Goal: Task Accomplishment & Management: Manage account settings

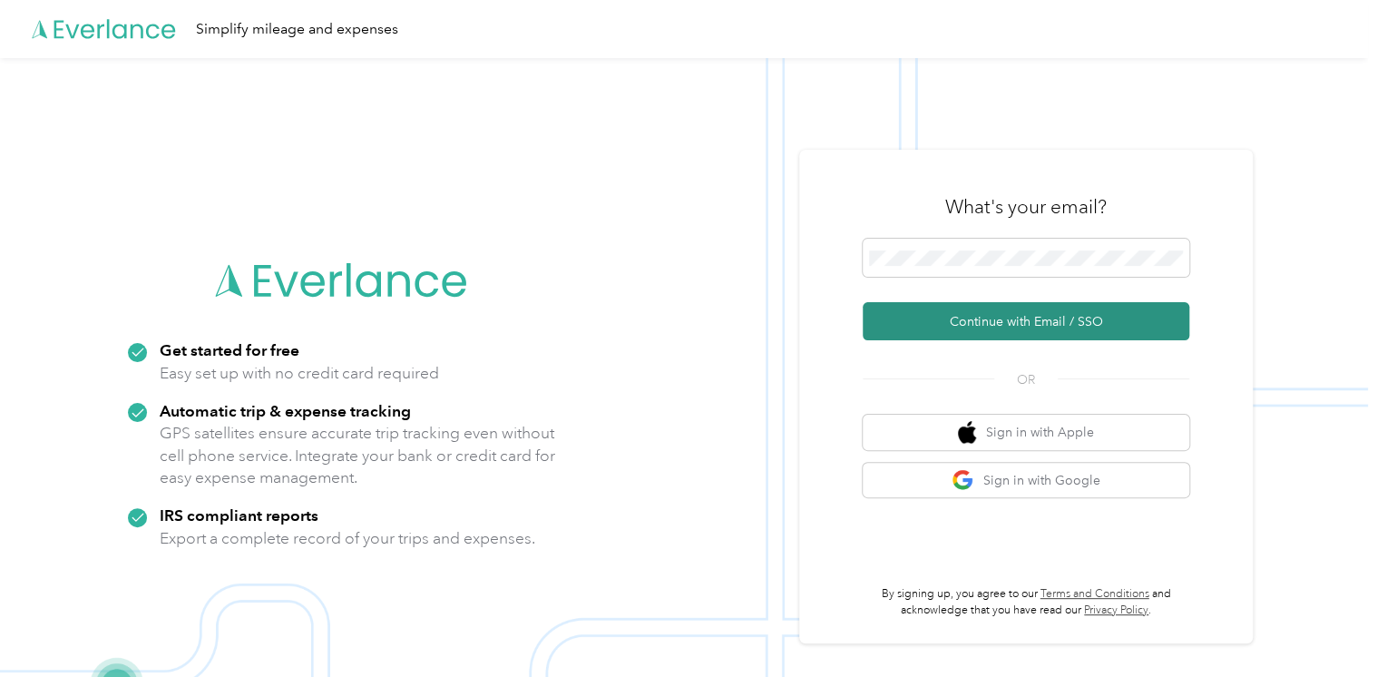
click at [961, 326] on button "Continue with Email / SSO" at bounding box center [1026, 321] width 327 height 38
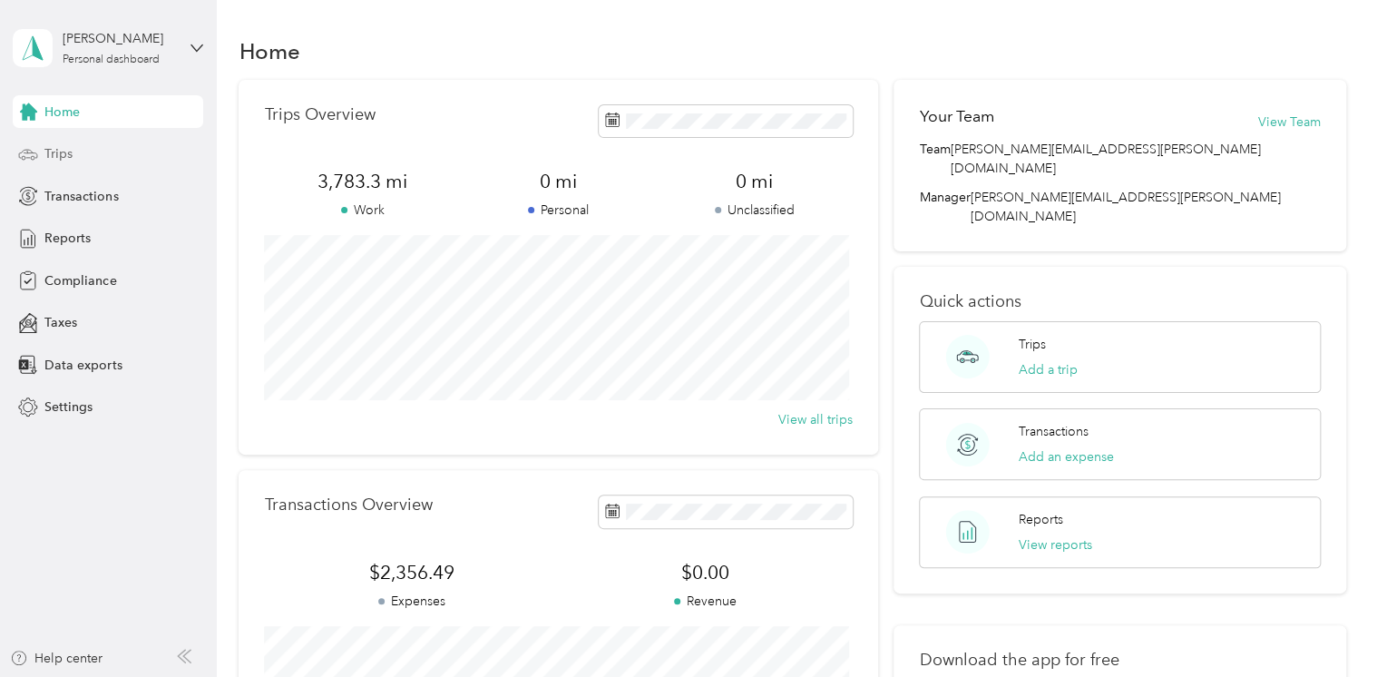
click at [84, 151] on div "Trips" at bounding box center [108, 154] width 191 height 33
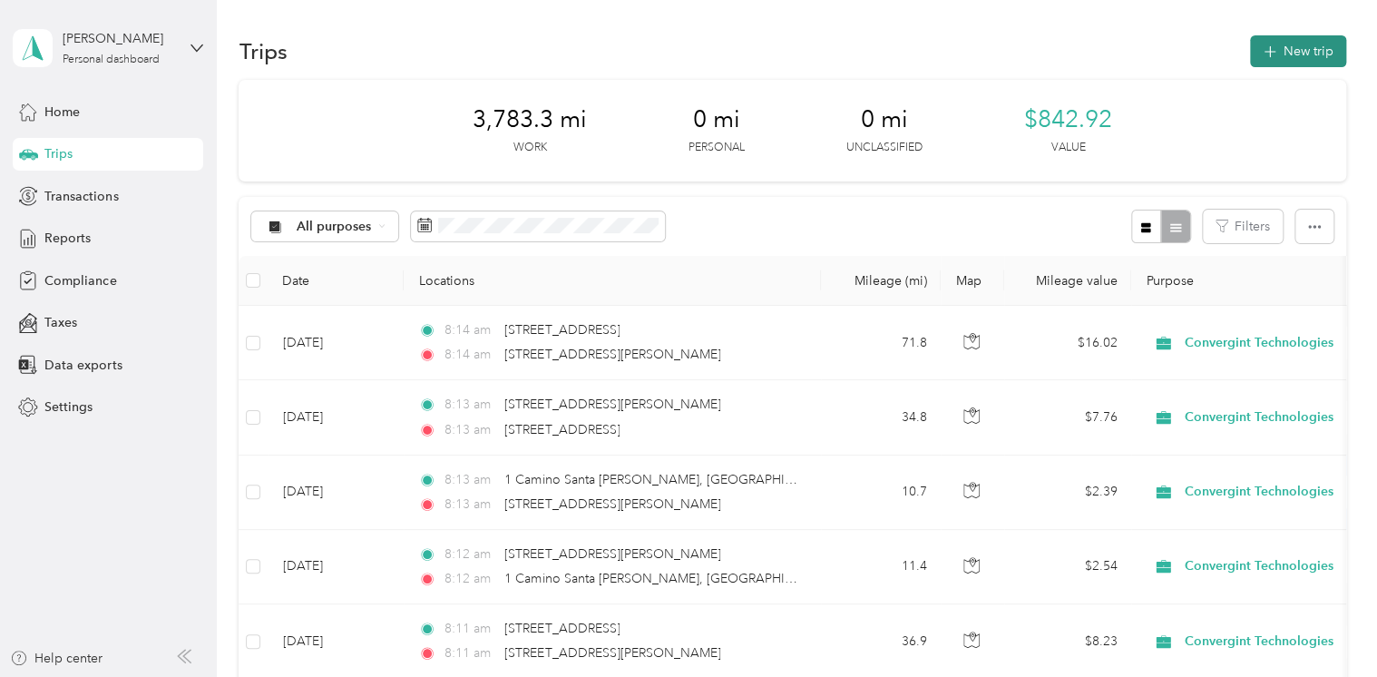
click at [1309, 55] on button "New trip" at bounding box center [1298, 51] width 96 height 32
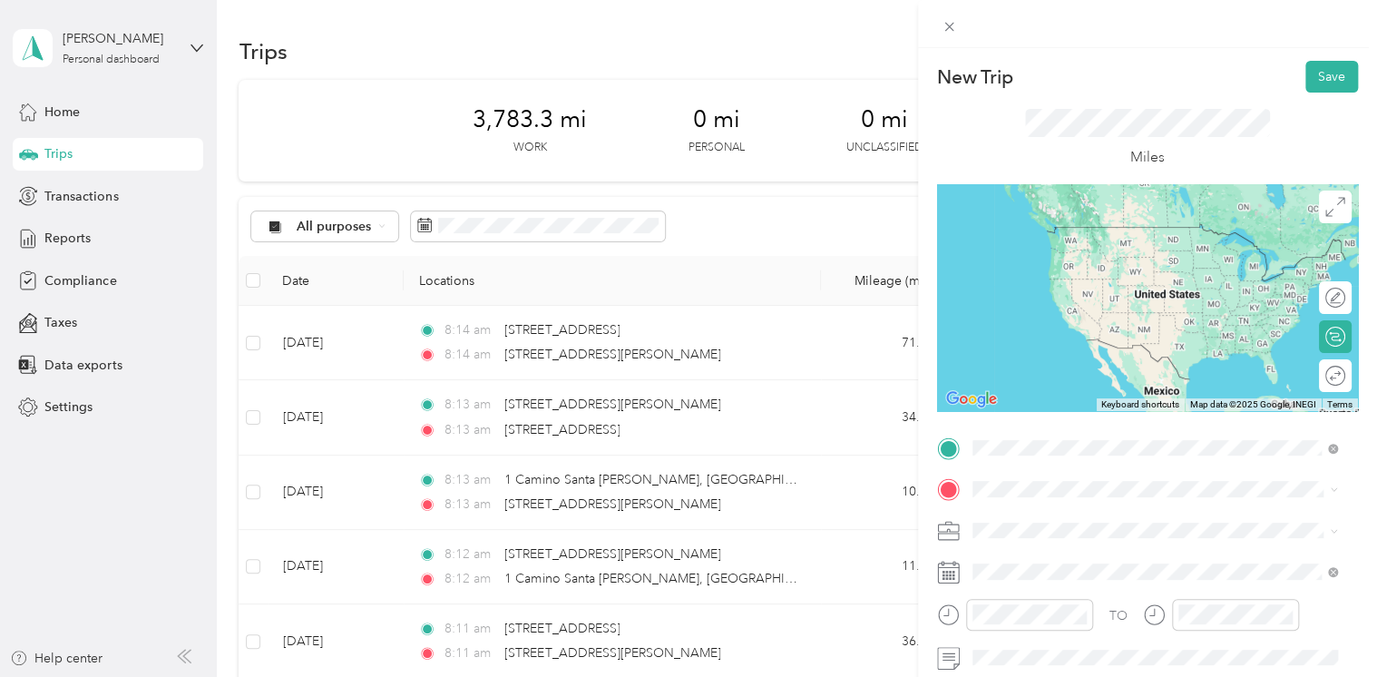
click at [1104, 235] on span "825 Timber Drive New Braunfels, Texas 78130, United States" at bounding box center [1096, 227] width 181 height 16
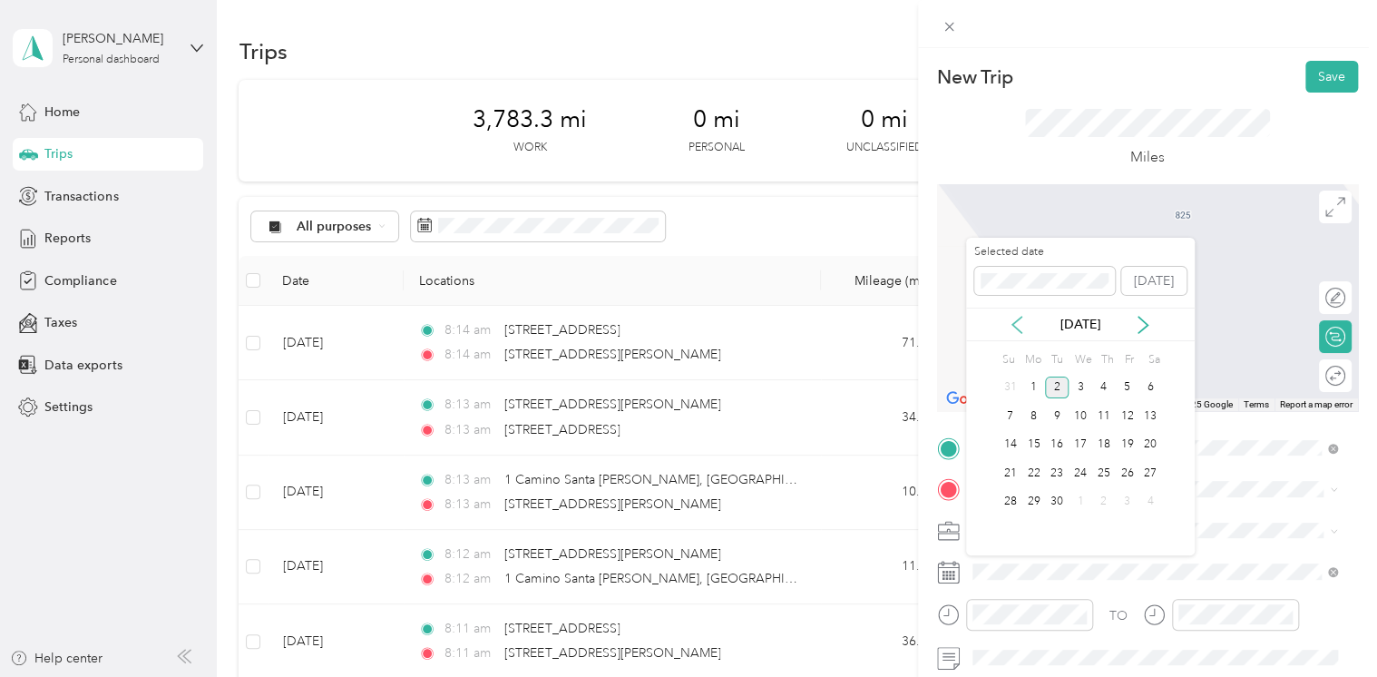
click at [1013, 328] on icon at bounding box center [1017, 325] width 18 height 18
click at [1053, 498] on div "26" at bounding box center [1057, 502] width 24 height 23
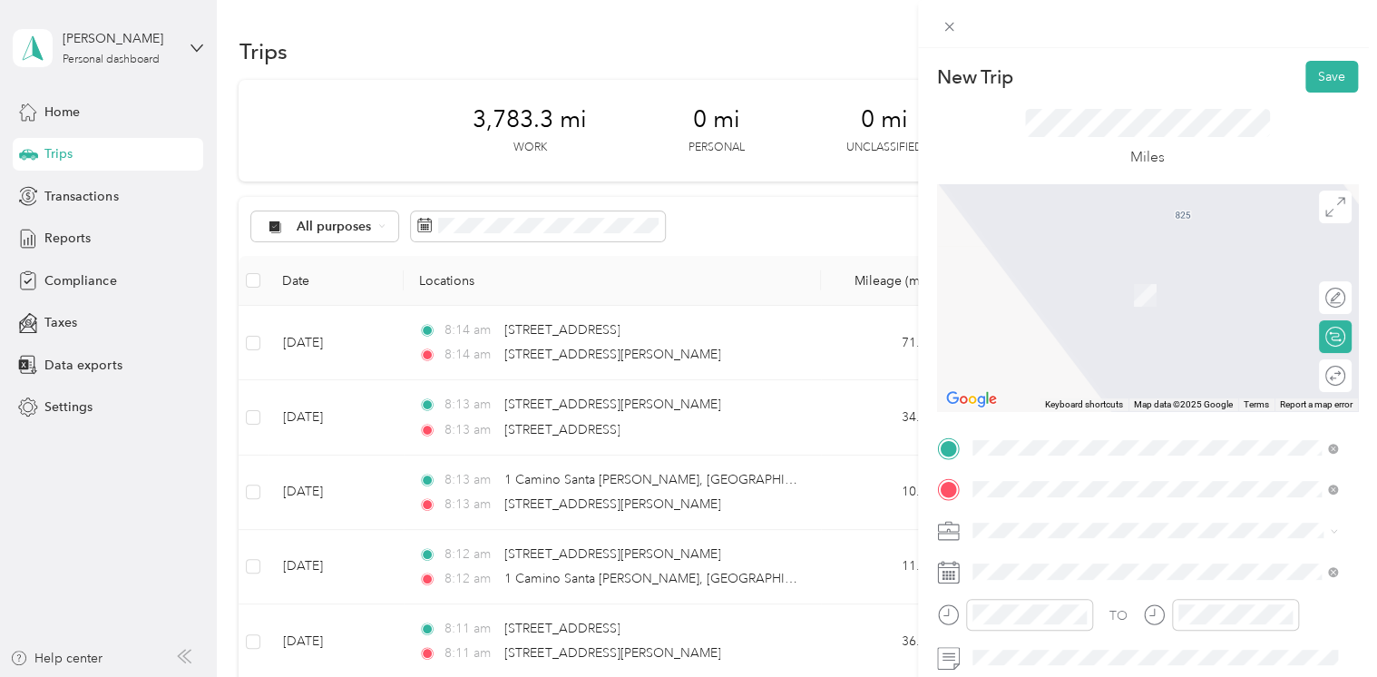
click at [1133, 277] on span "1 Camino Santa Maria San Antonio, Texas 78228, United States" at bounding box center [1147, 268] width 282 height 16
click at [1042, 277] on span "5050 Beckwith Boulevard San Antonio, Texas 78249, United States" at bounding box center [1147, 268] width 282 height 16
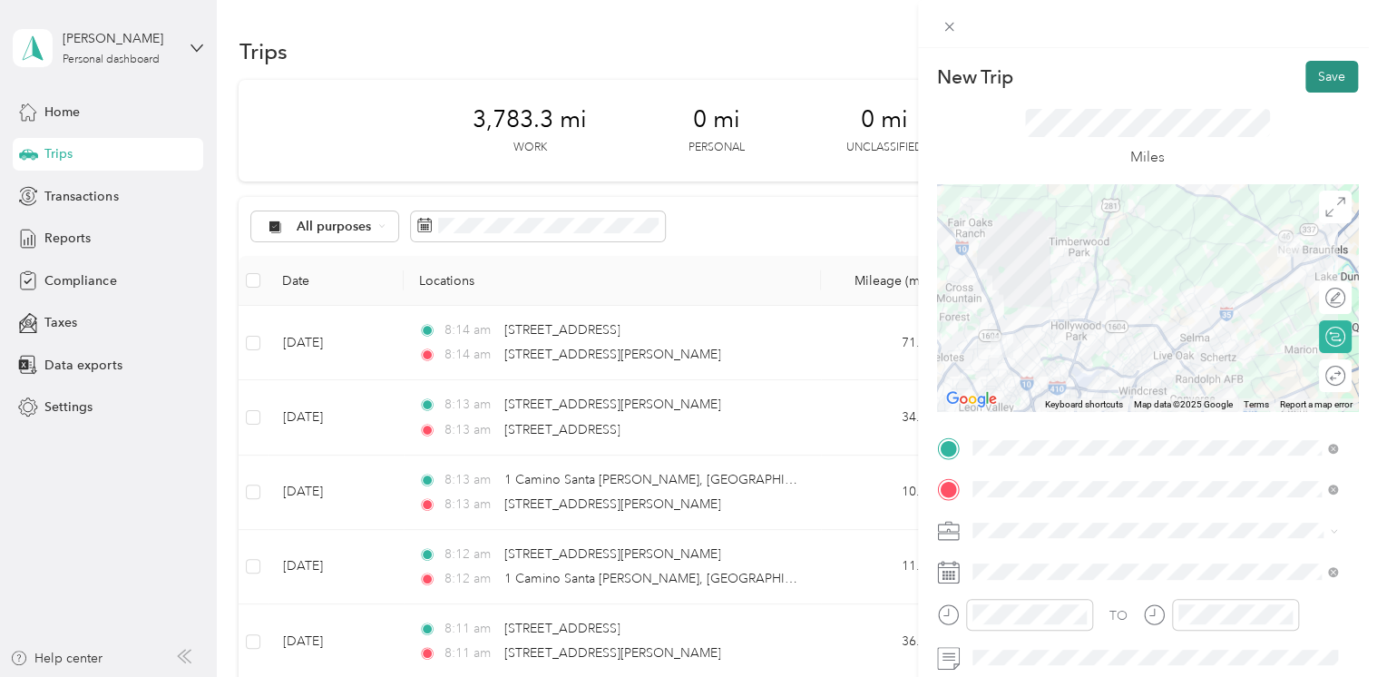
click at [1320, 71] on button "Save" at bounding box center [1332, 77] width 53 height 32
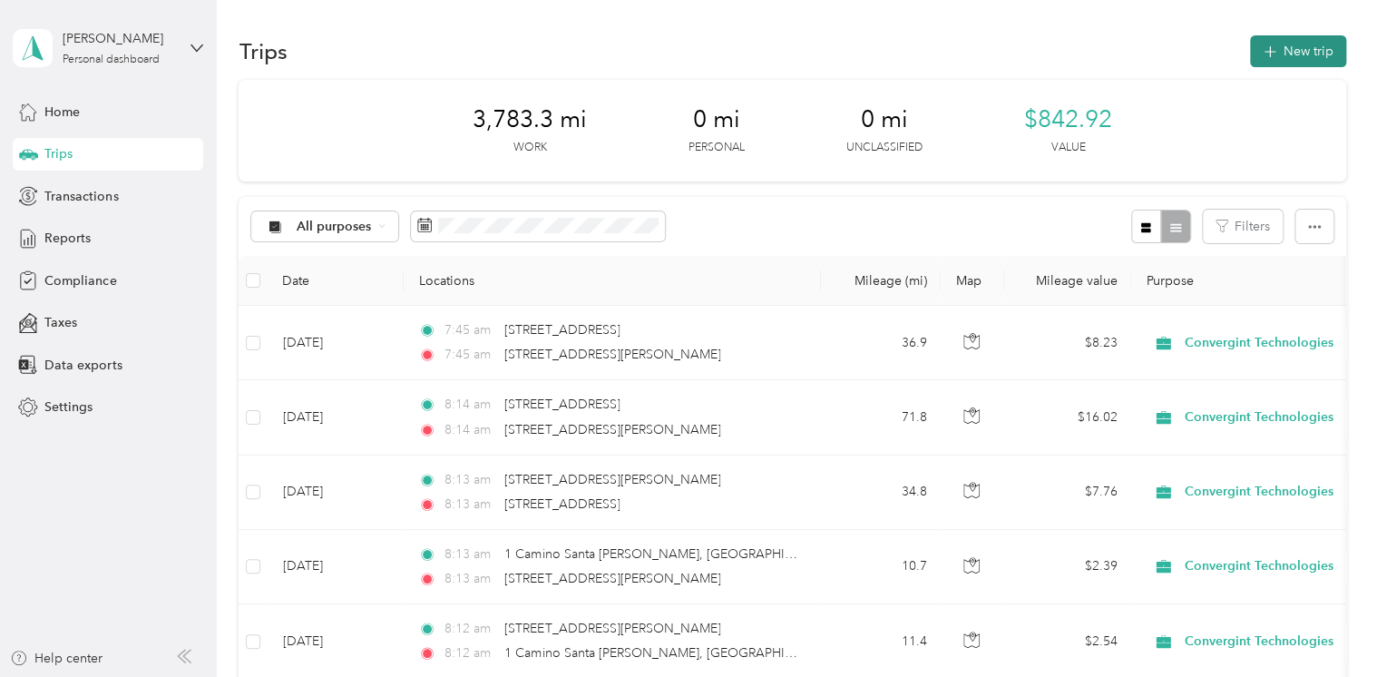
click at [1307, 55] on button "New trip" at bounding box center [1298, 51] width 96 height 32
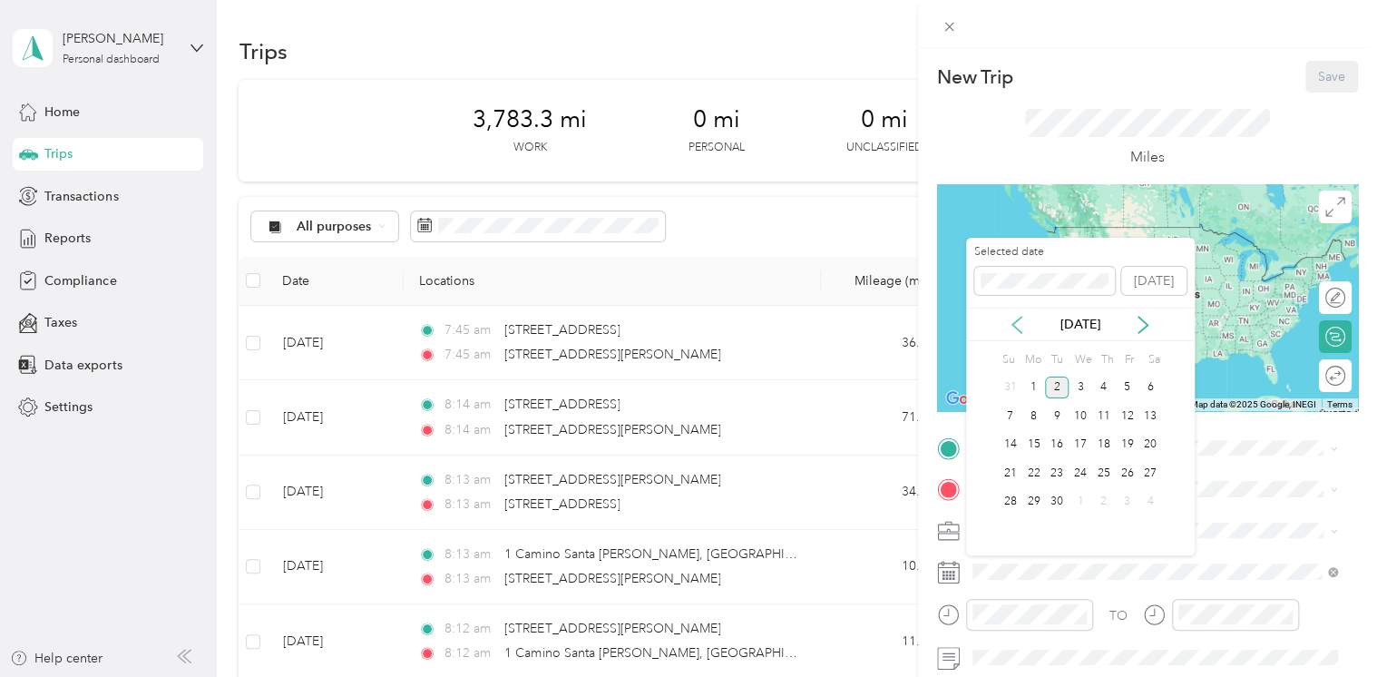
click at [1017, 323] on icon at bounding box center [1017, 325] width 18 height 18
click at [1055, 500] on div "26" at bounding box center [1057, 502] width 24 height 23
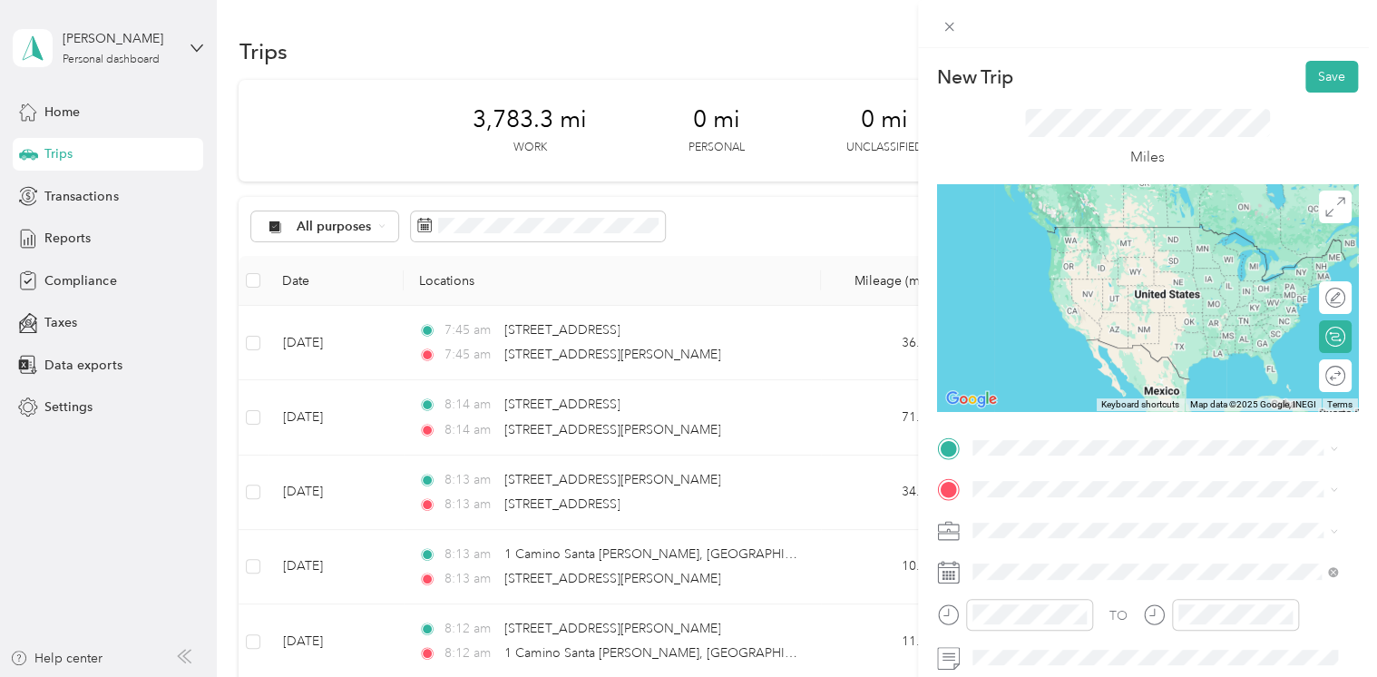
click at [1084, 234] on span "5050 Beckwith Boulevard San Antonio, Texas 78249, United States" at bounding box center [1147, 226] width 282 height 15
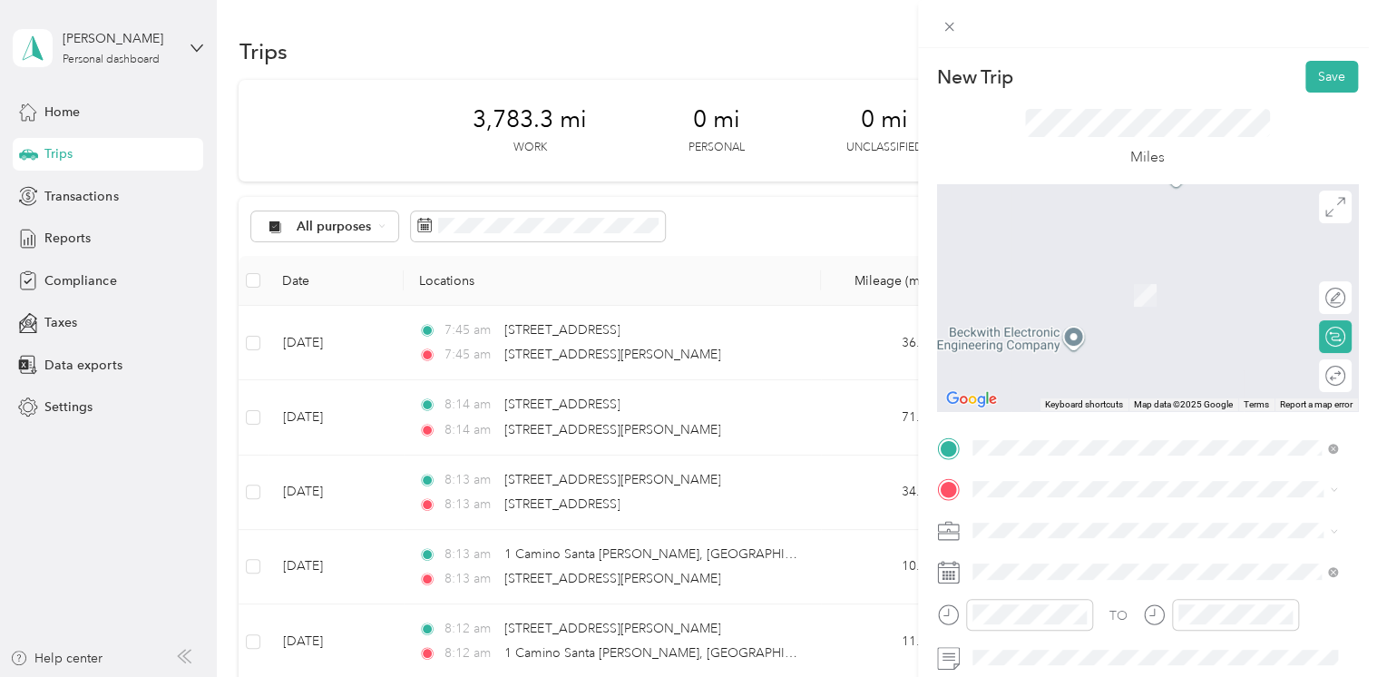
click at [1130, 276] on span "1 Camino Santa Maria San Antonio, Texas 78228, United States" at bounding box center [1147, 267] width 282 height 16
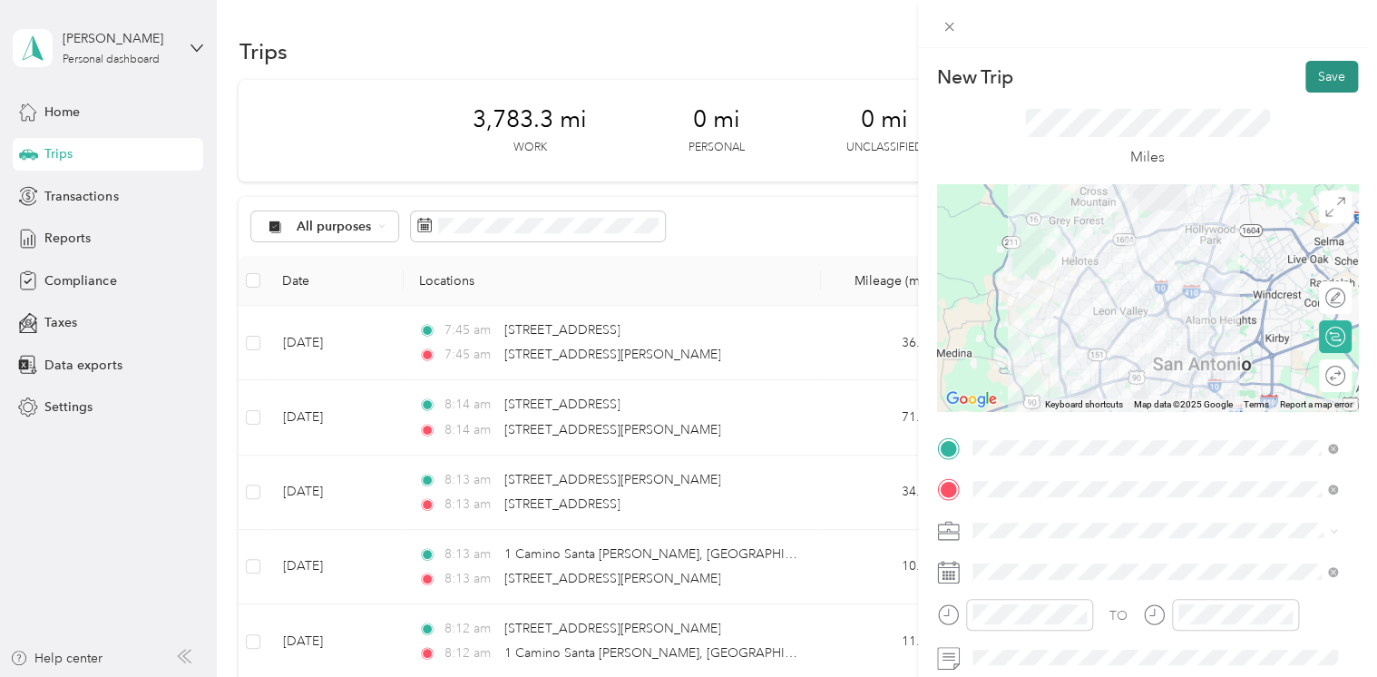
click at [1311, 78] on button "Save" at bounding box center [1332, 77] width 53 height 32
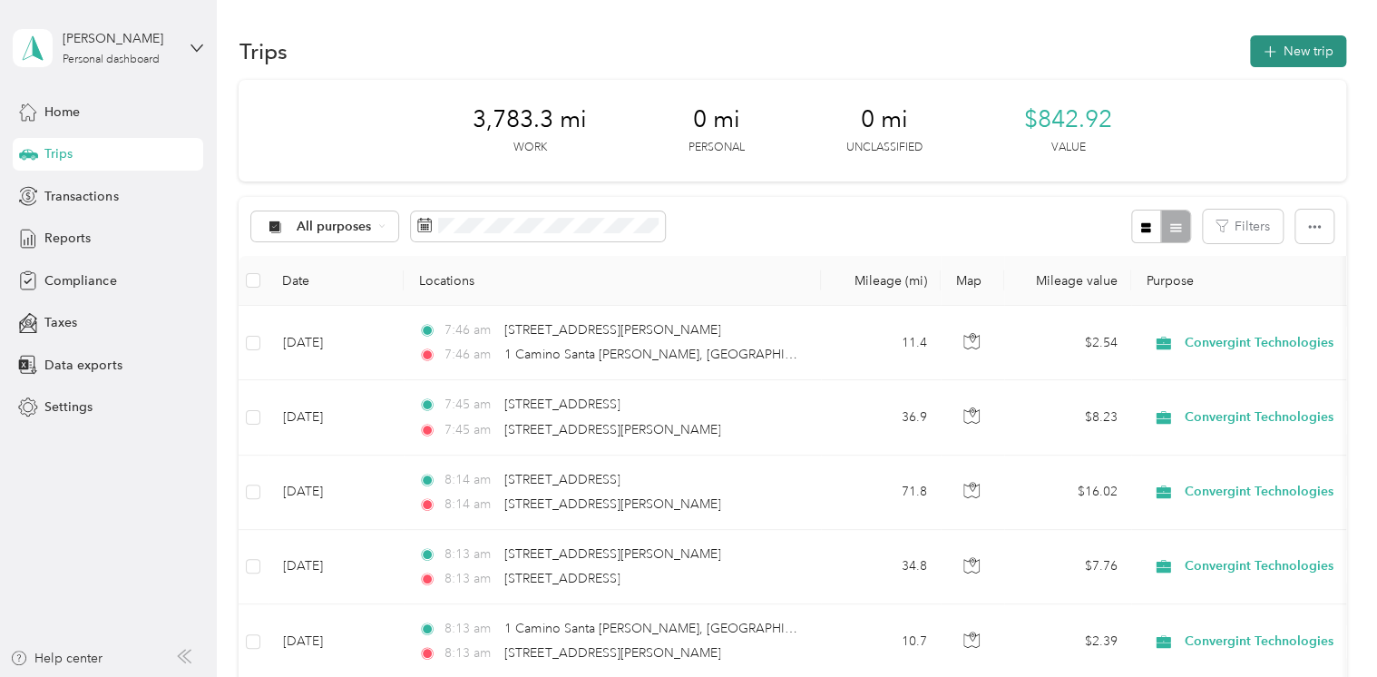
click at [1264, 57] on icon "button" at bounding box center [1269, 52] width 21 height 21
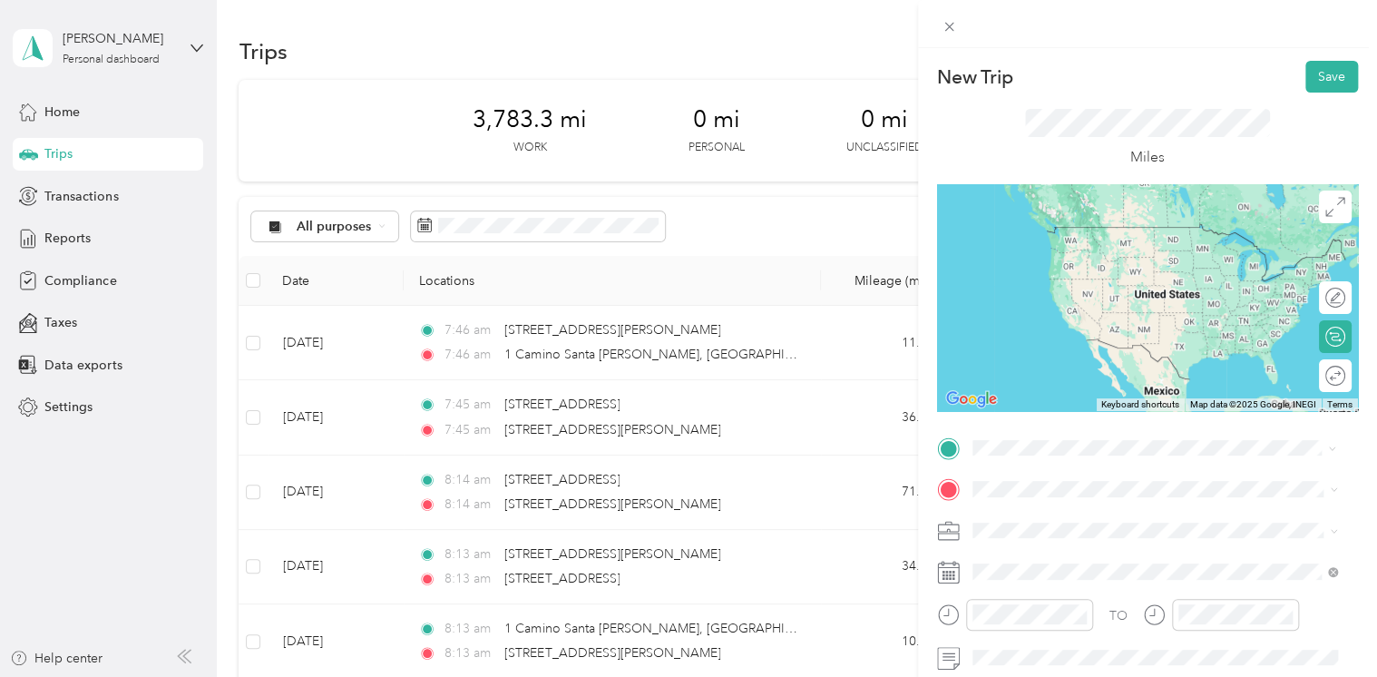
click at [1086, 233] on span "1 Camino Santa Maria San Antonio, Texas 78228, United States" at bounding box center [1147, 227] width 282 height 16
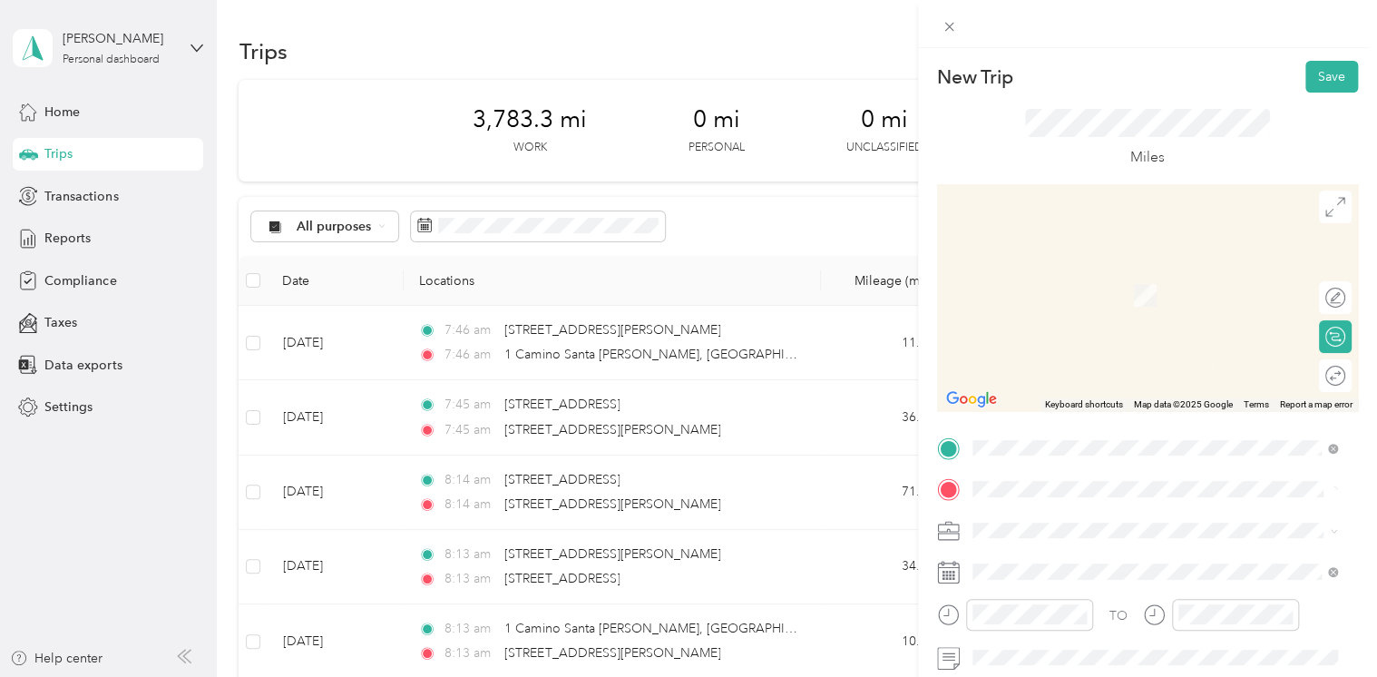
click at [1125, 270] on span "5600 Business Park San Antonio, Texas 78218, United States" at bounding box center [1096, 268] width 181 height 16
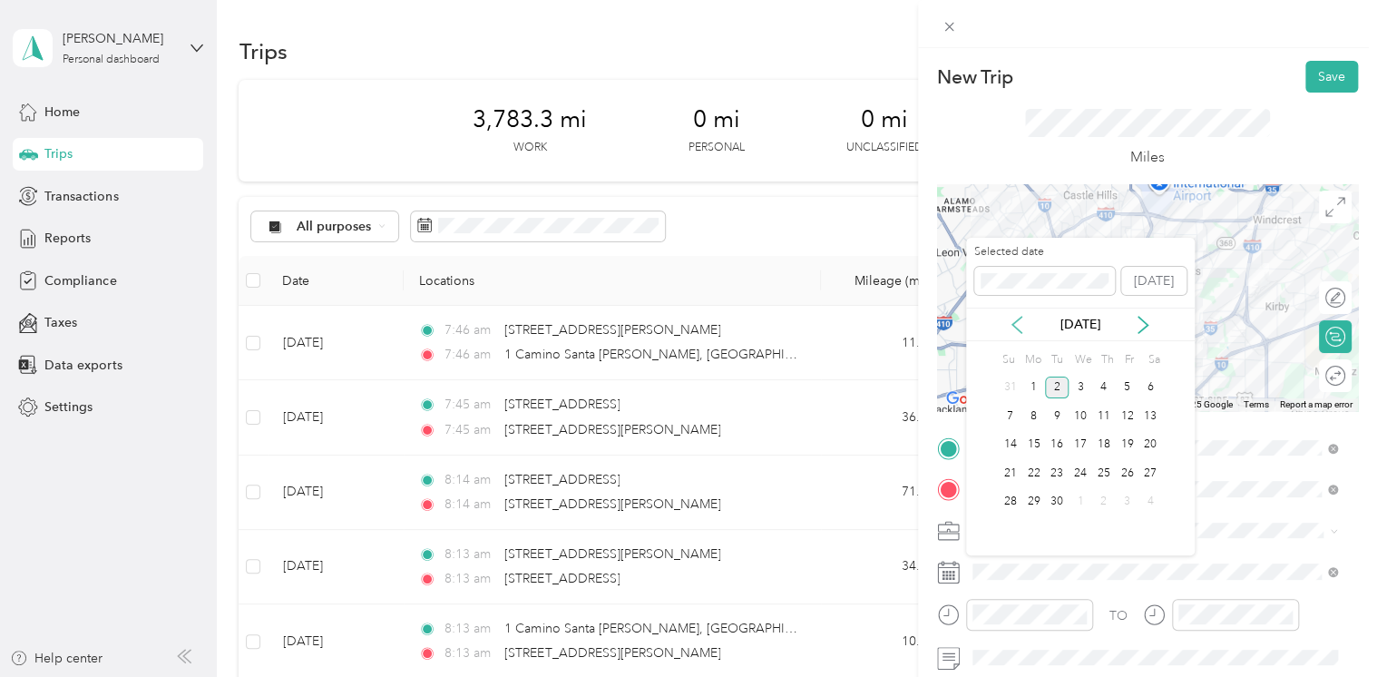
click at [1023, 327] on icon at bounding box center [1017, 325] width 18 height 18
click at [1060, 499] on div "26" at bounding box center [1057, 502] width 24 height 23
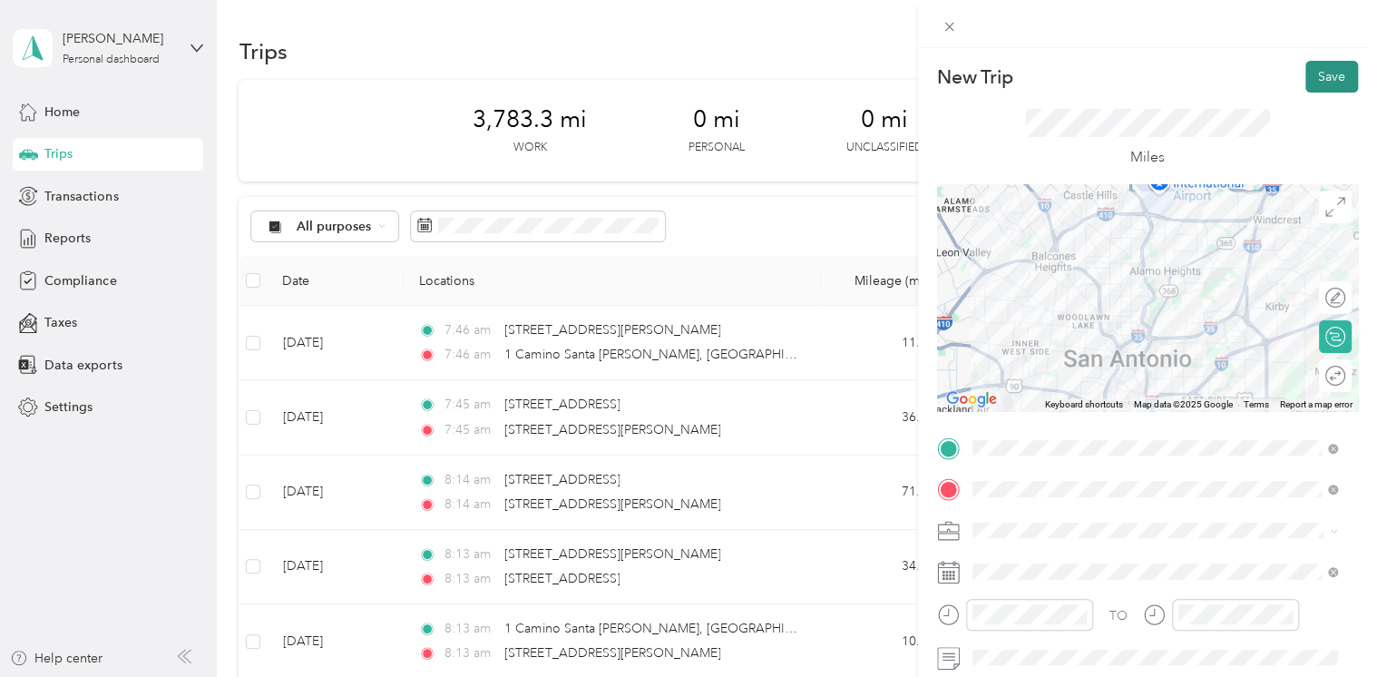
click at [1321, 82] on button "Save" at bounding box center [1332, 77] width 53 height 32
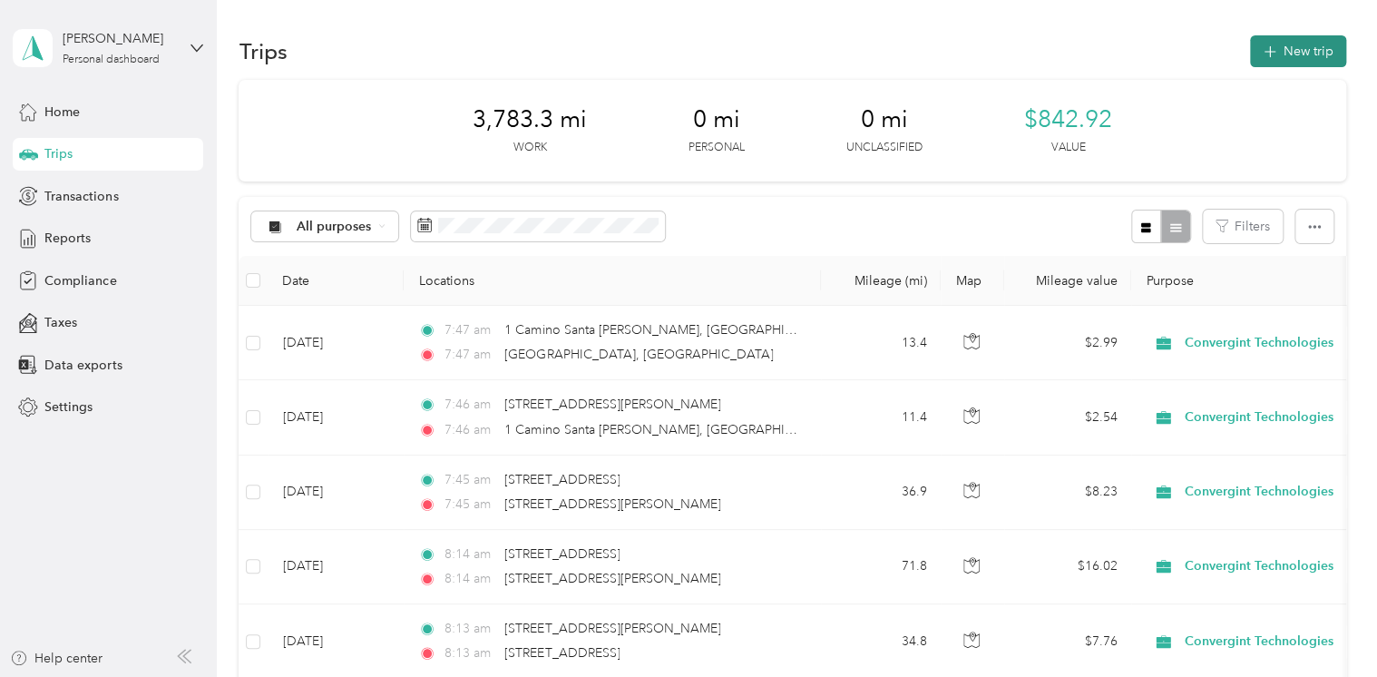
click at [1291, 57] on button "New trip" at bounding box center [1298, 51] width 96 height 32
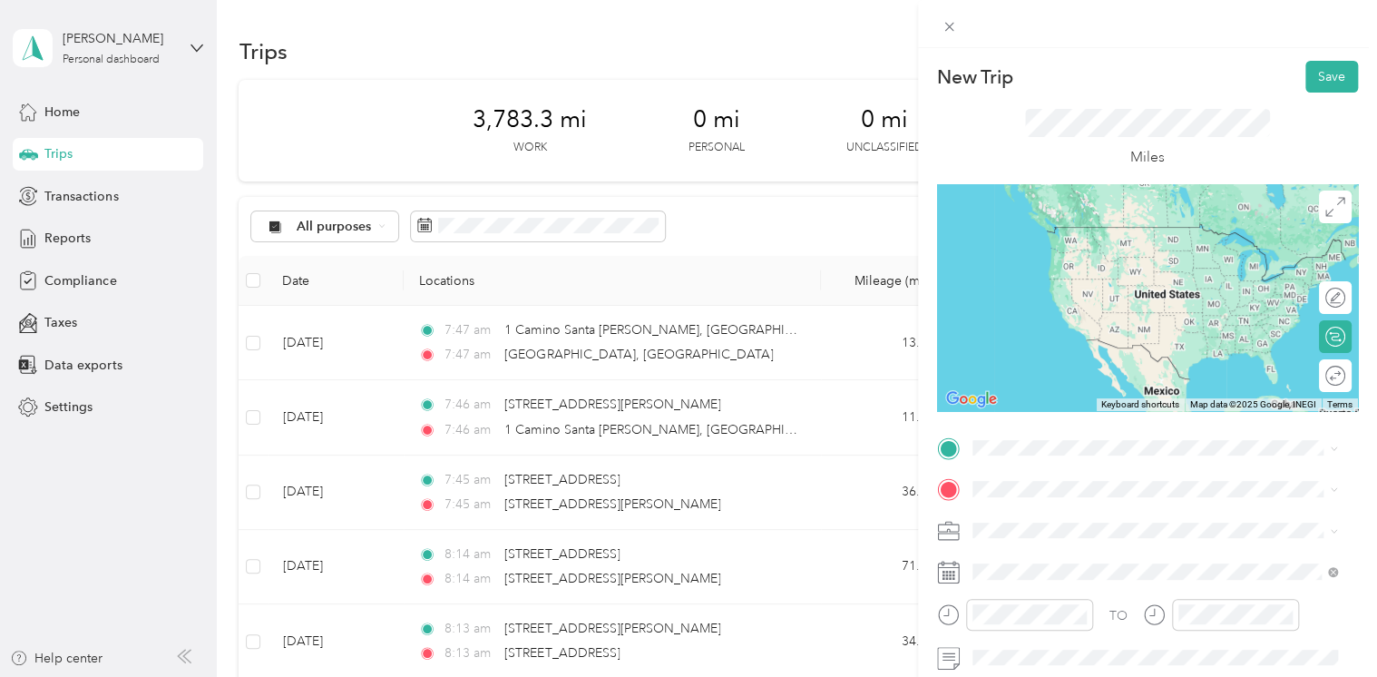
click at [1061, 234] on span "5600 Business Park San Antonio, Texas 78218, United States" at bounding box center [1096, 226] width 181 height 15
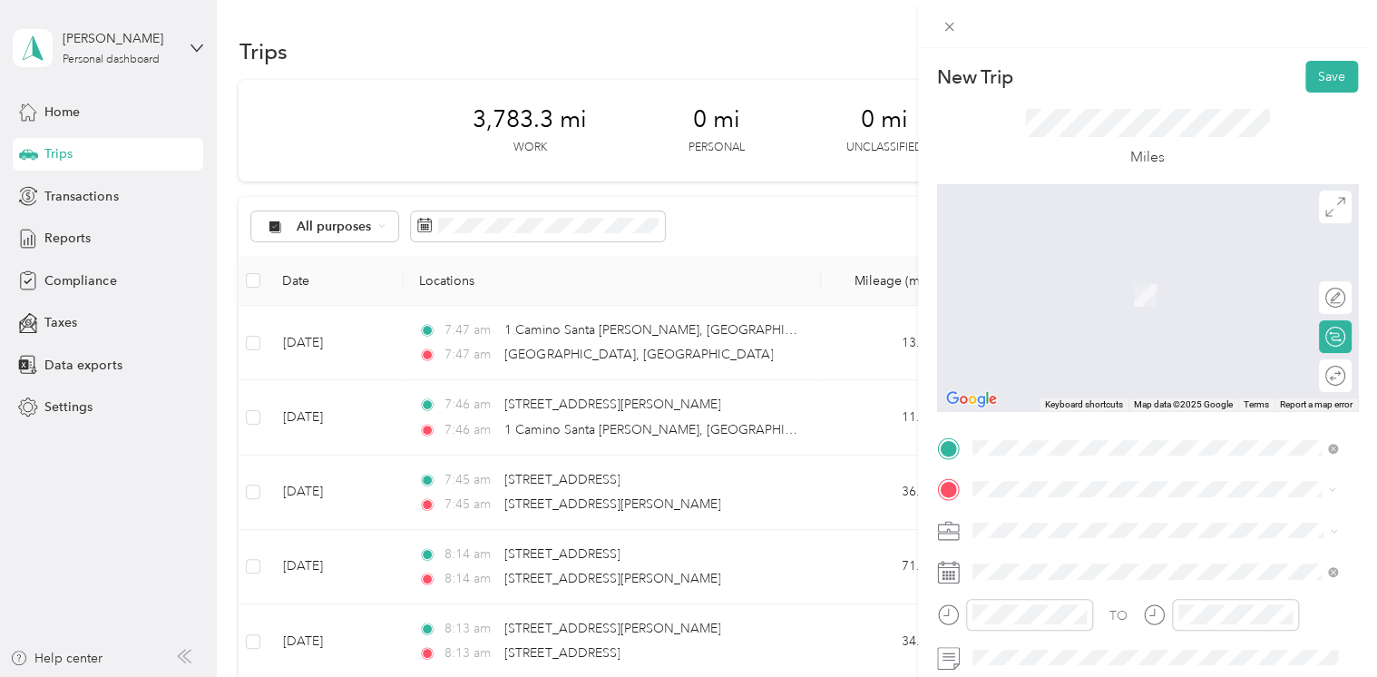
click at [1092, 281] on div "5050 Beckwith Boulevard San Antonio, Texas 78249, United States" at bounding box center [1155, 269] width 353 height 24
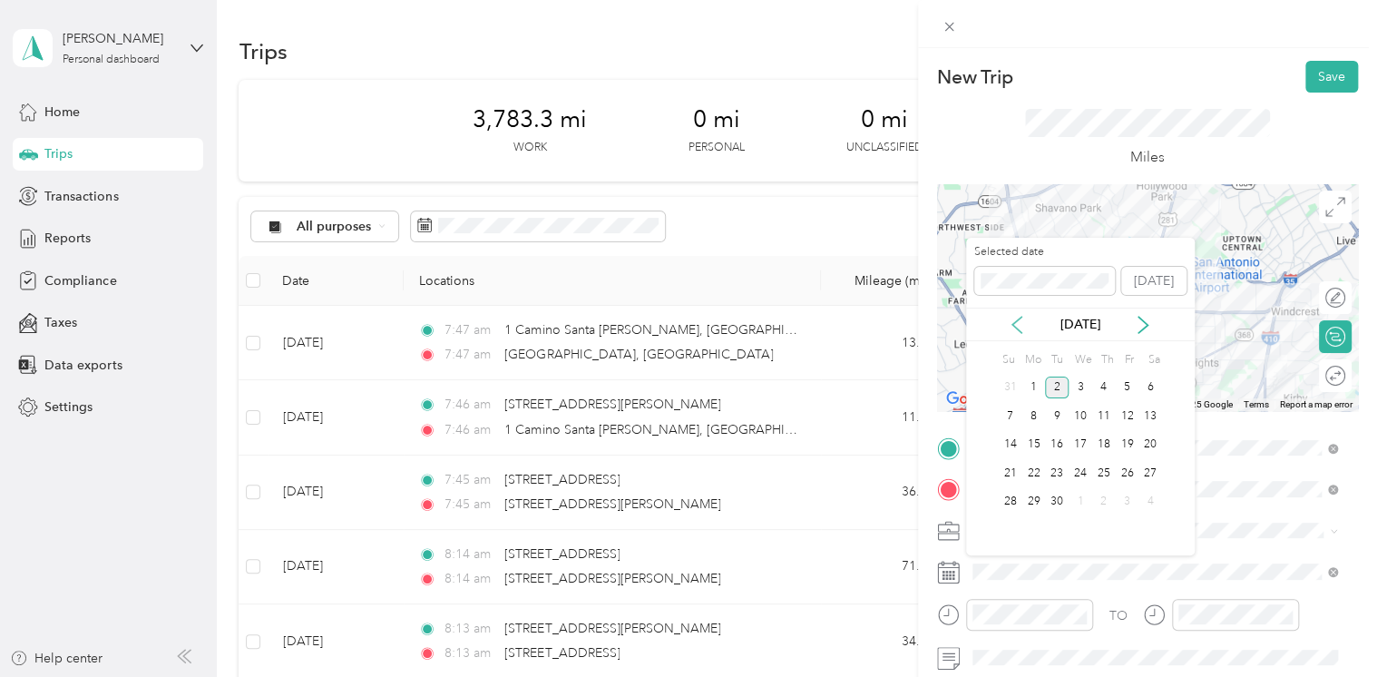
click at [1014, 318] on icon at bounding box center [1017, 325] width 18 height 18
click at [1060, 496] on div "26" at bounding box center [1057, 502] width 24 height 23
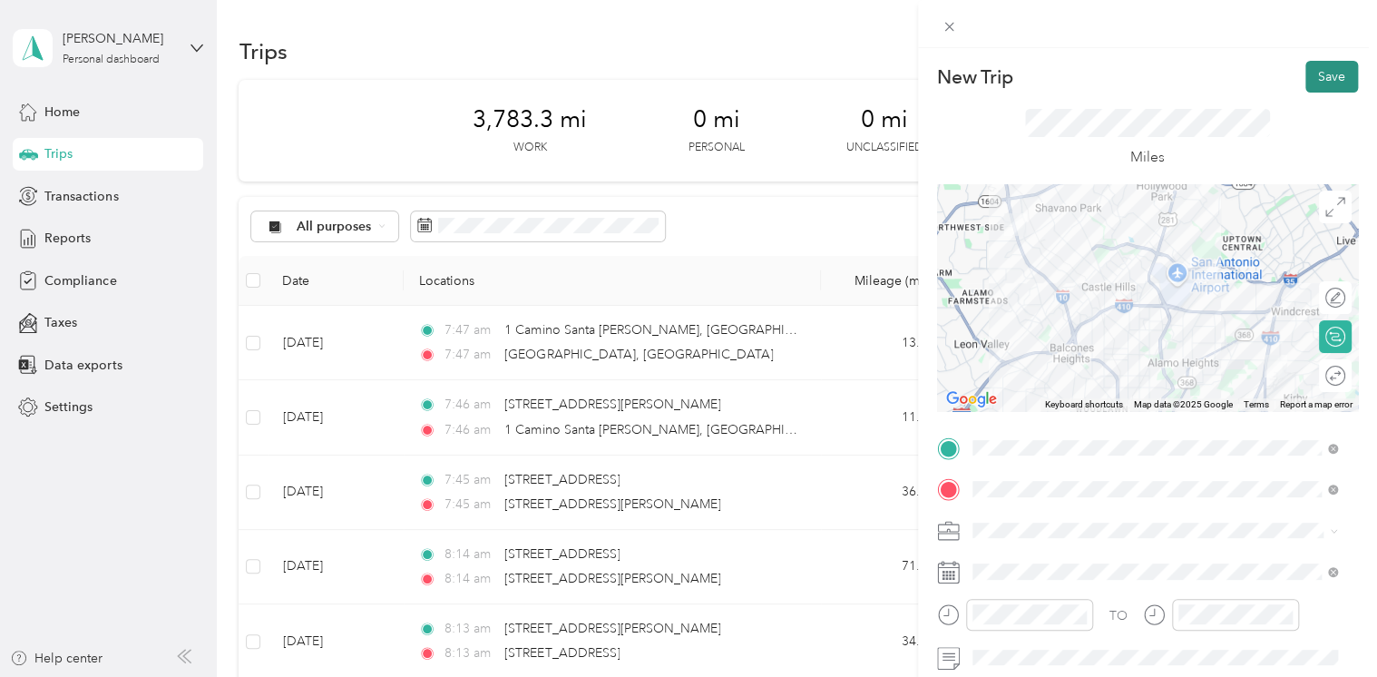
click at [1324, 78] on button "Save" at bounding box center [1332, 77] width 53 height 32
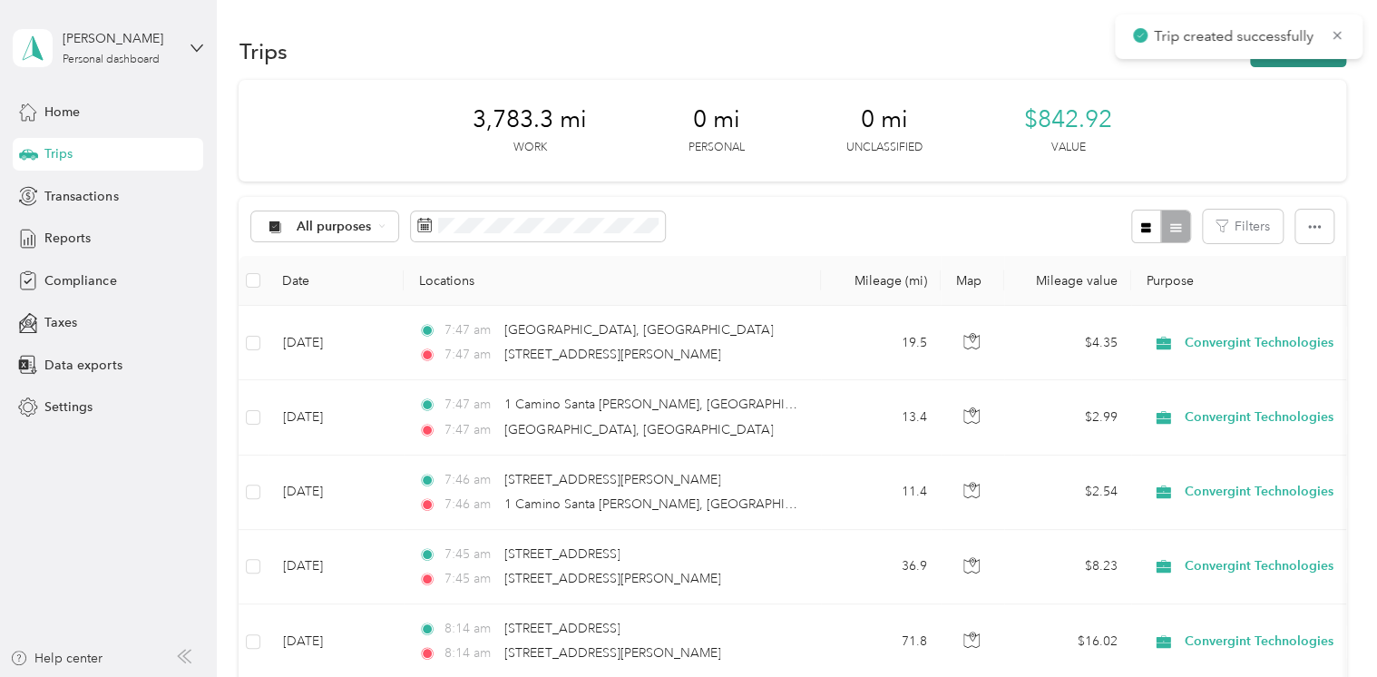
click at [1292, 63] on button "New trip" at bounding box center [1298, 51] width 96 height 32
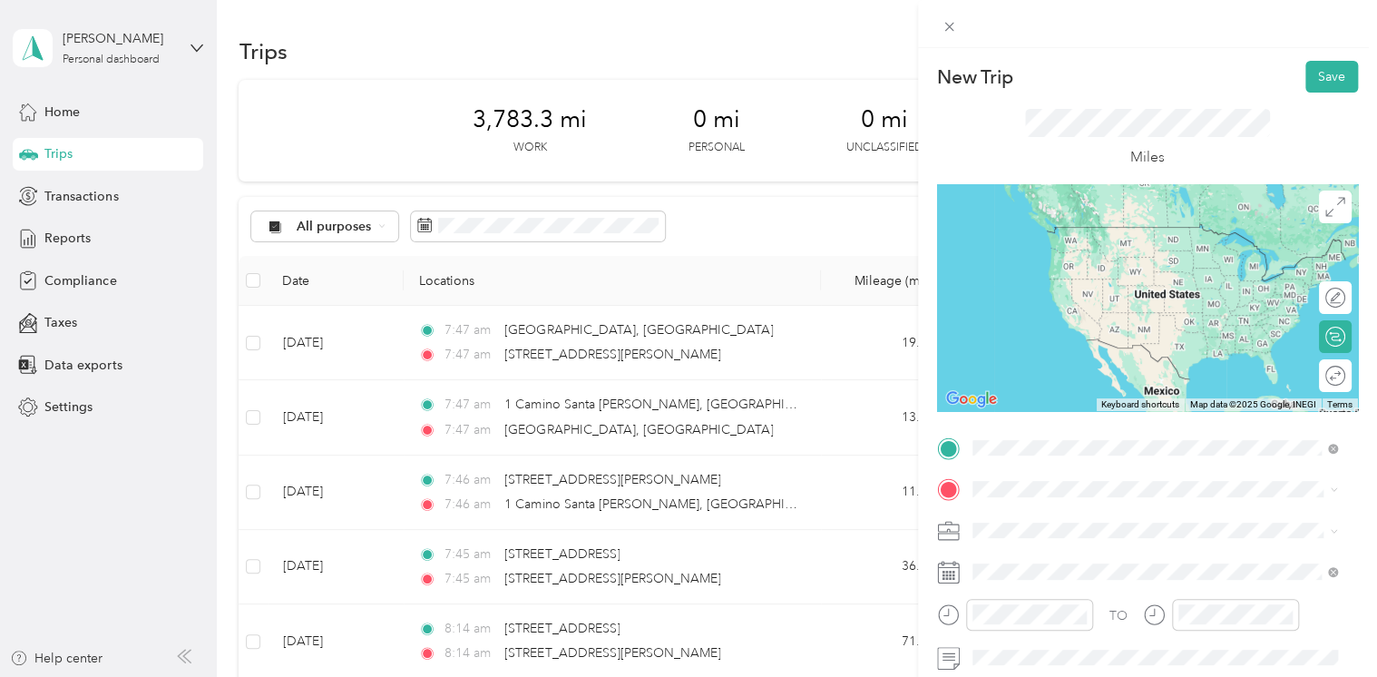
click at [1027, 235] on span "5050 Beckwith Boulevard San Antonio, Texas 78249, United States" at bounding box center [1147, 227] width 282 height 16
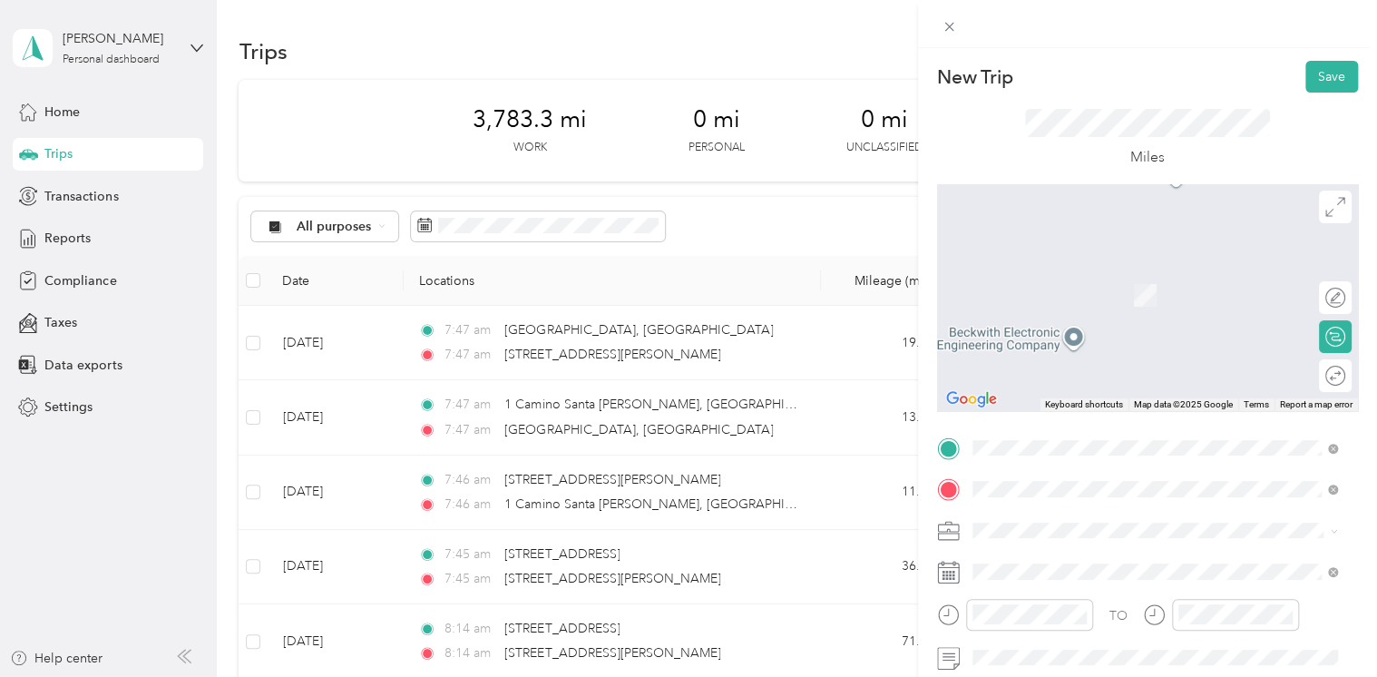
click at [1101, 277] on span "825 Timber Drive New Braunfels, Texas 78130, United States" at bounding box center [1096, 268] width 181 height 16
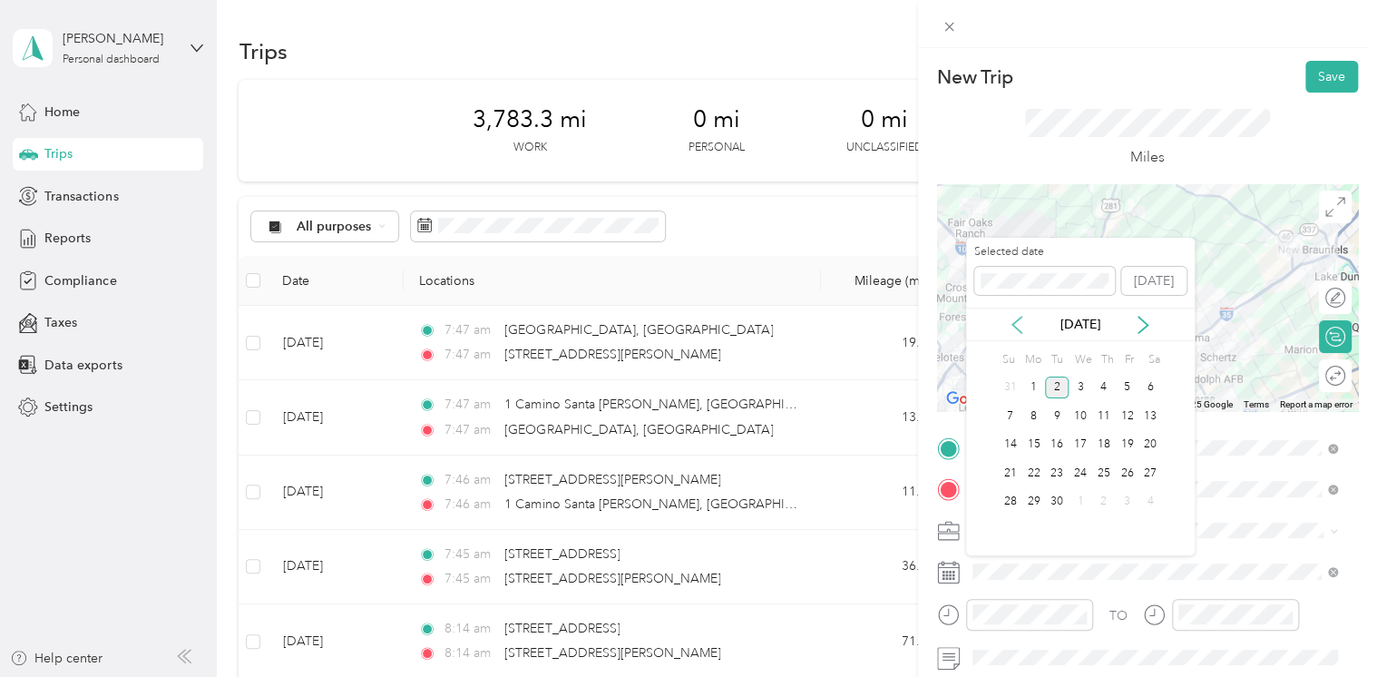
click at [1017, 328] on icon at bounding box center [1017, 325] width 9 height 16
click at [1052, 499] on div "26" at bounding box center [1057, 502] width 24 height 23
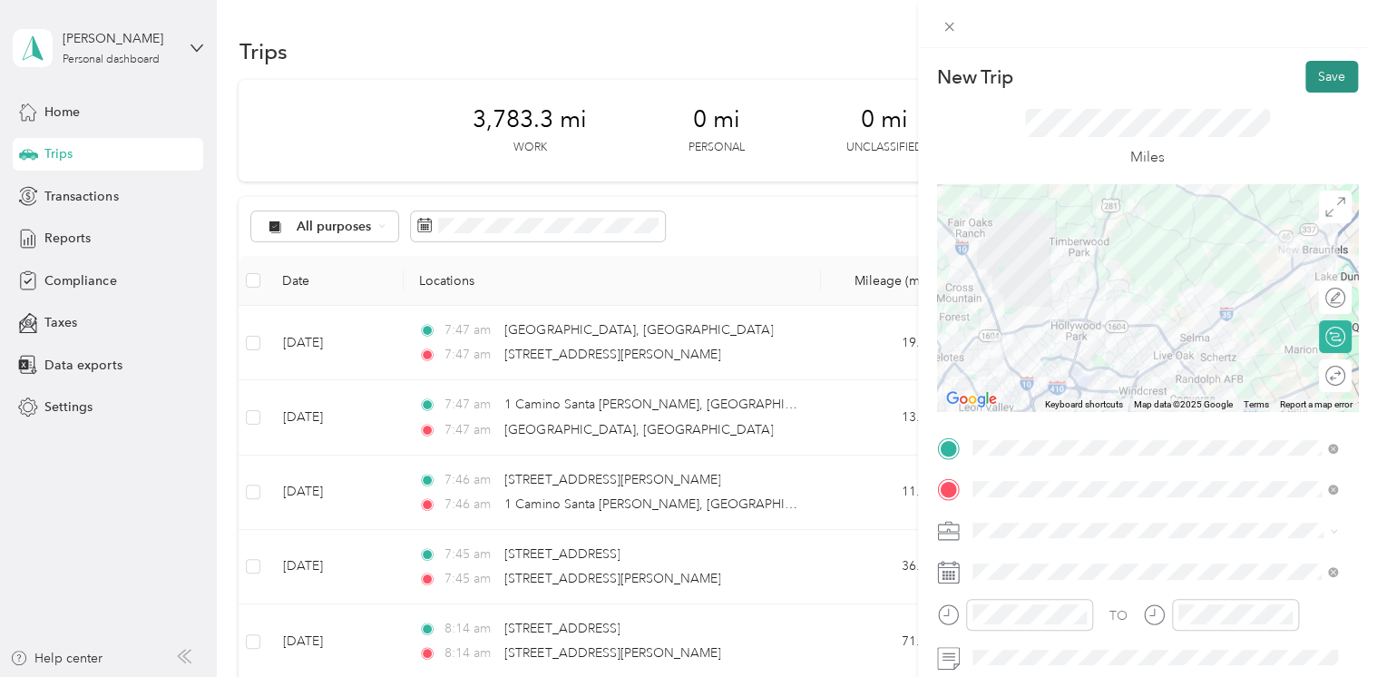
click at [1321, 82] on button "Save" at bounding box center [1332, 77] width 53 height 32
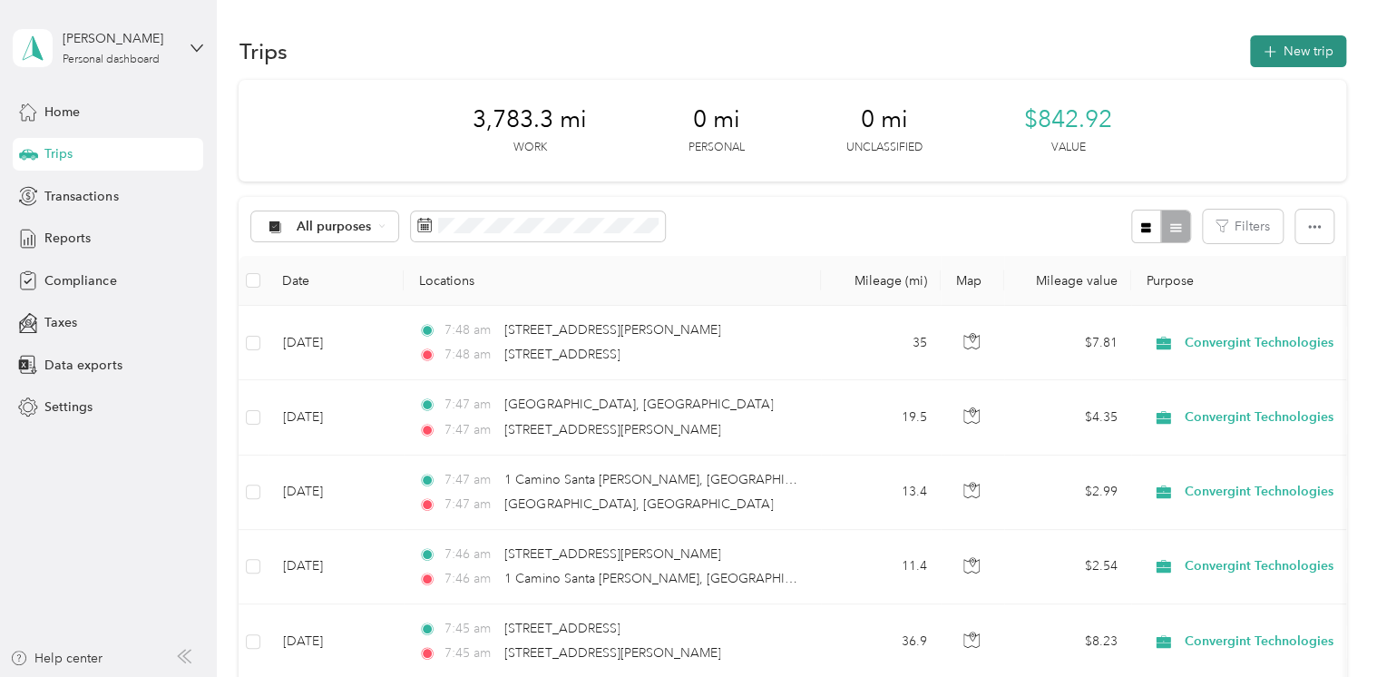
click at [1291, 53] on button "New trip" at bounding box center [1298, 51] width 96 height 32
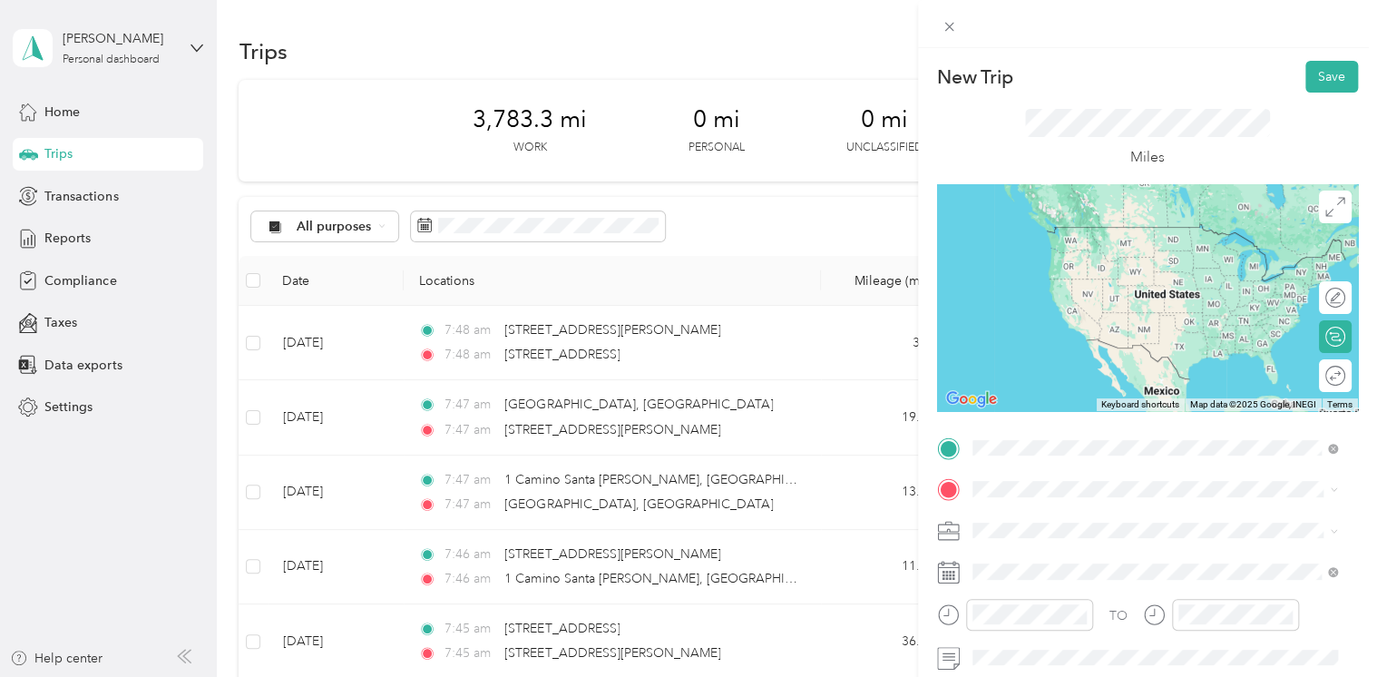
click at [1092, 225] on span "825 Timber Drive New Braunfels, Texas 78130, United States" at bounding box center [1096, 227] width 181 height 16
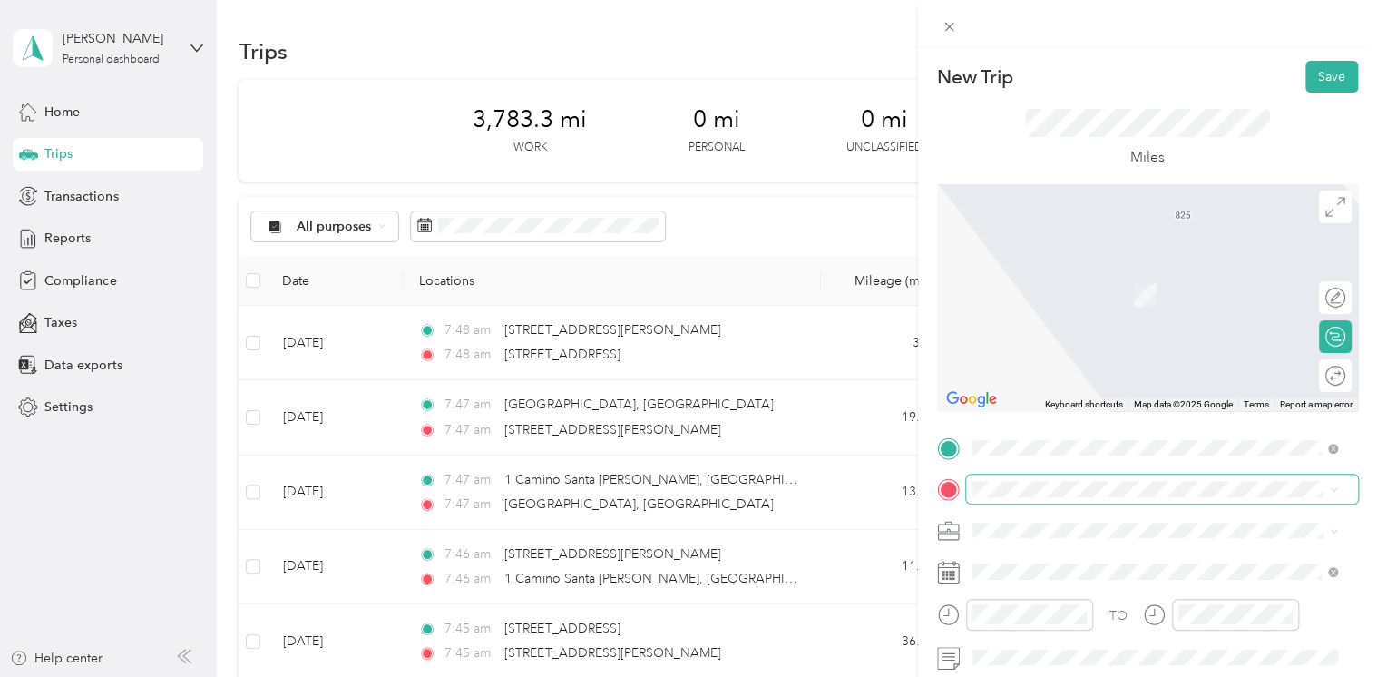
click at [1088, 480] on span at bounding box center [1162, 489] width 392 height 29
click at [1125, 277] on span "107 North Flores Street San Antonio, Texas 78205, United States" at bounding box center [1147, 268] width 282 height 16
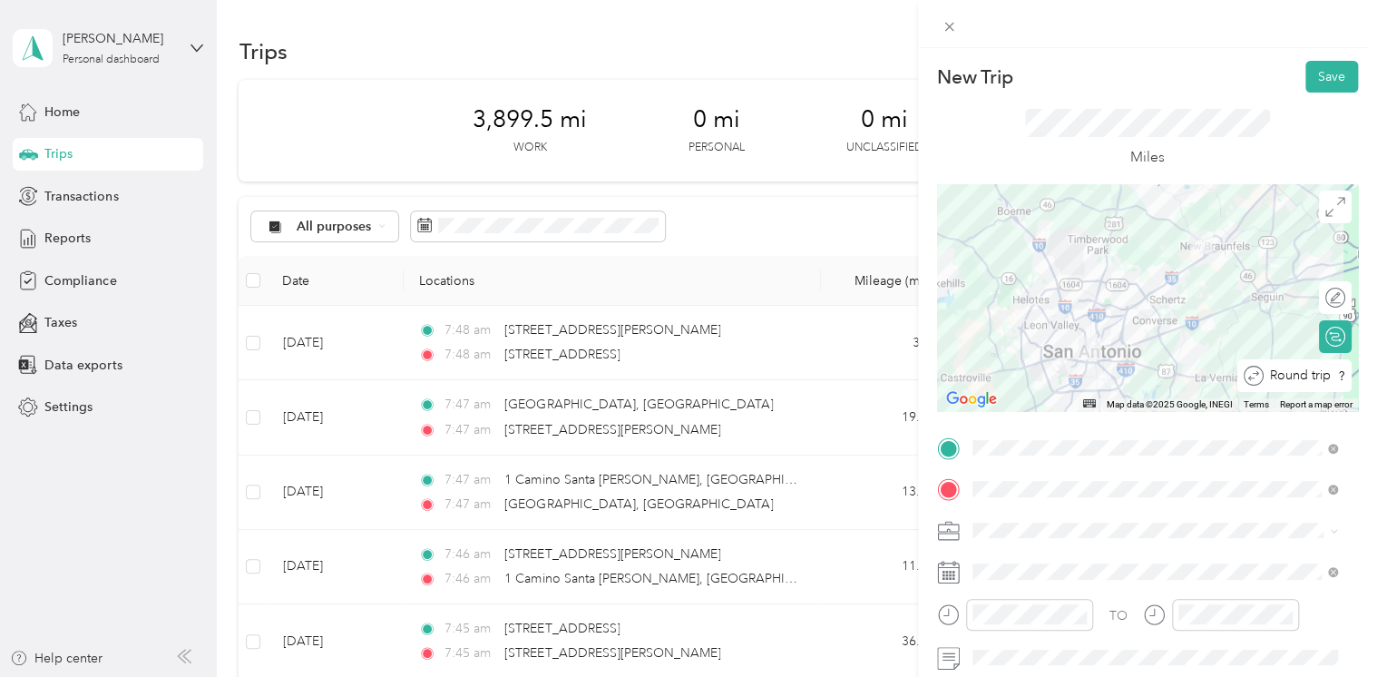
click at [1366, 369] on div at bounding box center [1366, 376] width 0 height 19
click at [1328, 74] on button "Save" at bounding box center [1332, 77] width 53 height 32
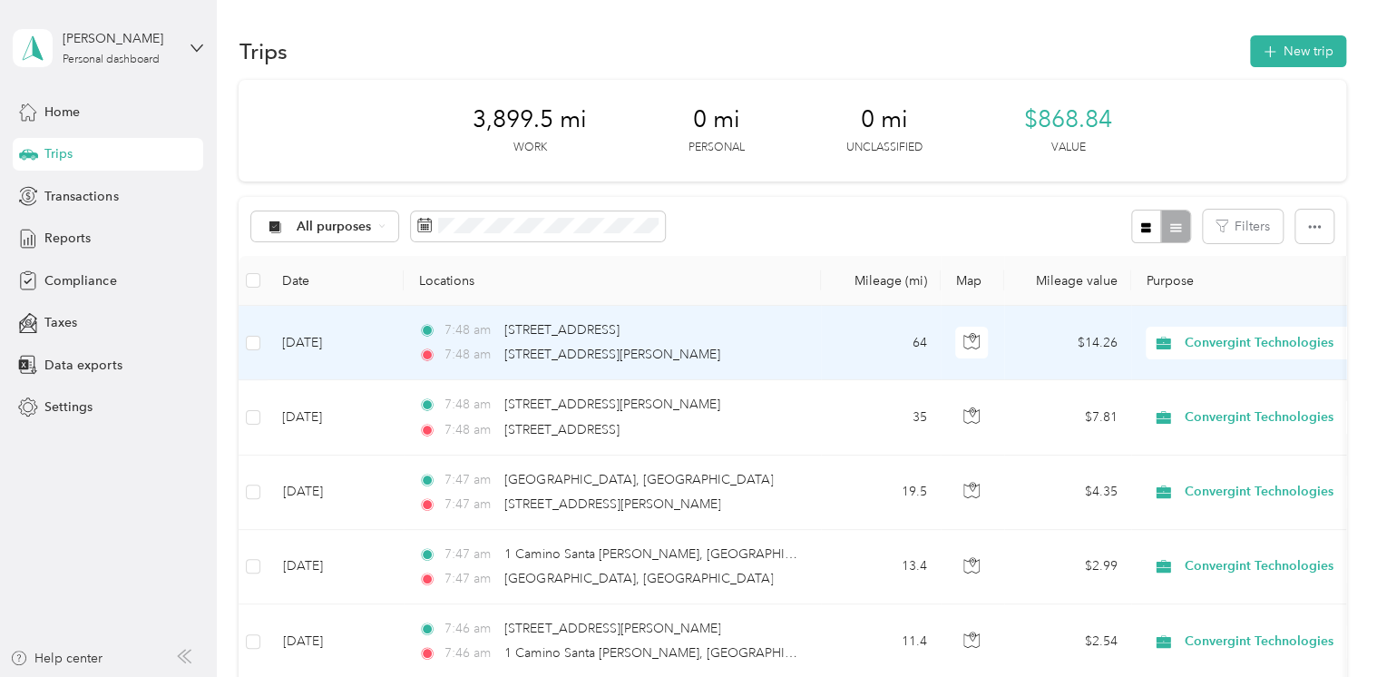
click at [326, 337] on td "Sep 2, 2025" at bounding box center [336, 343] width 136 height 74
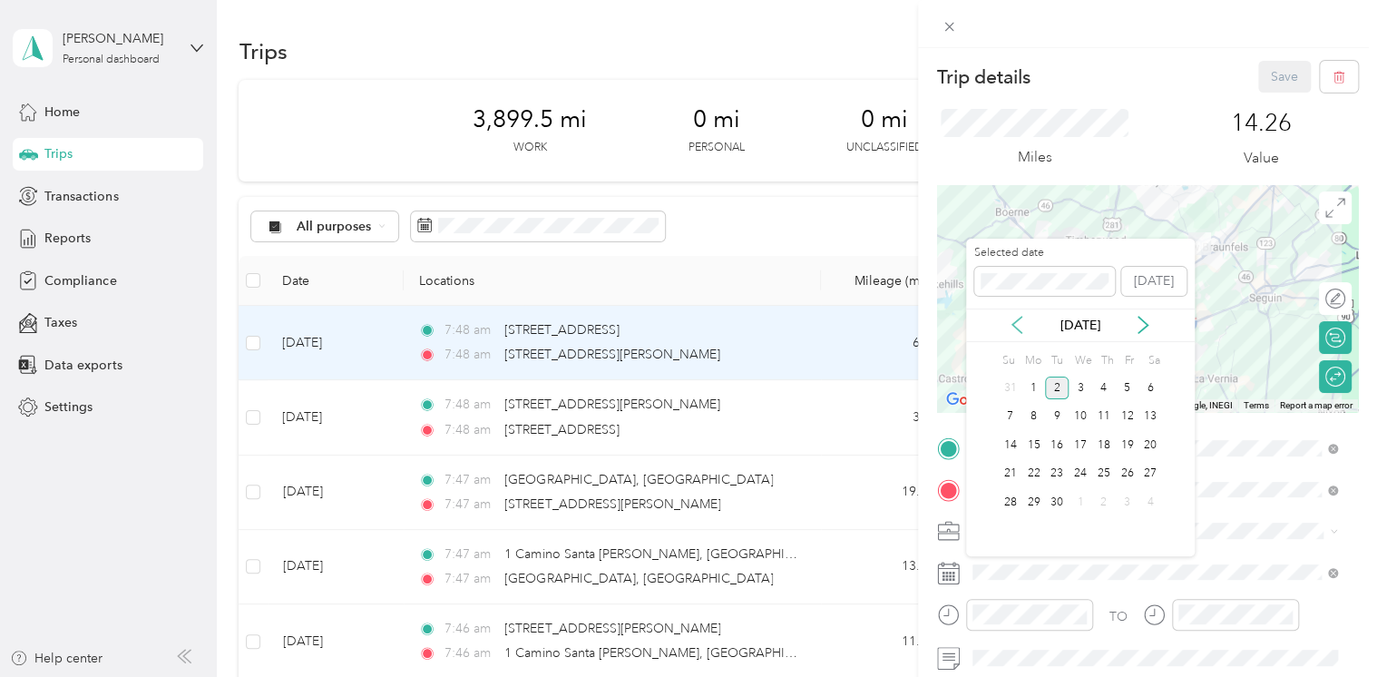
click at [1021, 328] on icon at bounding box center [1017, 325] width 18 height 18
click at [1081, 501] on div "27" at bounding box center [1081, 502] width 24 height 23
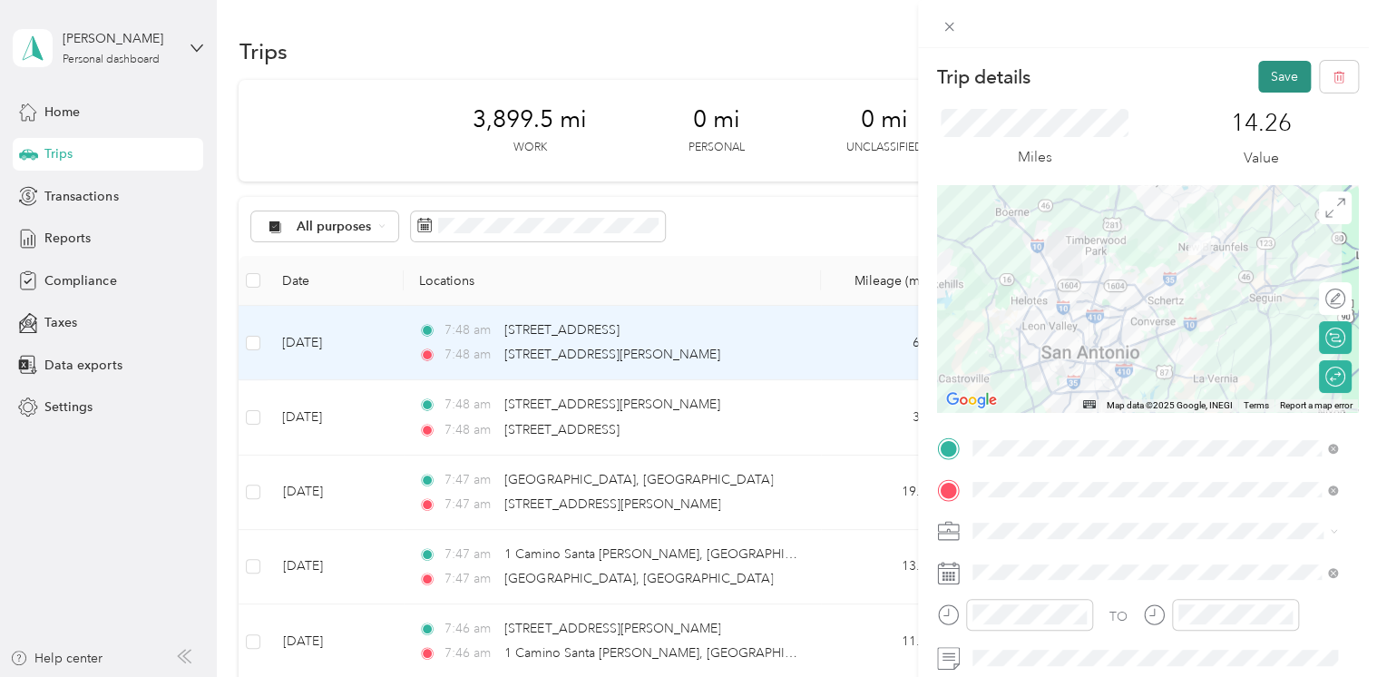
click at [1263, 75] on button "Save" at bounding box center [1284, 77] width 53 height 32
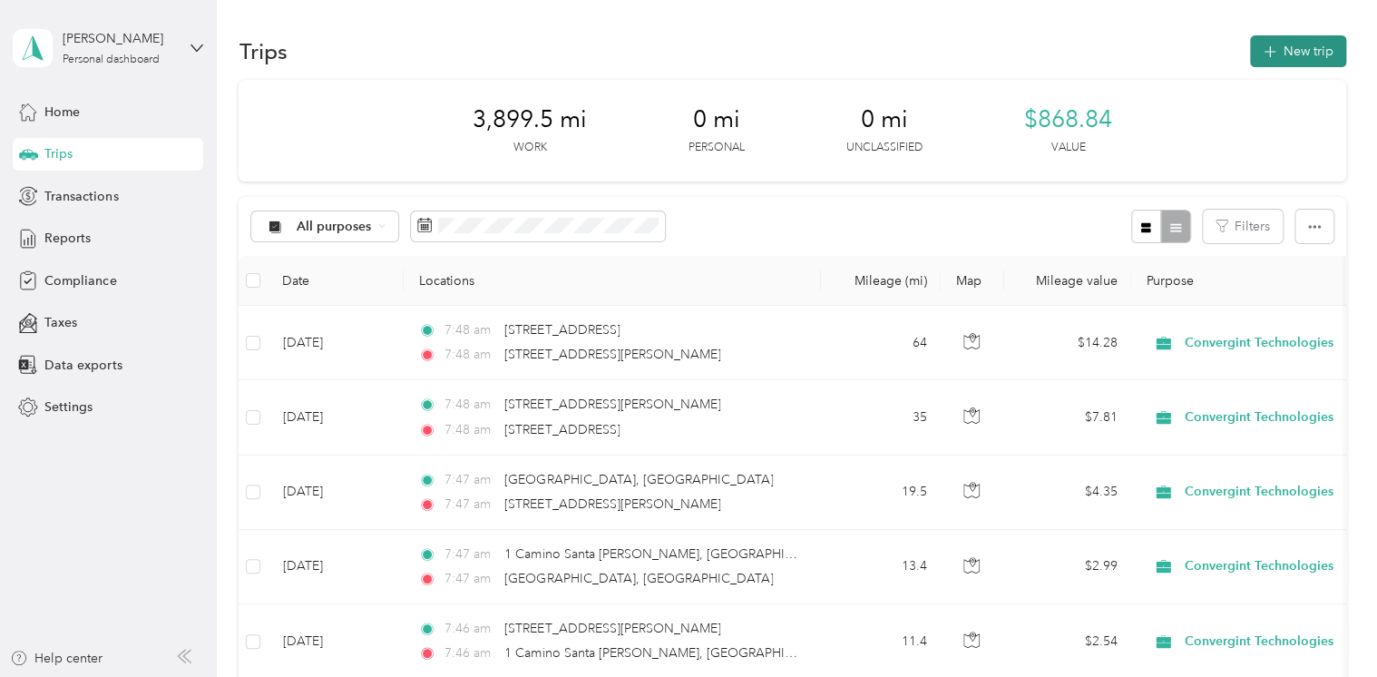
click at [1298, 54] on button "New trip" at bounding box center [1298, 51] width 96 height 32
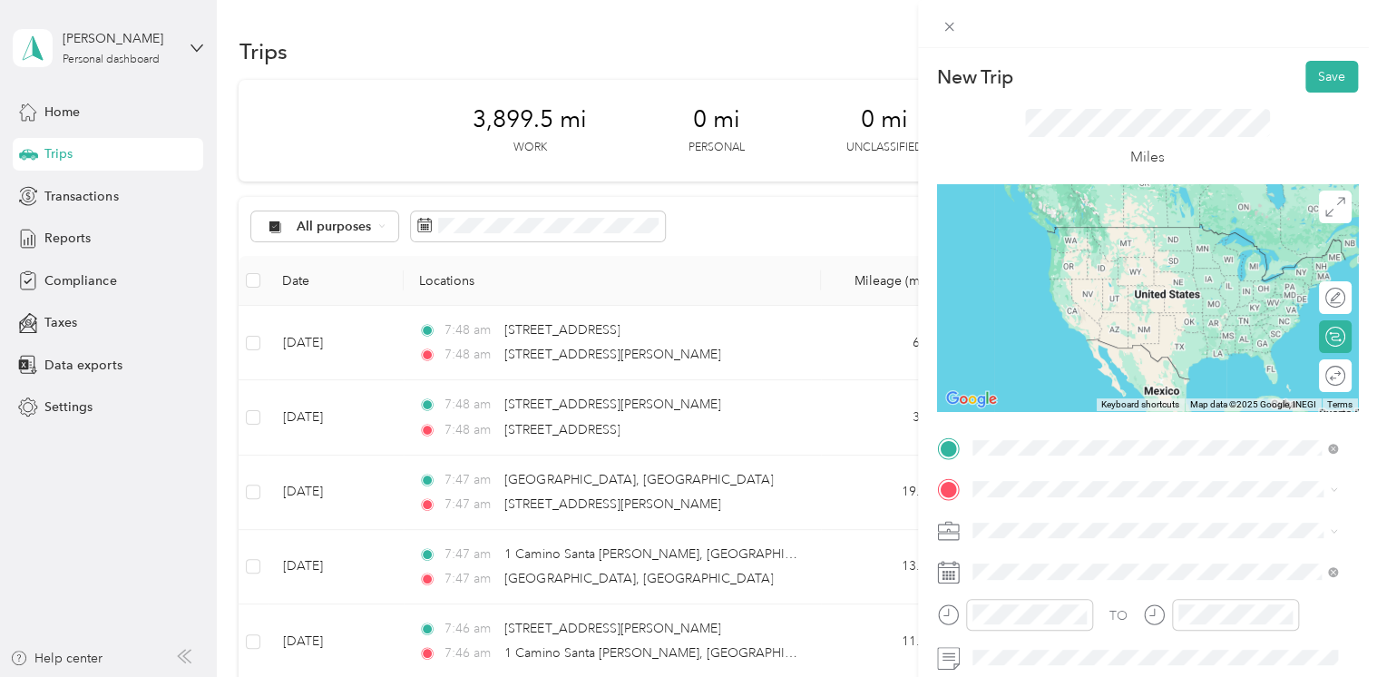
click at [1124, 247] on li "825 Timber Drive New Braunfels, Texas 78130, United States" at bounding box center [1155, 228] width 378 height 37
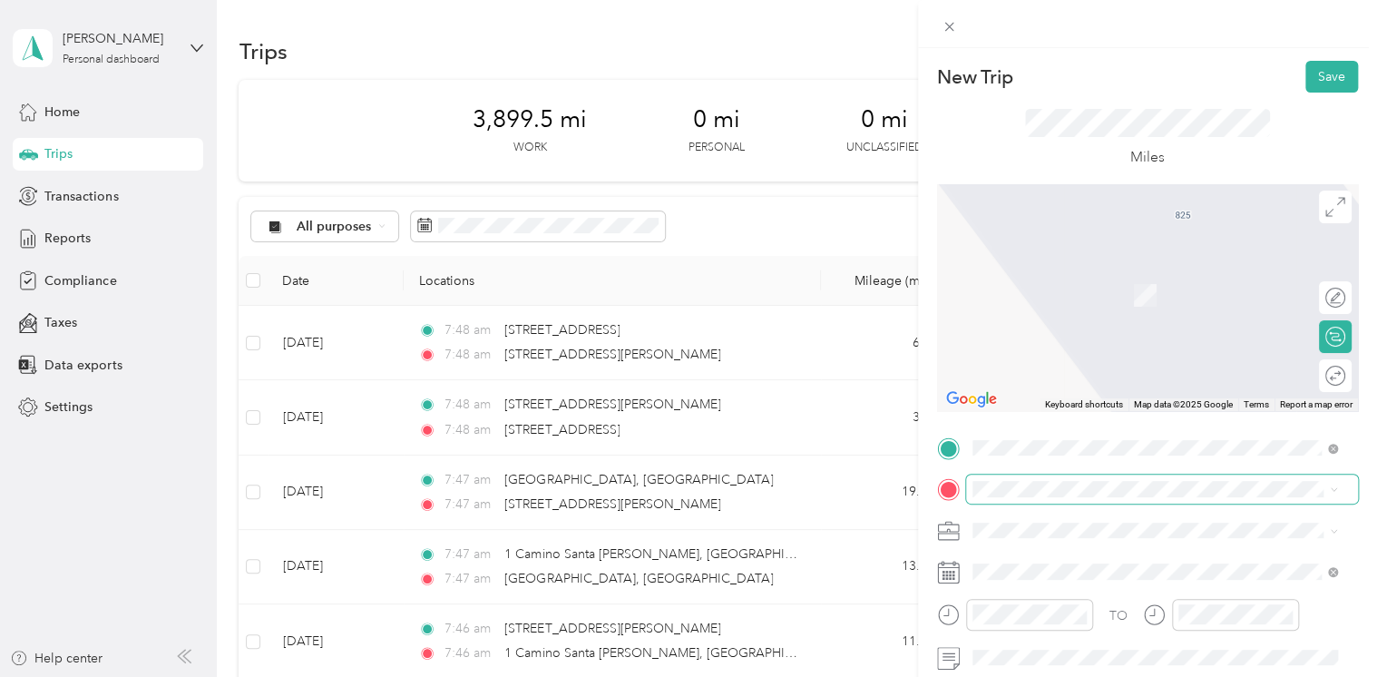
click at [1091, 499] on span at bounding box center [1162, 489] width 392 height 29
click at [1077, 267] on span "5050 Beckwith Boulevard San Antonio, Texas 78249, United States" at bounding box center [1147, 268] width 282 height 16
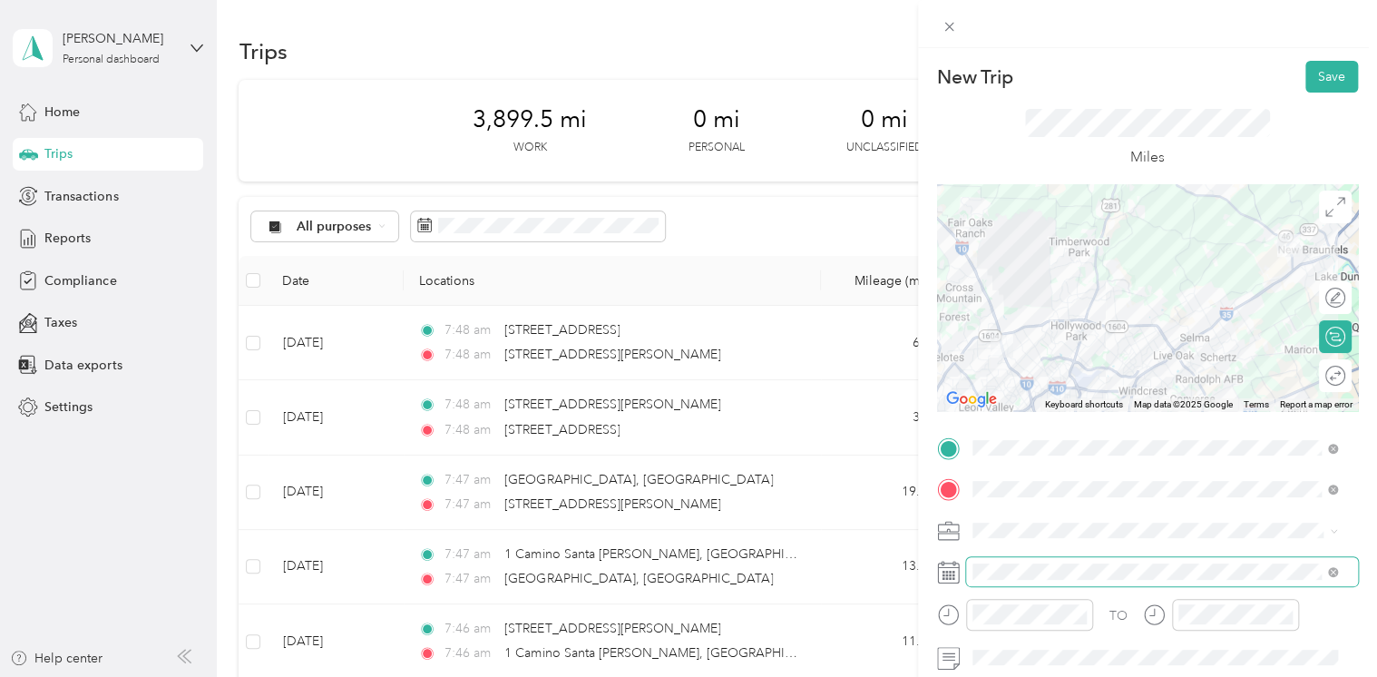
click at [1063, 582] on span at bounding box center [1162, 571] width 392 height 29
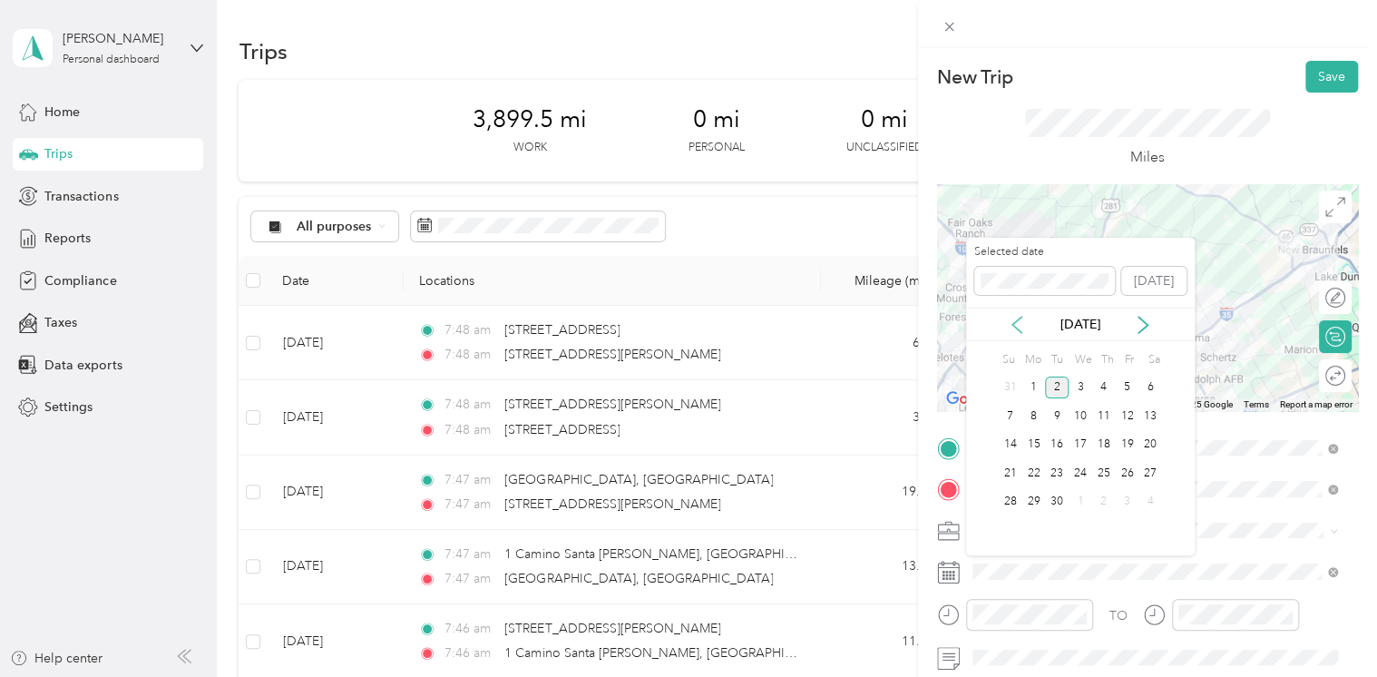
click at [1022, 318] on icon at bounding box center [1017, 325] width 18 height 18
click at [1103, 497] on div "28" at bounding box center [1104, 502] width 24 height 23
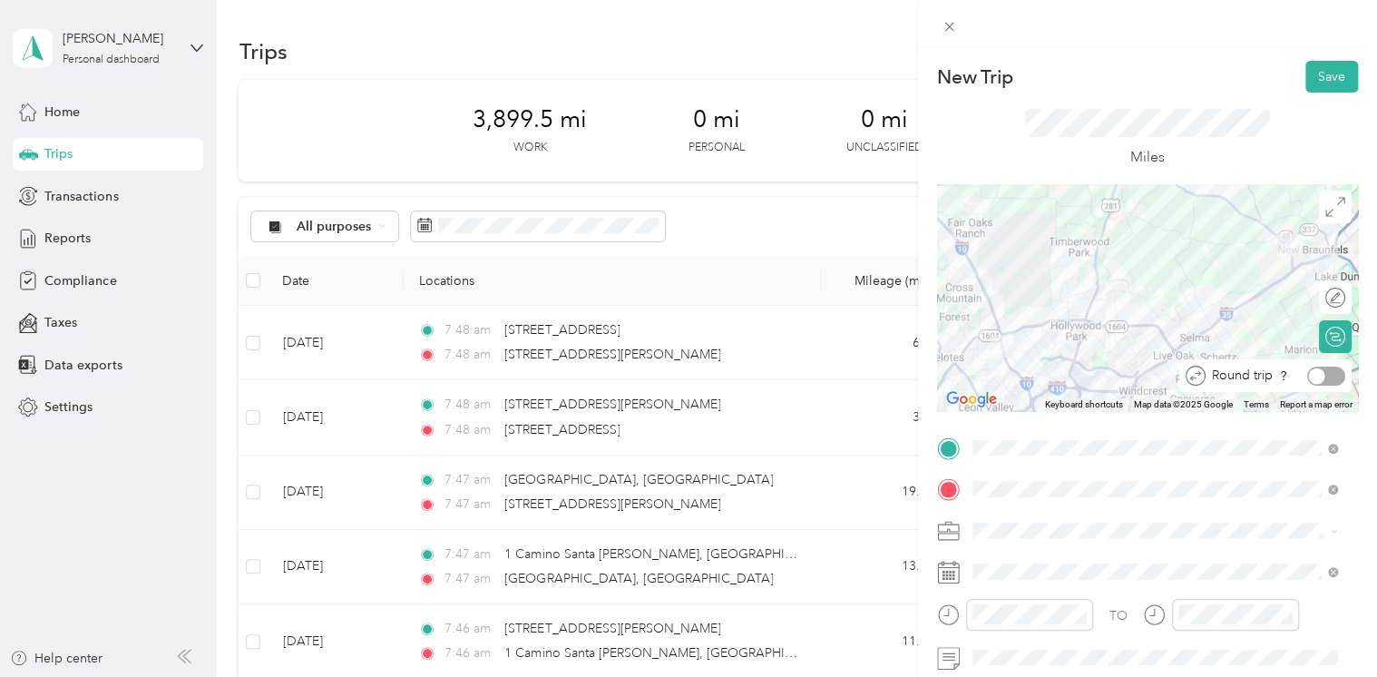
click at [1314, 376] on div at bounding box center [1326, 376] width 38 height 19
click at [1332, 77] on button "Save" at bounding box center [1332, 77] width 53 height 32
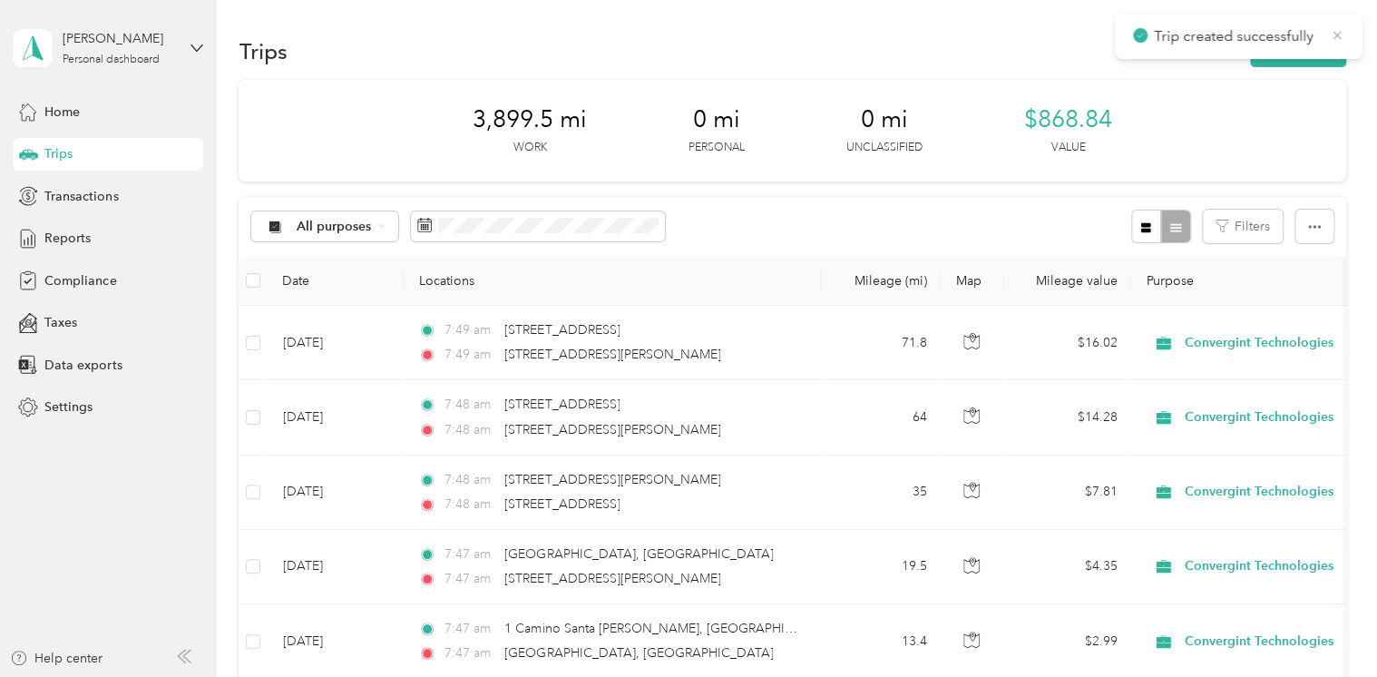
click at [1336, 34] on icon at bounding box center [1337, 35] width 15 height 16
click at [80, 236] on span "Reports" at bounding box center [67, 238] width 46 height 19
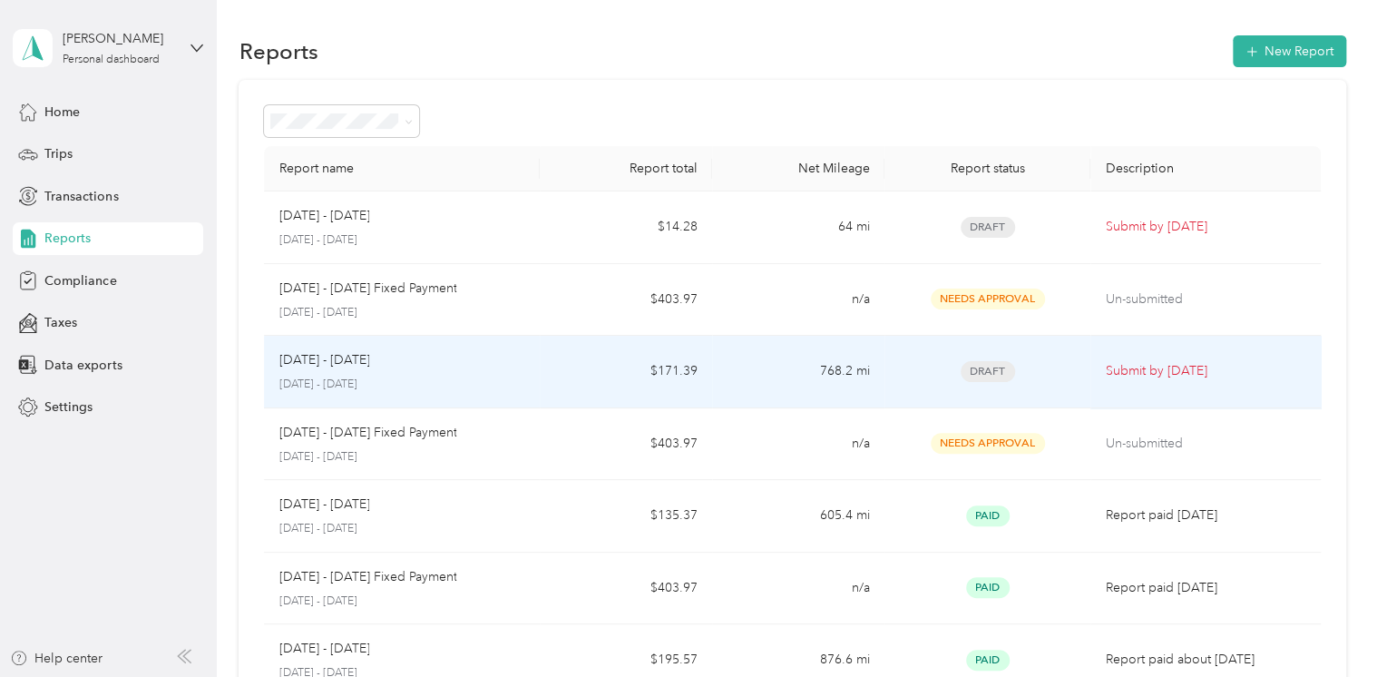
click at [885, 382] on td "Draft" at bounding box center [988, 372] width 207 height 73
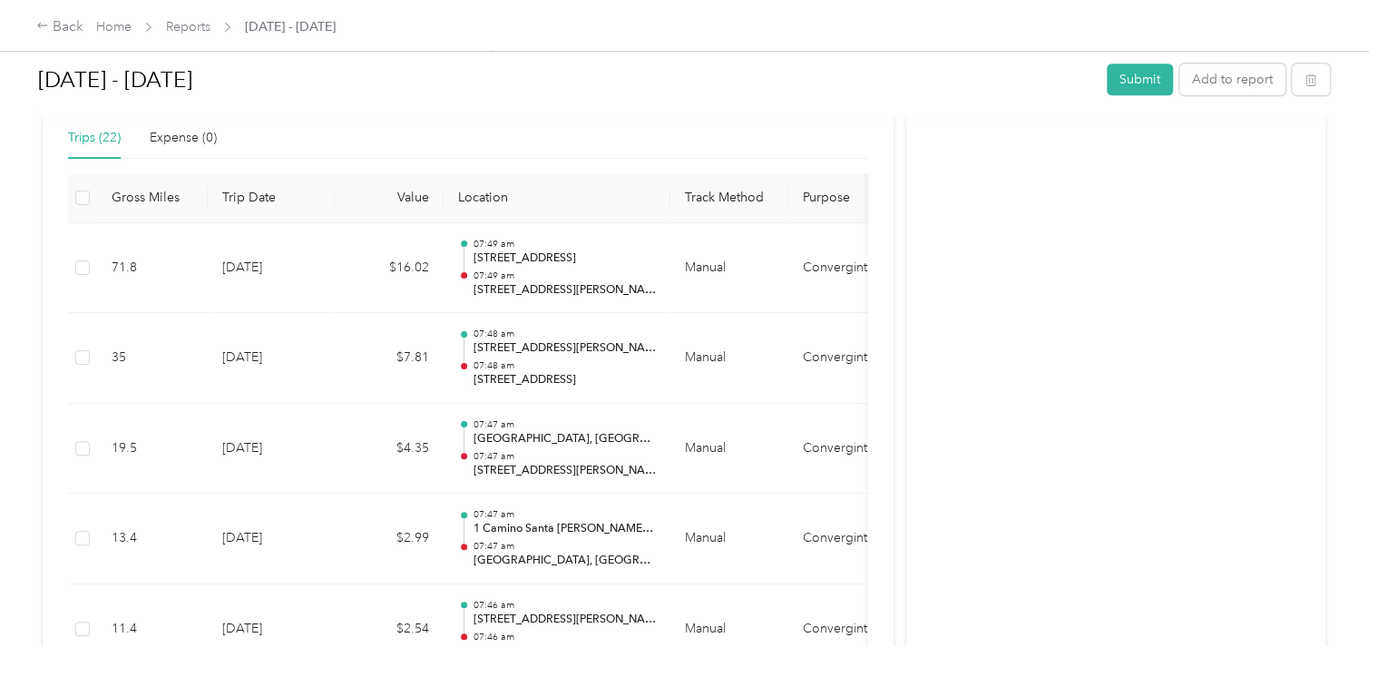
scroll to position [454, 0]
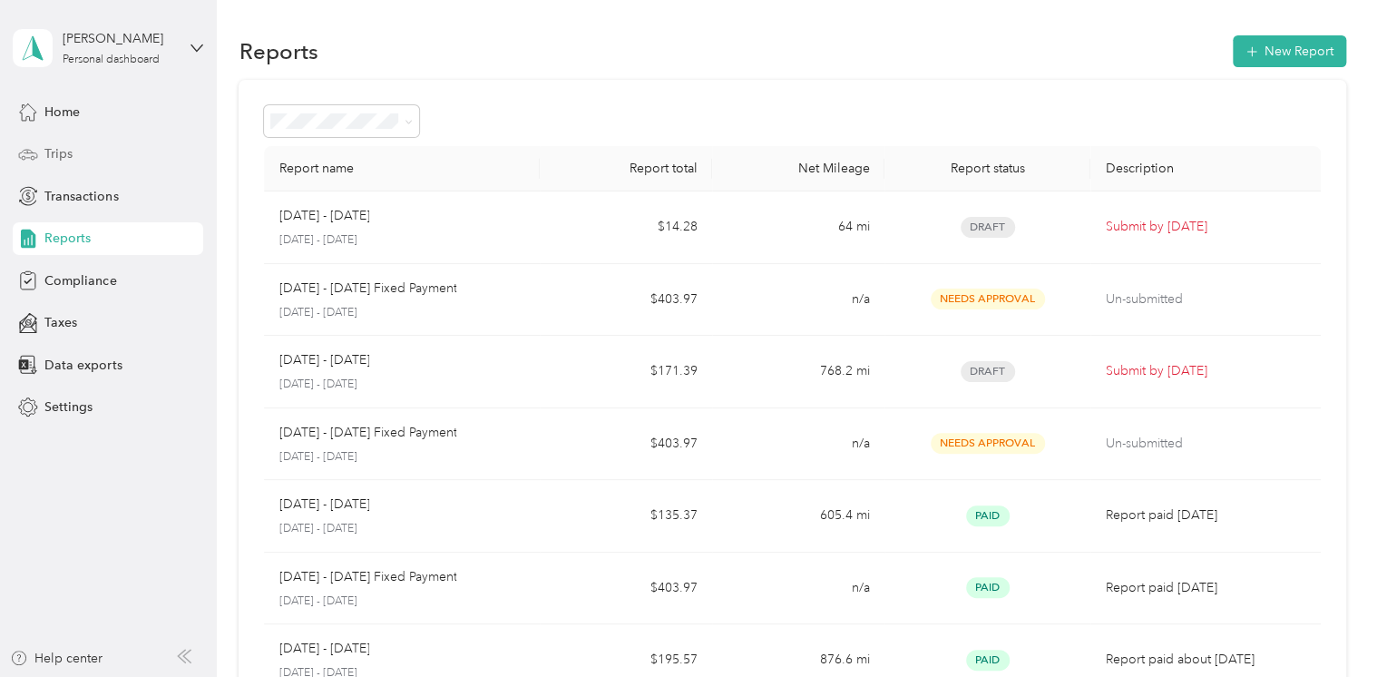
click at [83, 148] on div "Trips" at bounding box center [108, 154] width 191 height 33
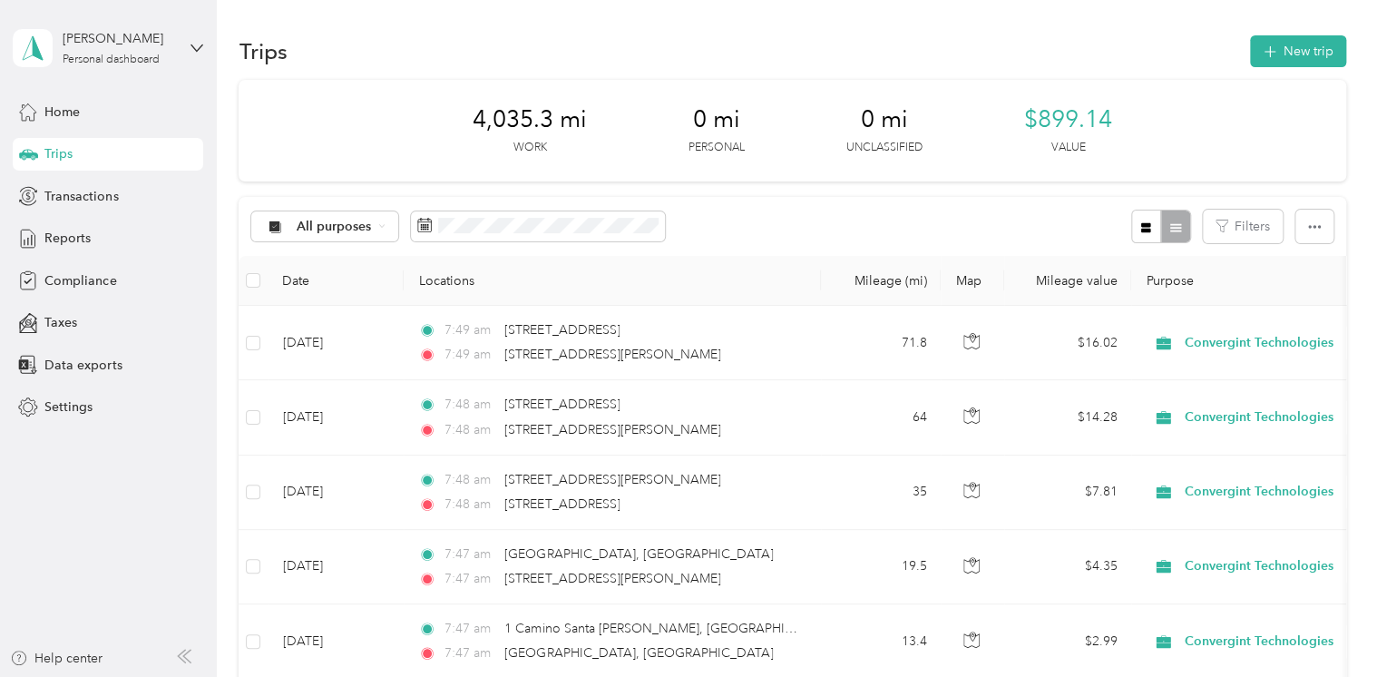
click at [741, 252] on div "All purposes Filters" at bounding box center [792, 226] width 1107 height 59
click at [70, 243] on span "Reports" at bounding box center [67, 238] width 46 height 19
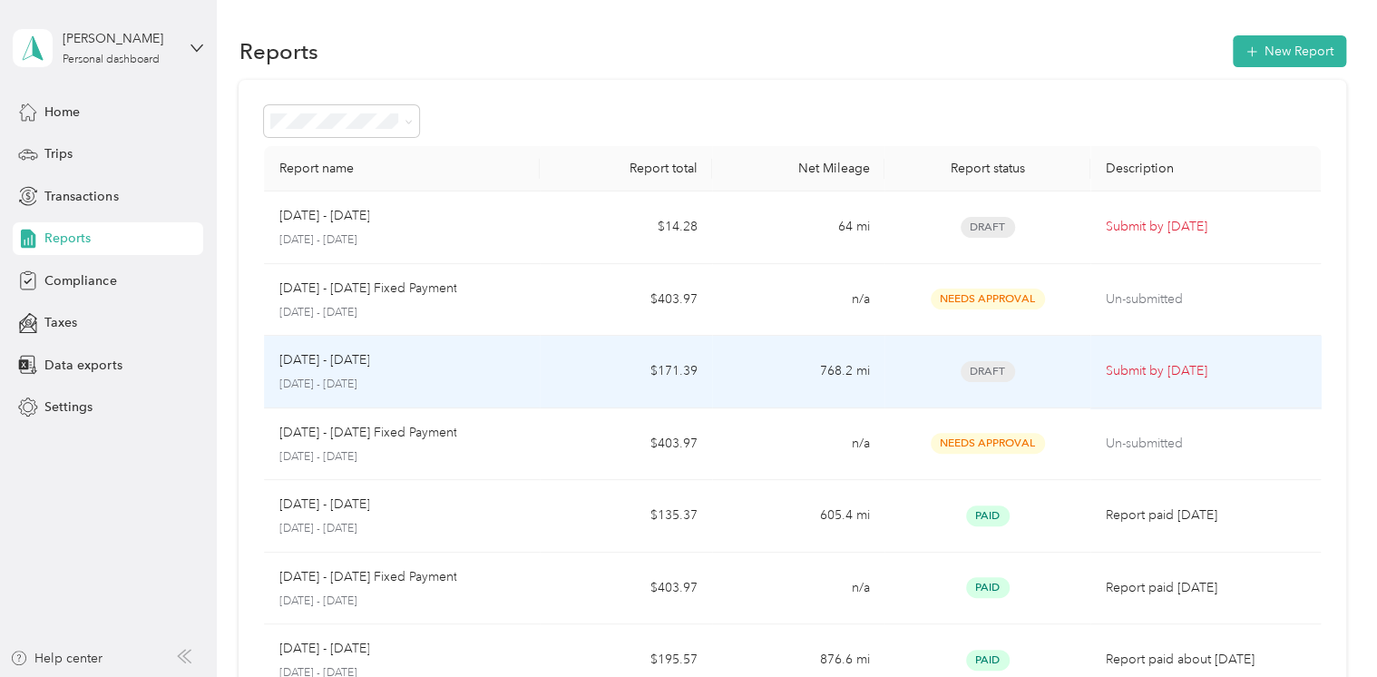
click at [920, 372] on div "Draft" at bounding box center [988, 371] width 178 height 21
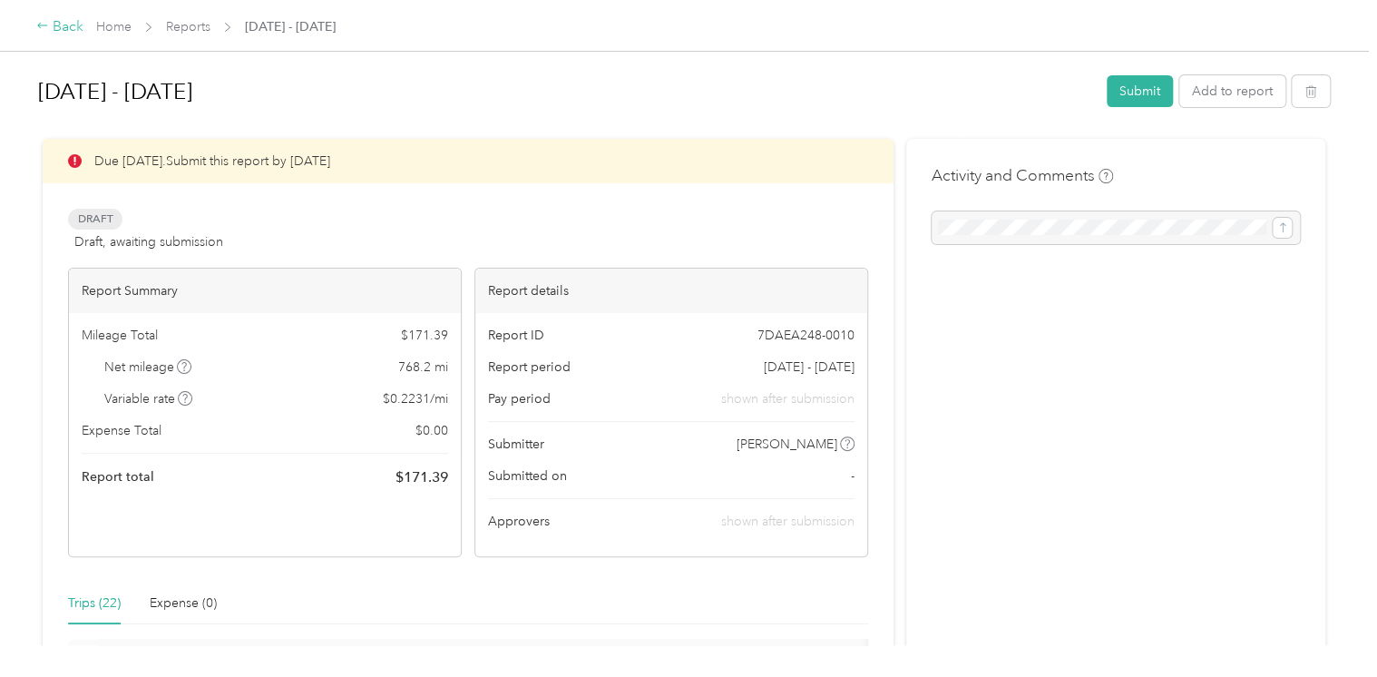
click at [71, 28] on div "Back" at bounding box center [59, 27] width 47 height 22
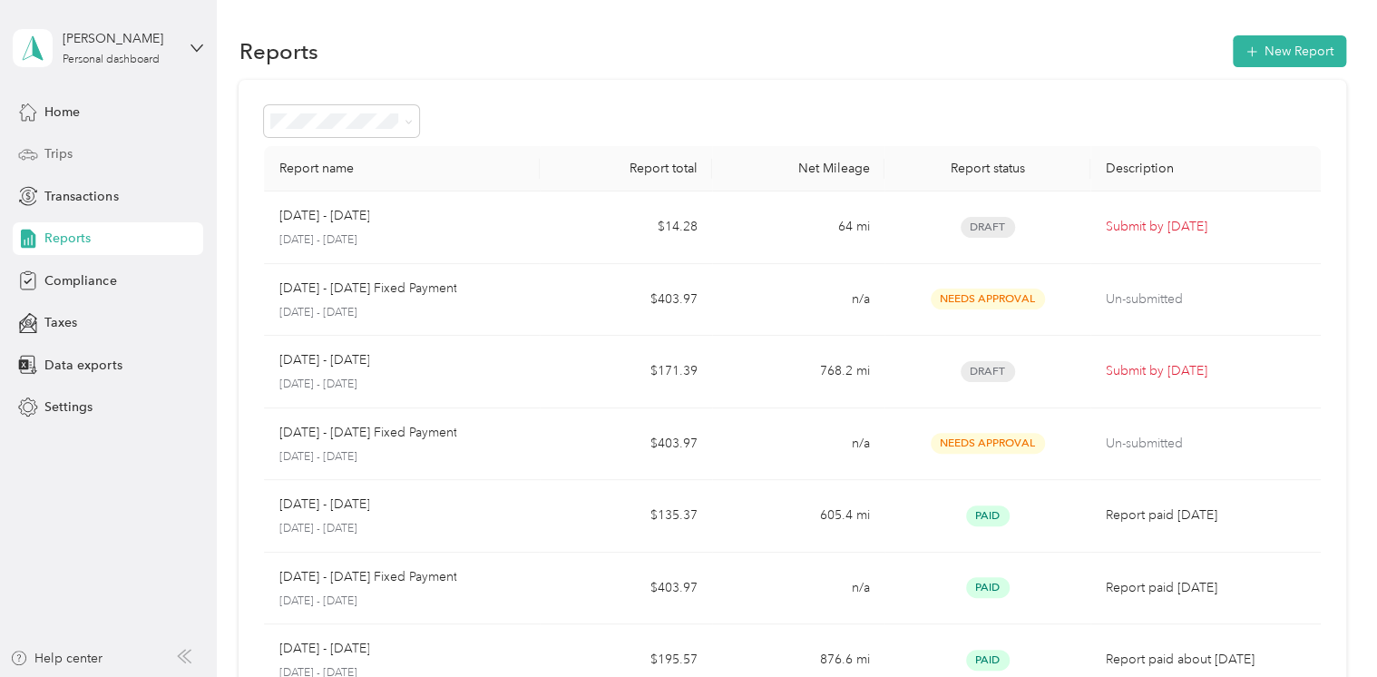
click at [58, 155] on span "Trips" at bounding box center [58, 153] width 28 height 19
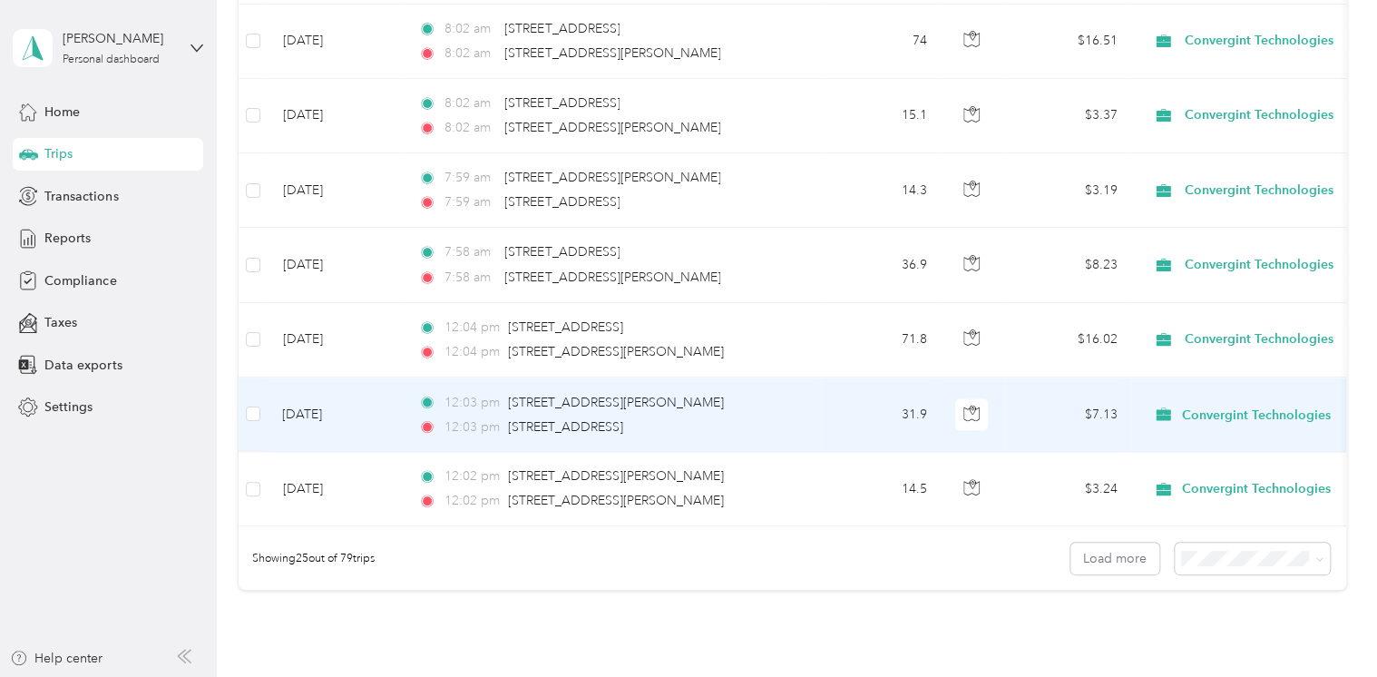
scroll to position [1817, 0]
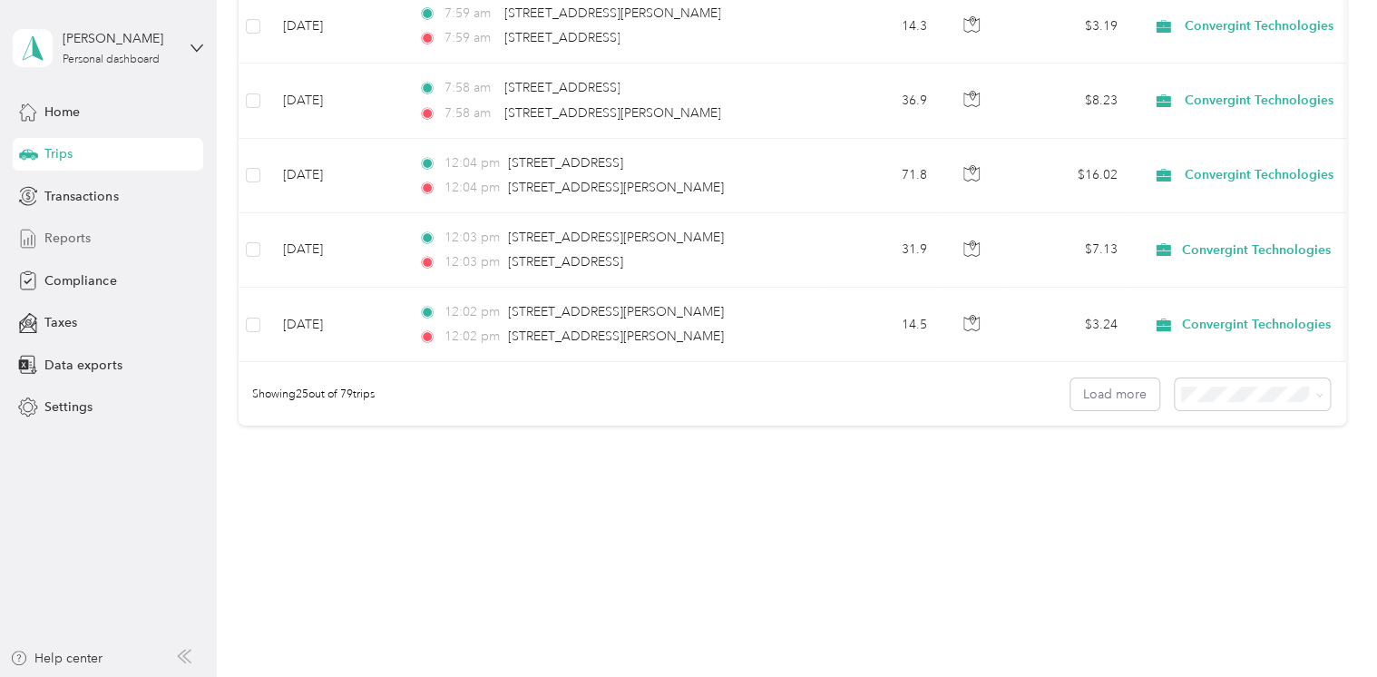
click at [86, 241] on span "Reports" at bounding box center [67, 238] width 46 height 19
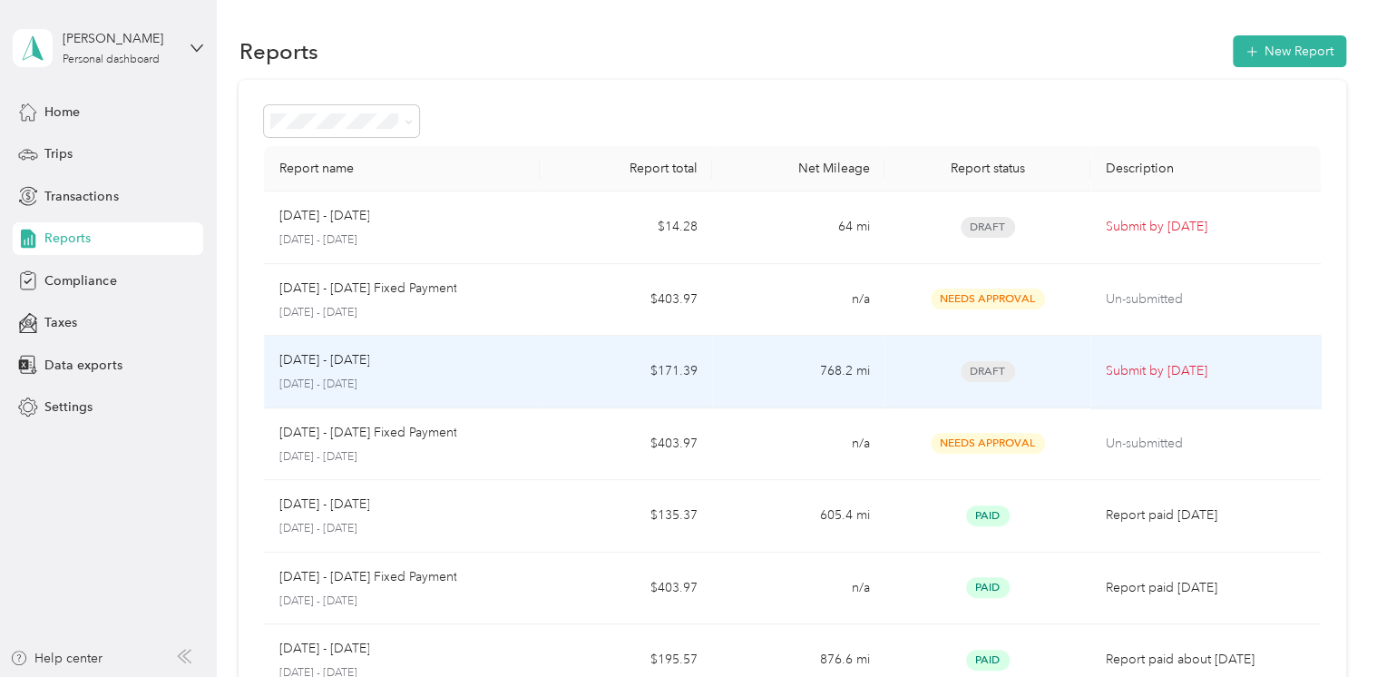
click at [424, 367] on div "[DATE] - [DATE]" at bounding box center [402, 360] width 247 height 20
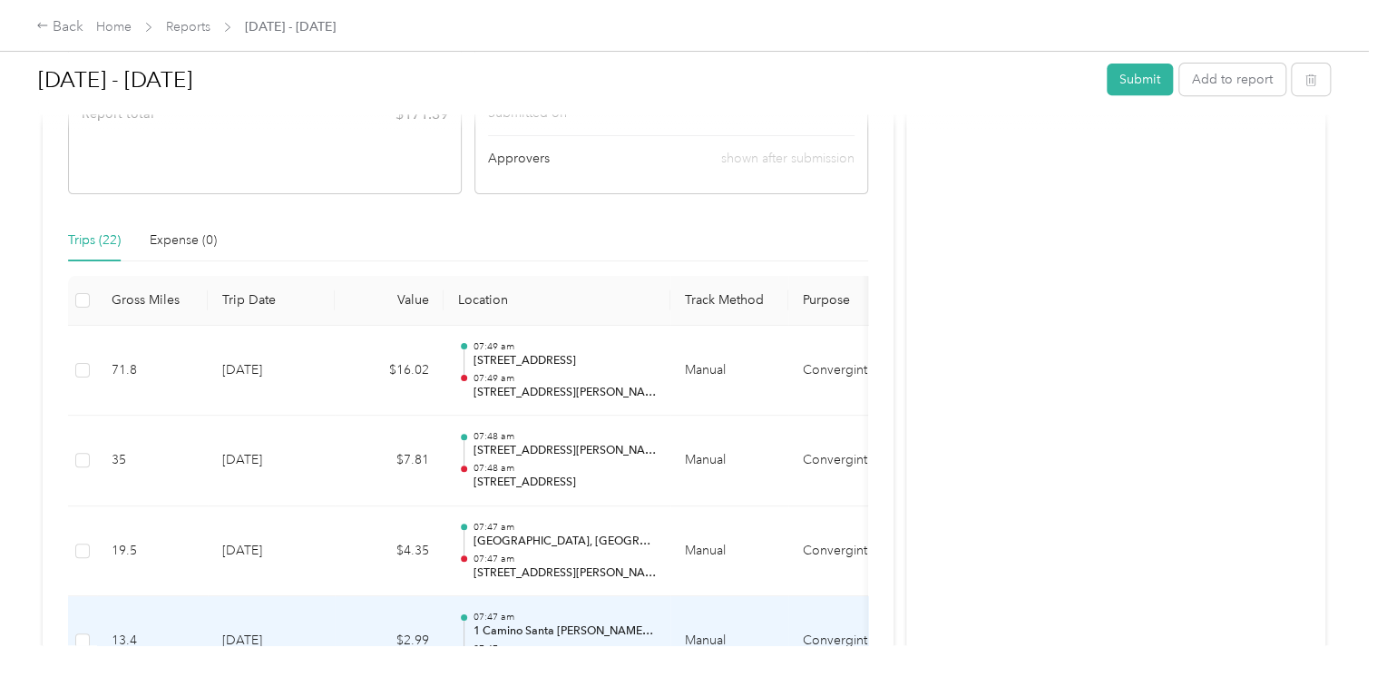
scroll to position [363, 0]
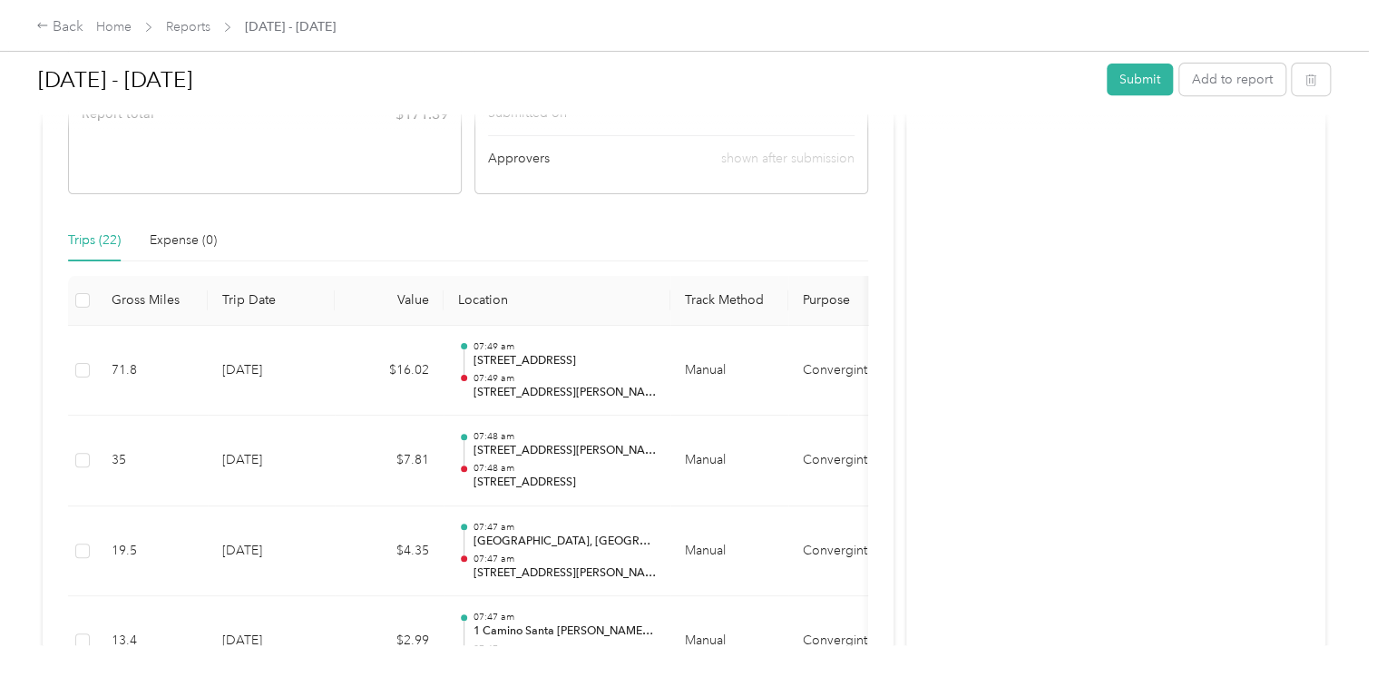
click at [263, 296] on th "Trip Date" at bounding box center [271, 301] width 127 height 50
click at [250, 305] on th "Trip Date" at bounding box center [271, 301] width 127 height 50
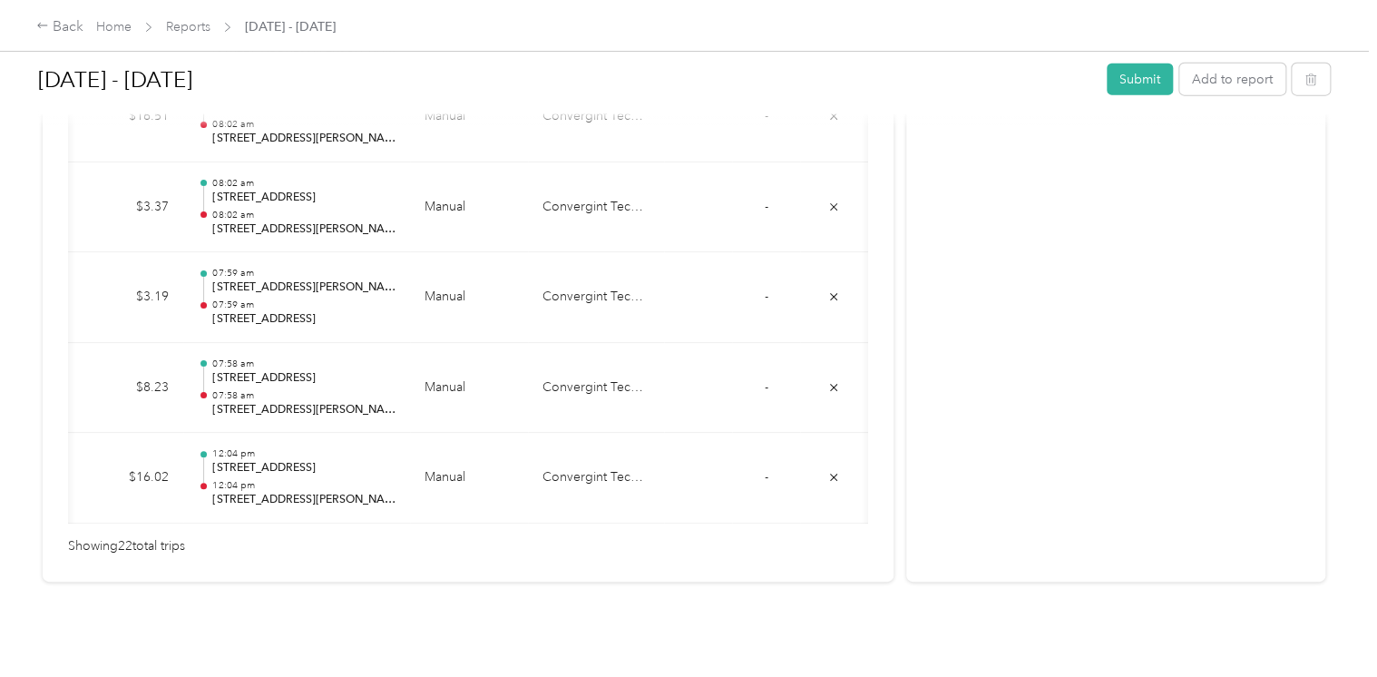
scroll to position [0, 0]
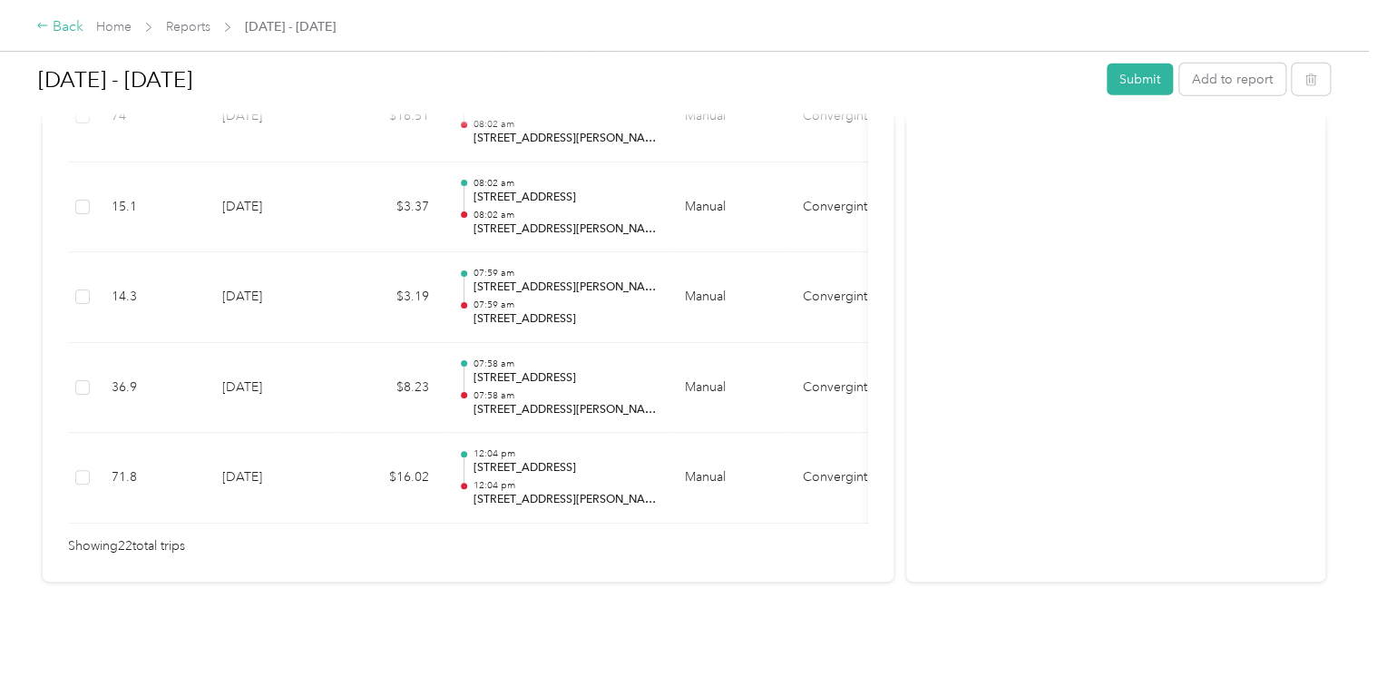
click at [53, 31] on div "Back" at bounding box center [59, 27] width 47 height 22
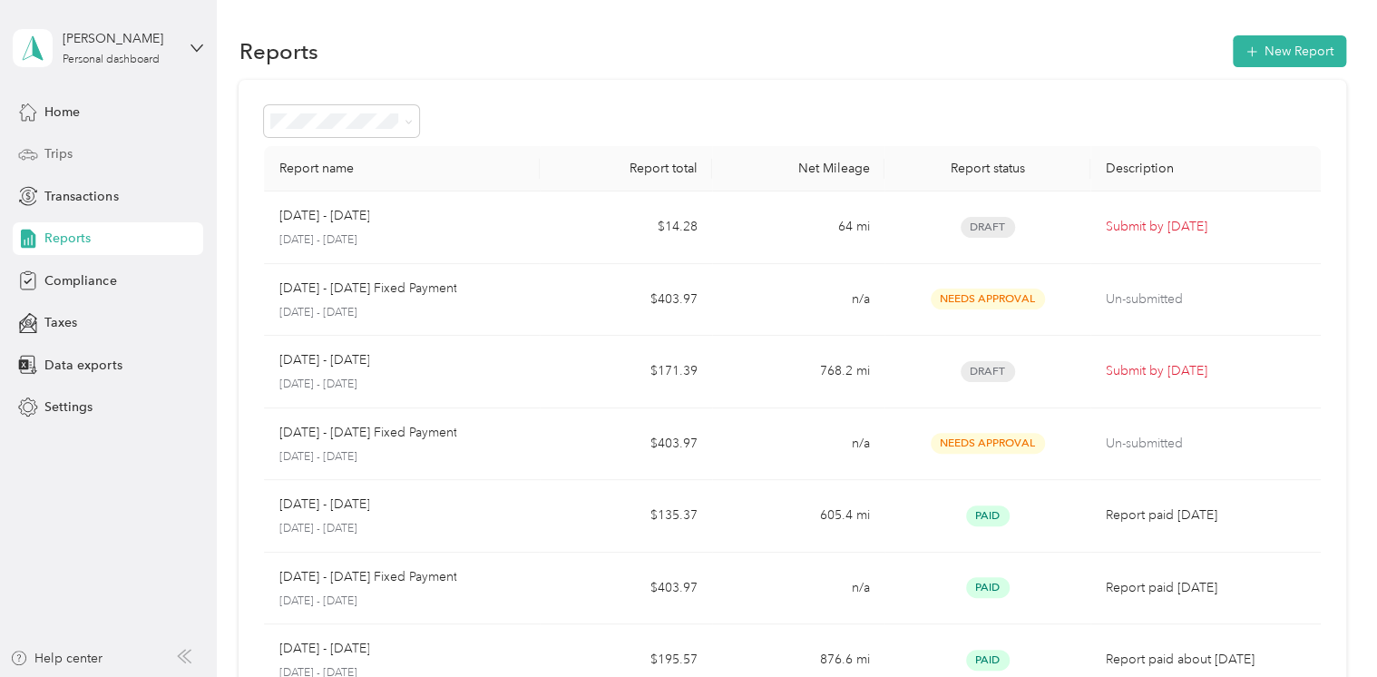
click at [87, 157] on div "Trips" at bounding box center [108, 154] width 191 height 33
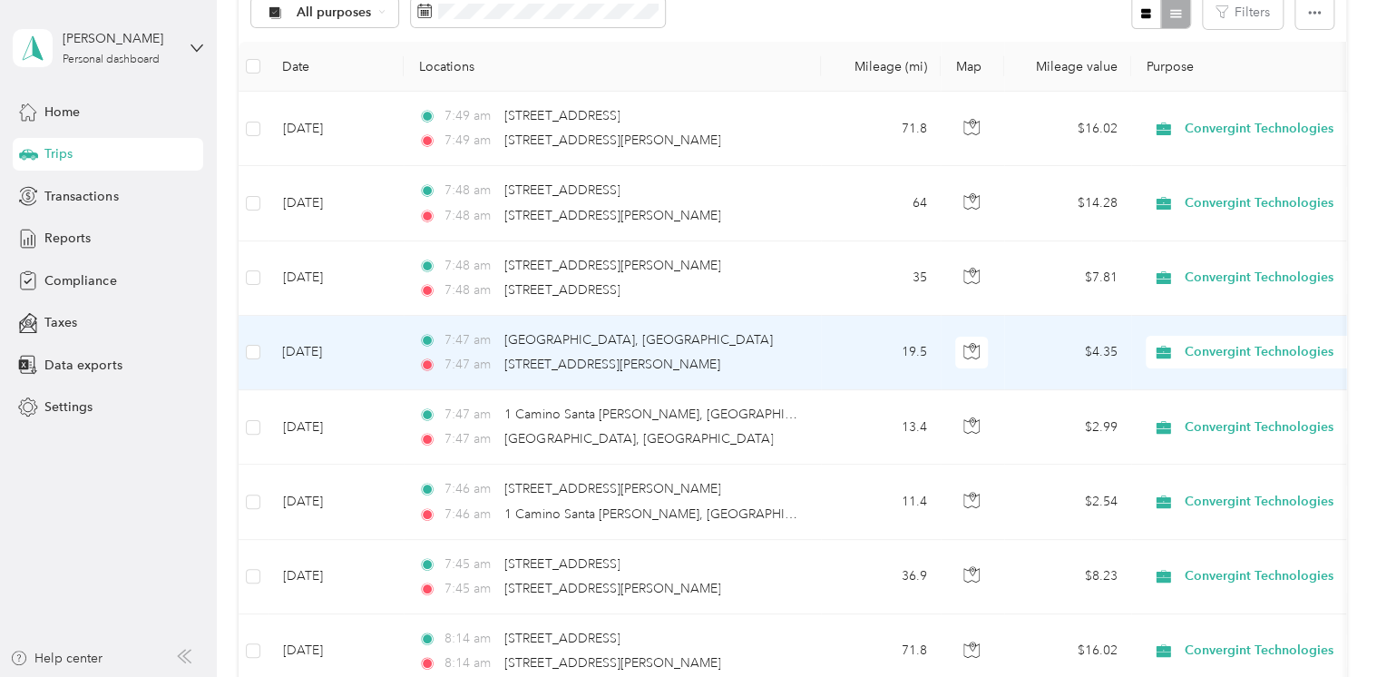
scroll to position [181, 0]
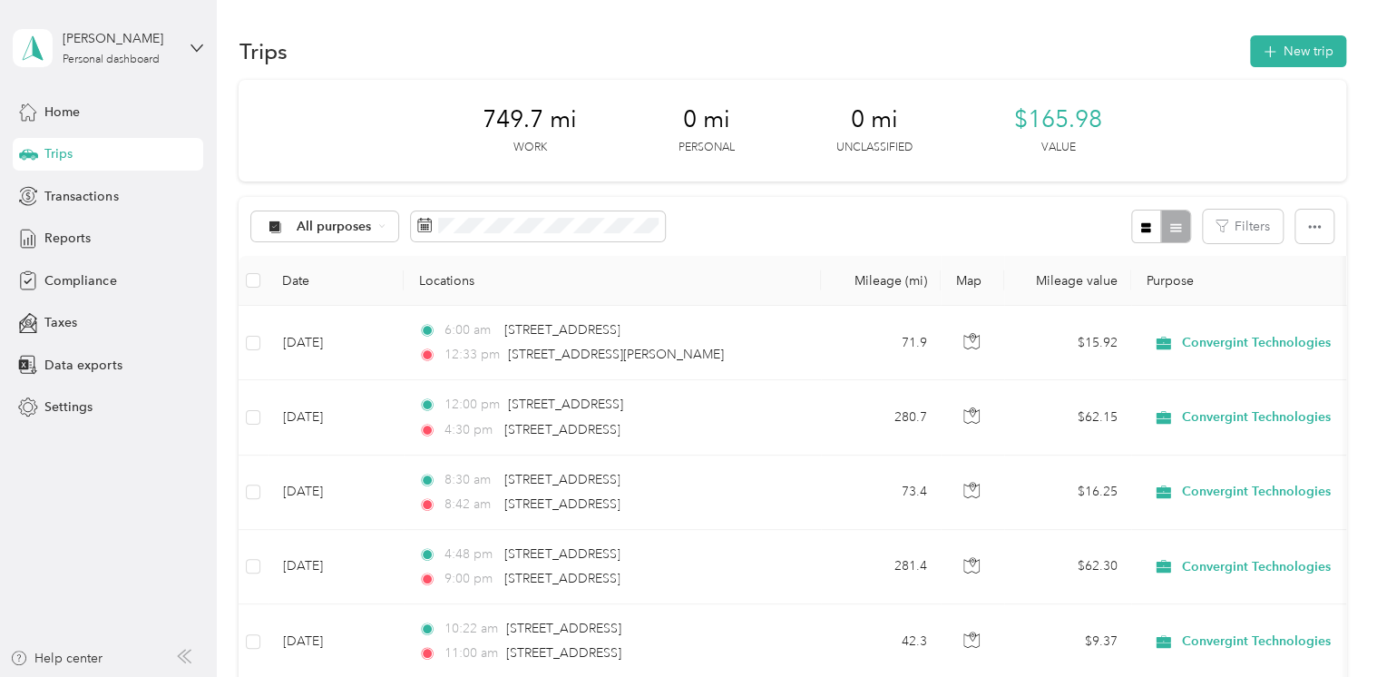
click at [88, 154] on div "Trips" at bounding box center [108, 154] width 191 height 33
click at [98, 120] on div "Home" at bounding box center [108, 111] width 191 height 33
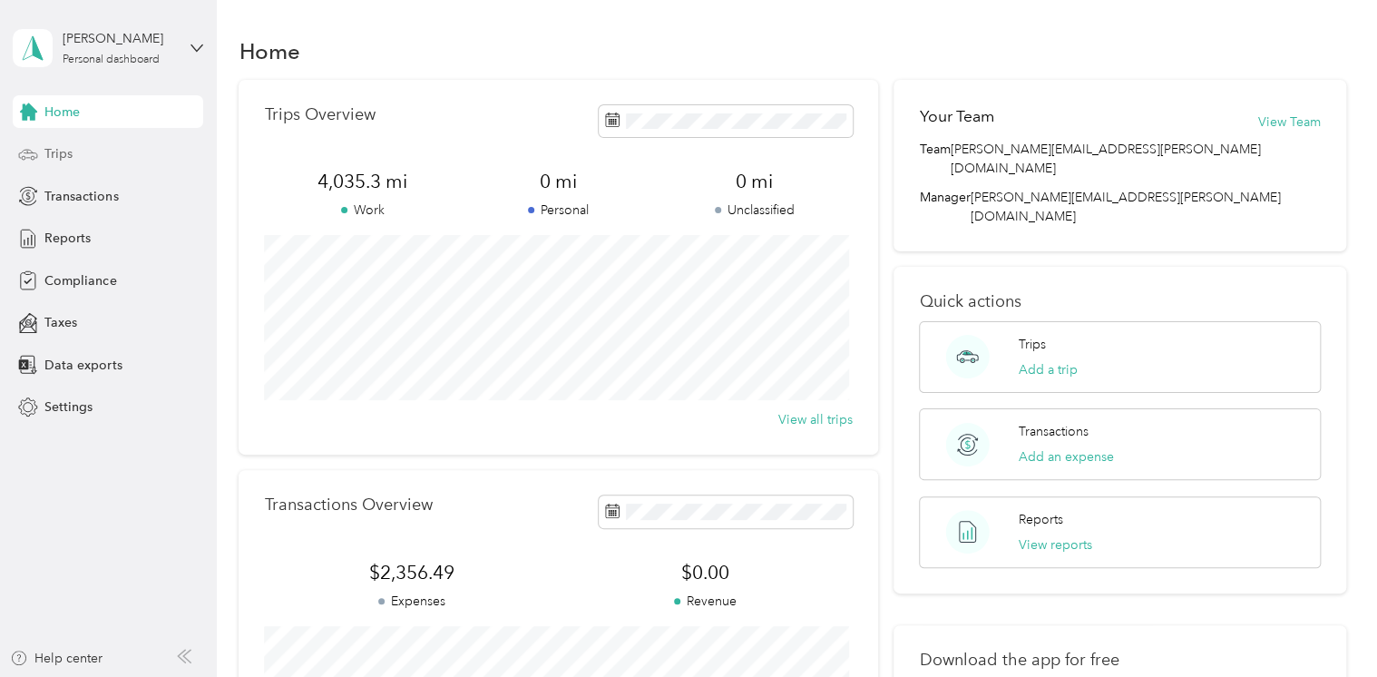
click at [83, 158] on div "Trips" at bounding box center [108, 154] width 191 height 33
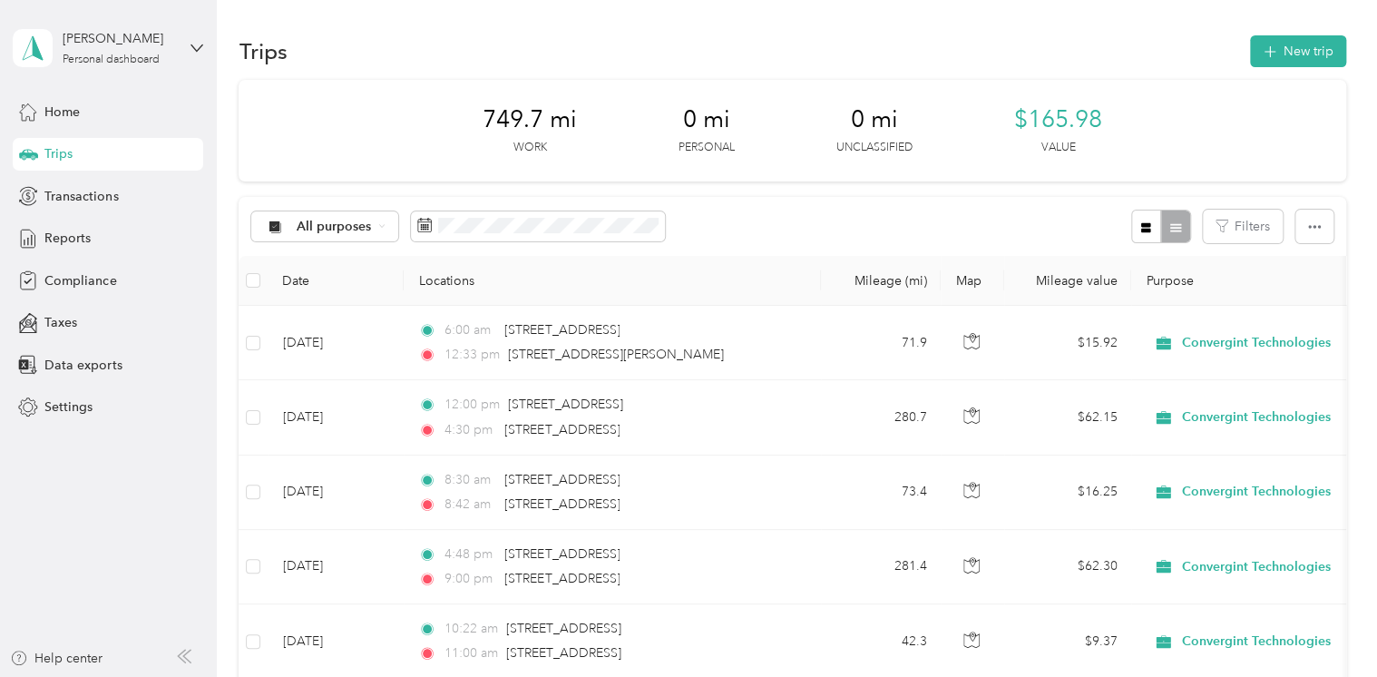
click at [301, 279] on th "Date" at bounding box center [336, 281] width 136 height 50
click at [83, 239] on span "Reports" at bounding box center [67, 238] width 46 height 19
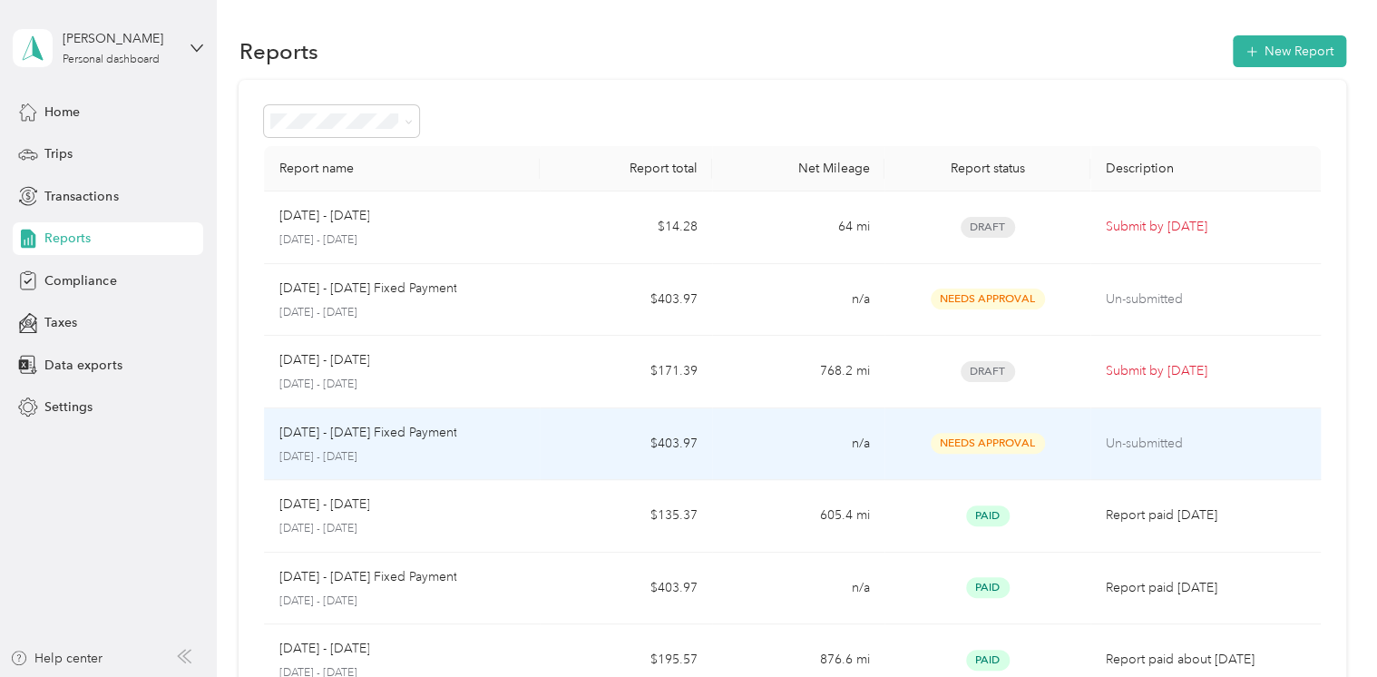
click at [546, 435] on td "$403.97" at bounding box center [626, 444] width 172 height 73
click at [526, 450] on td "Aug 1 - 31, 2025 Fixed Payment August 1 - 31, 2025" at bounding box center [402, 444] width 276 height 73
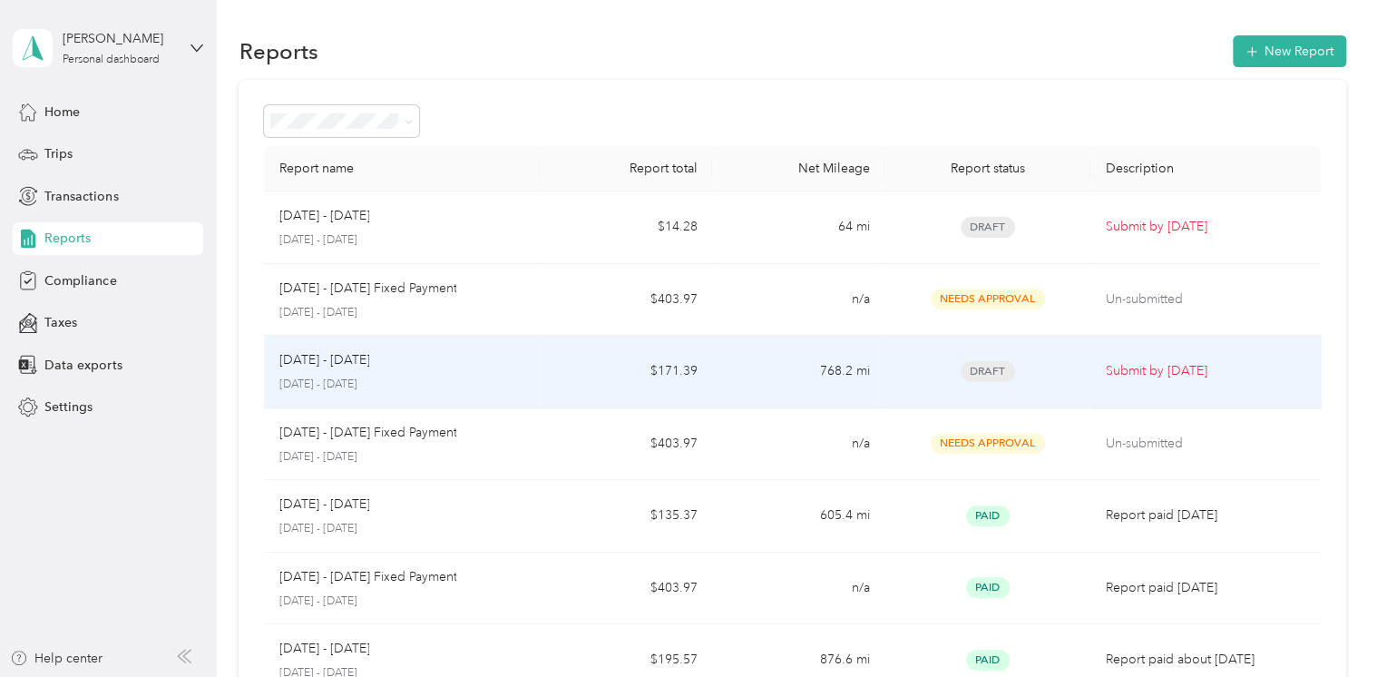
click at [479, 372] on div "Aug 1 - 31, 2025 August 1 - 31, 2025" at bounding box center [402, 371] width 247 height 43
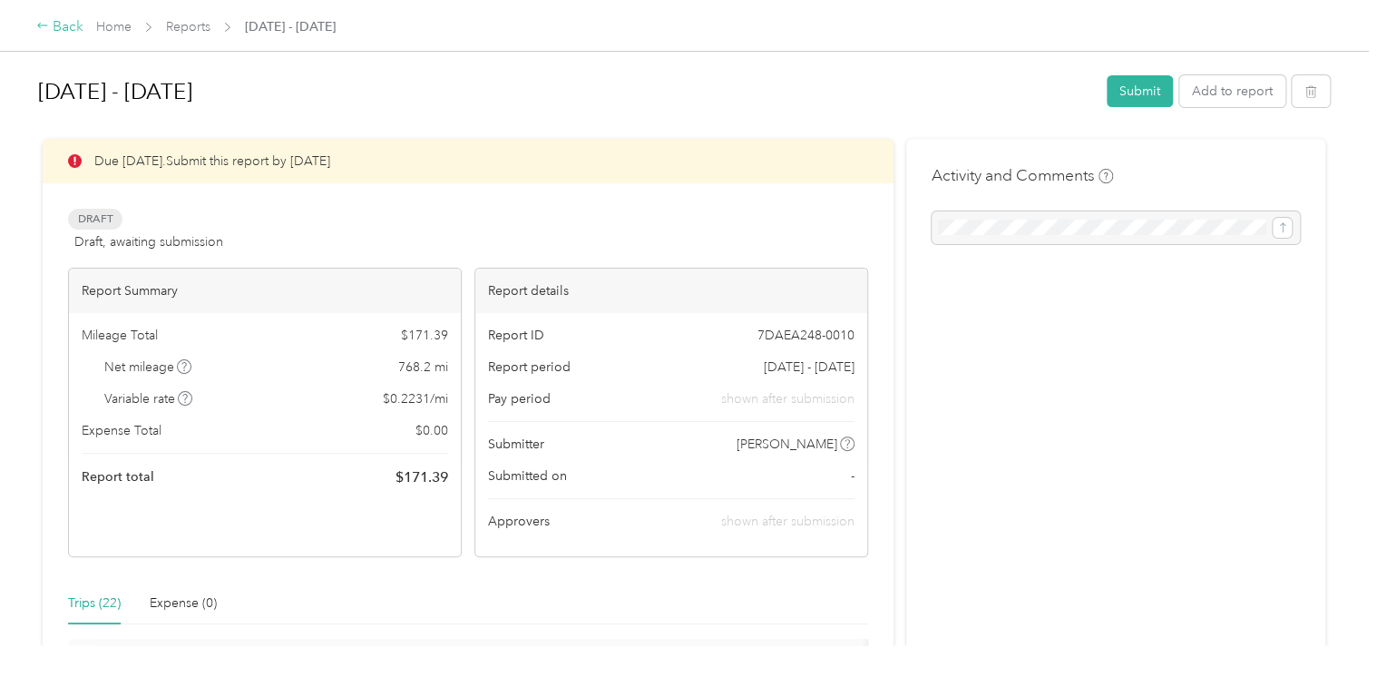
click at [73, 27] on div "Back" at bounding box center [59, 27] width 47 height 22
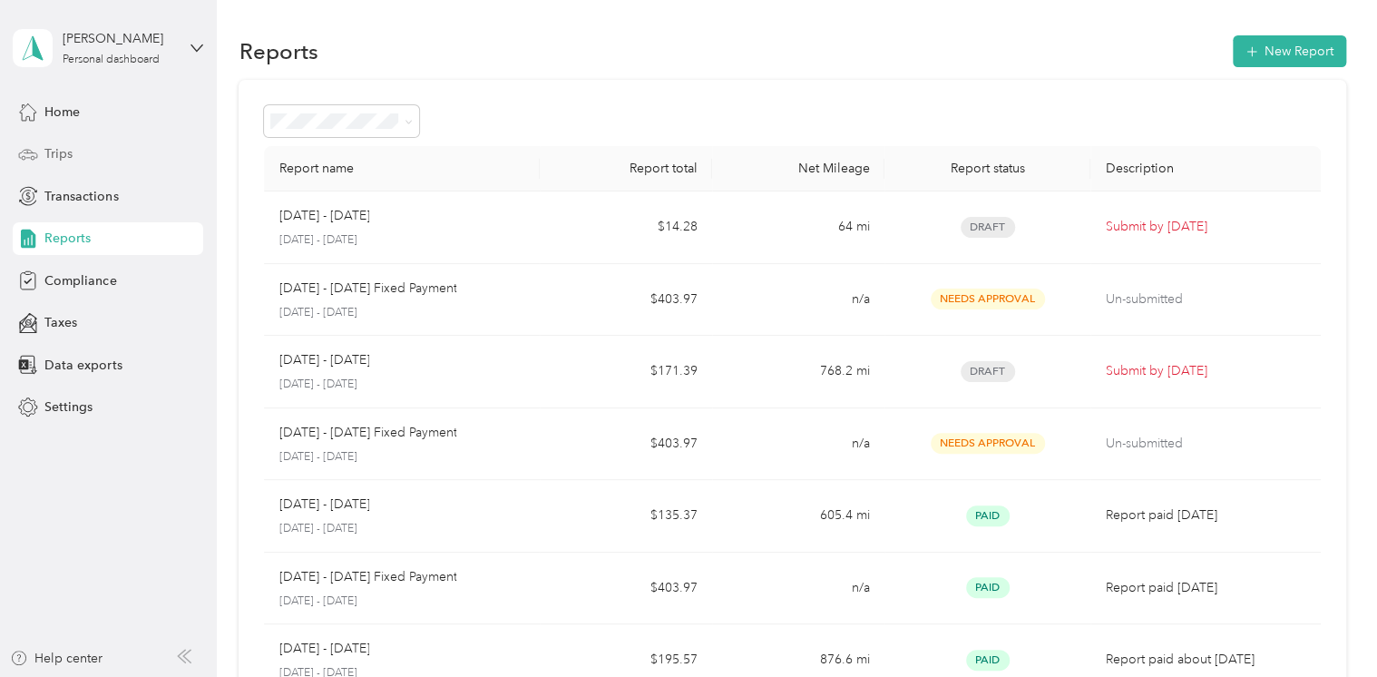
click at [80, 158] on div "Trips" at bounding box center [108, 154] width 191 height 33
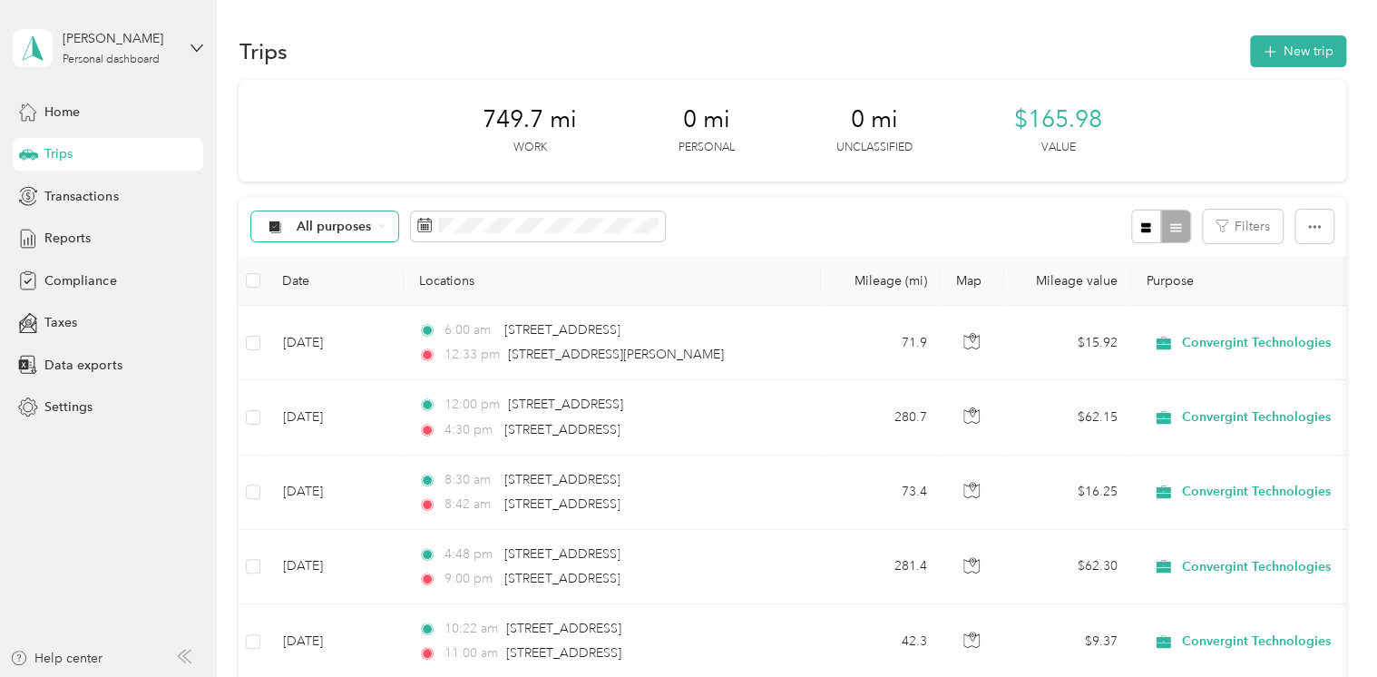
click at [382, 227] on icon at bounding box center [381, 225] width 7 height 7
click at [382, 228] on icon at bounding box center [381, 225] width 7 height 7
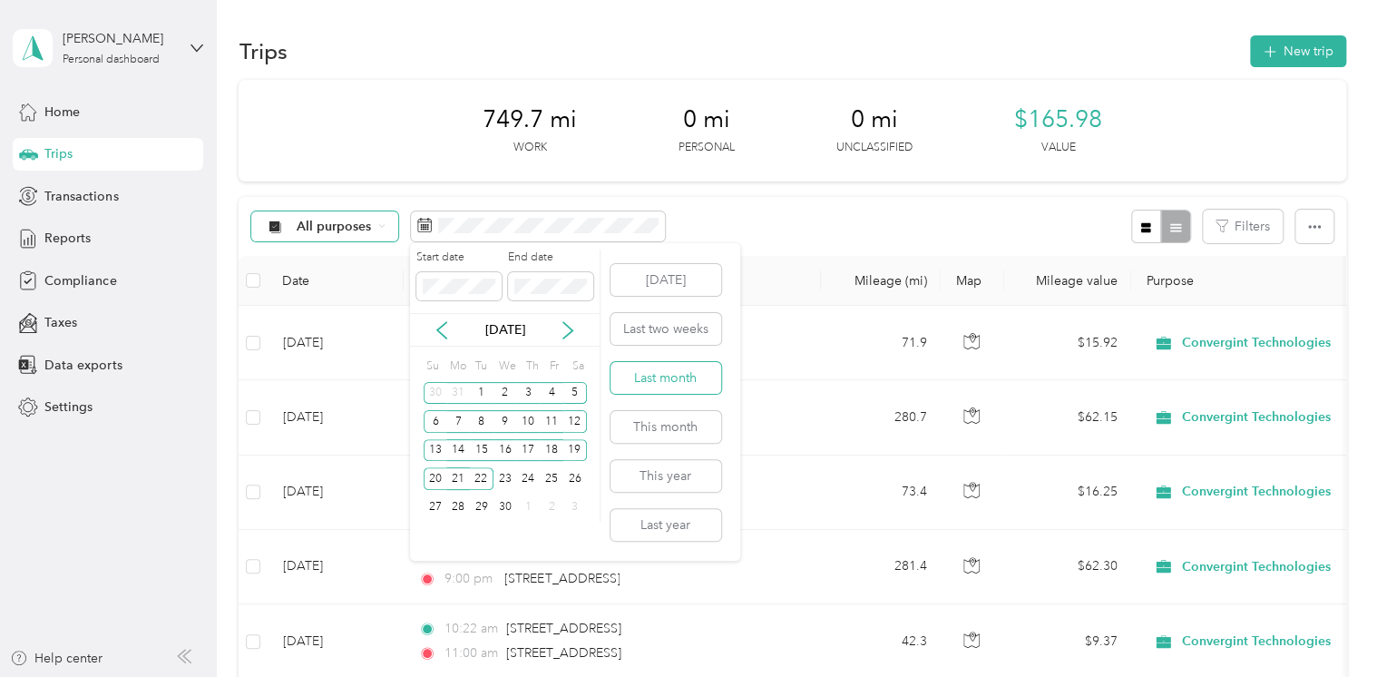
click at [651, 376] on button "Last month" at bounding box center [666, 378] width 111 height 32
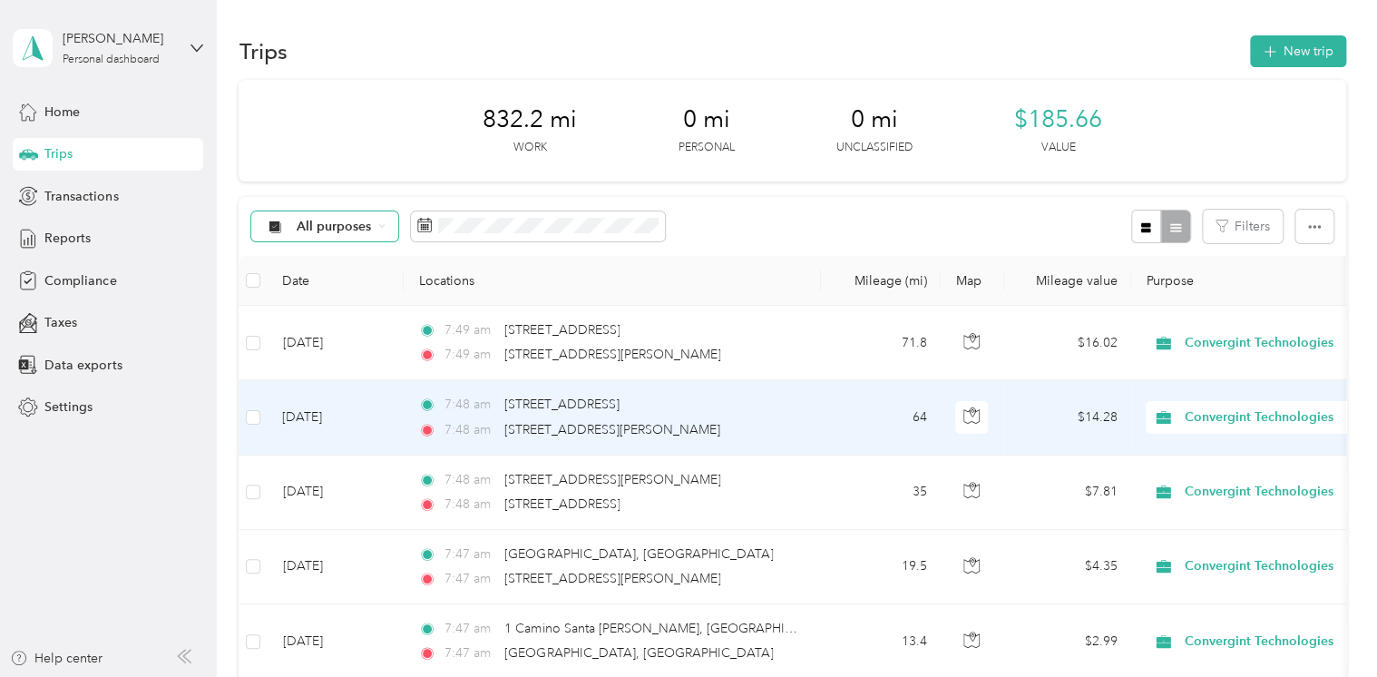
click at [345, 416] on td "[DATE]" at bounding box center [336, 417] width 136 height 74
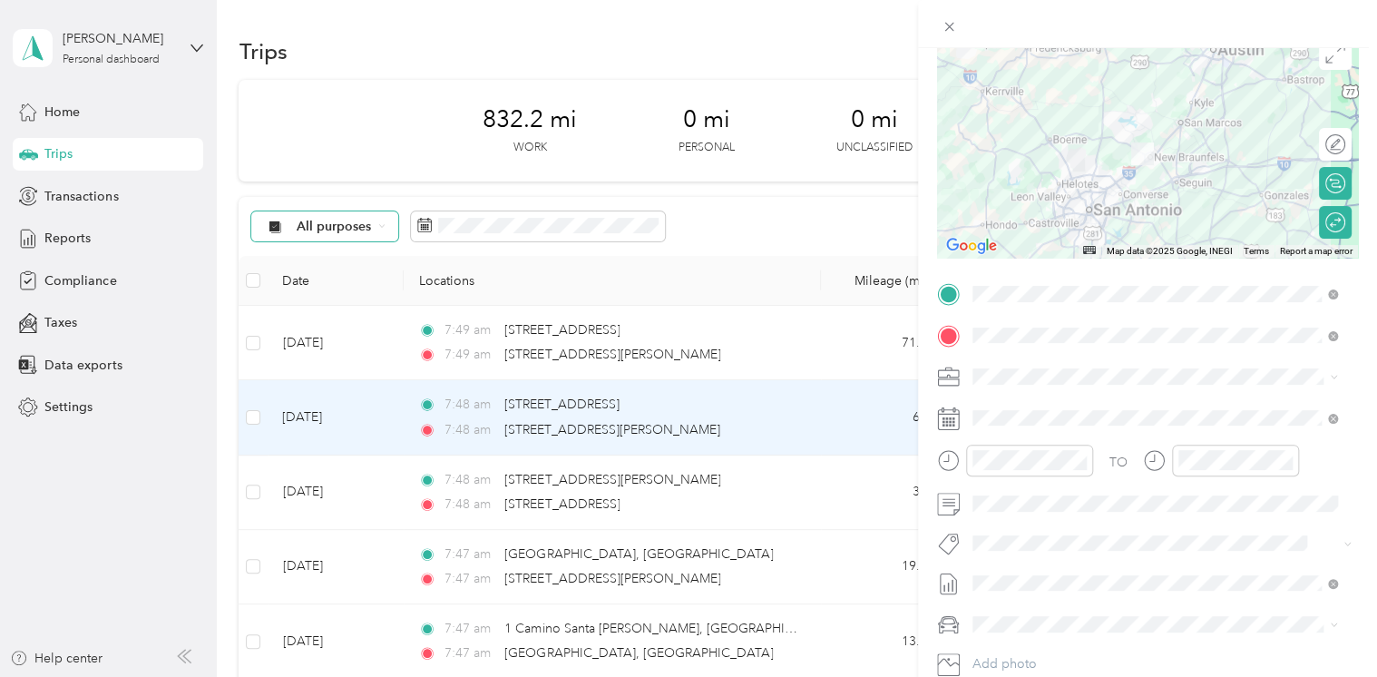
scroll to position [3, 0]
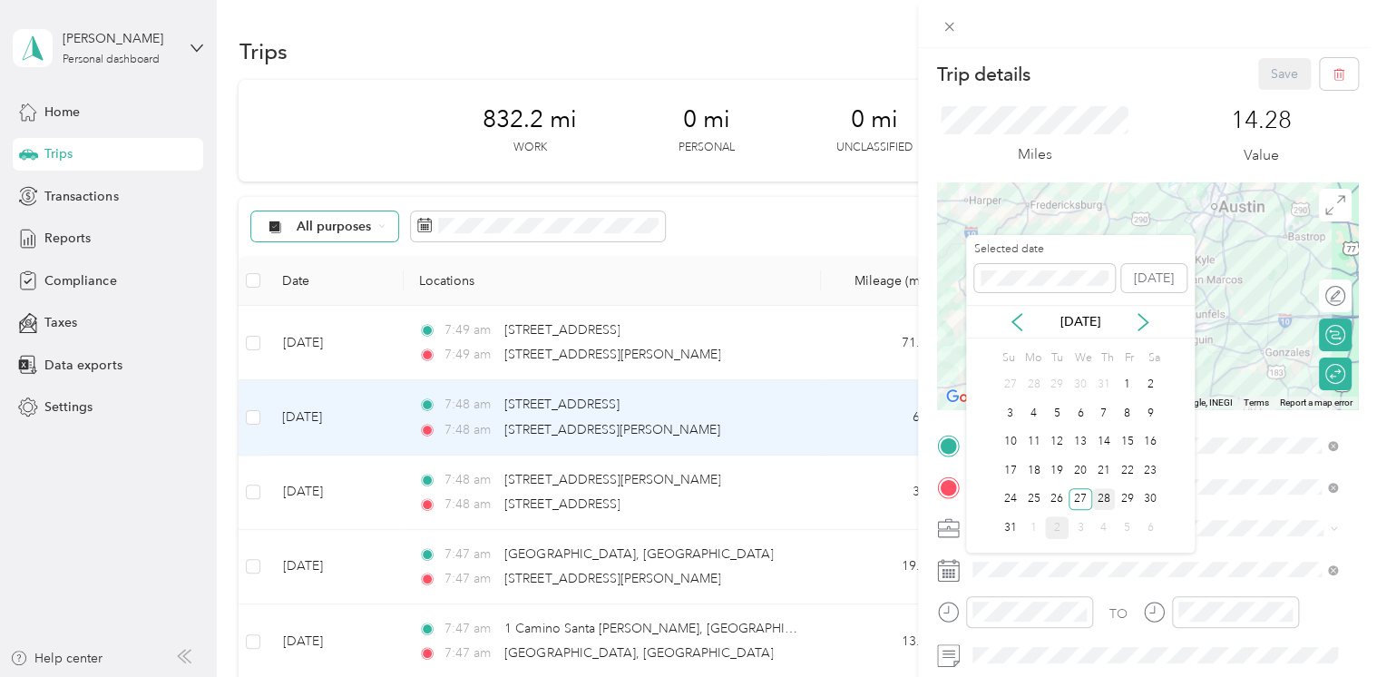
click at [1100, 498] on div "28" at bounding box center [1104, 499] width 24 height 23
click at [1077, 506] on div "27" at bounding box center [1081, 499] width 24 height 23
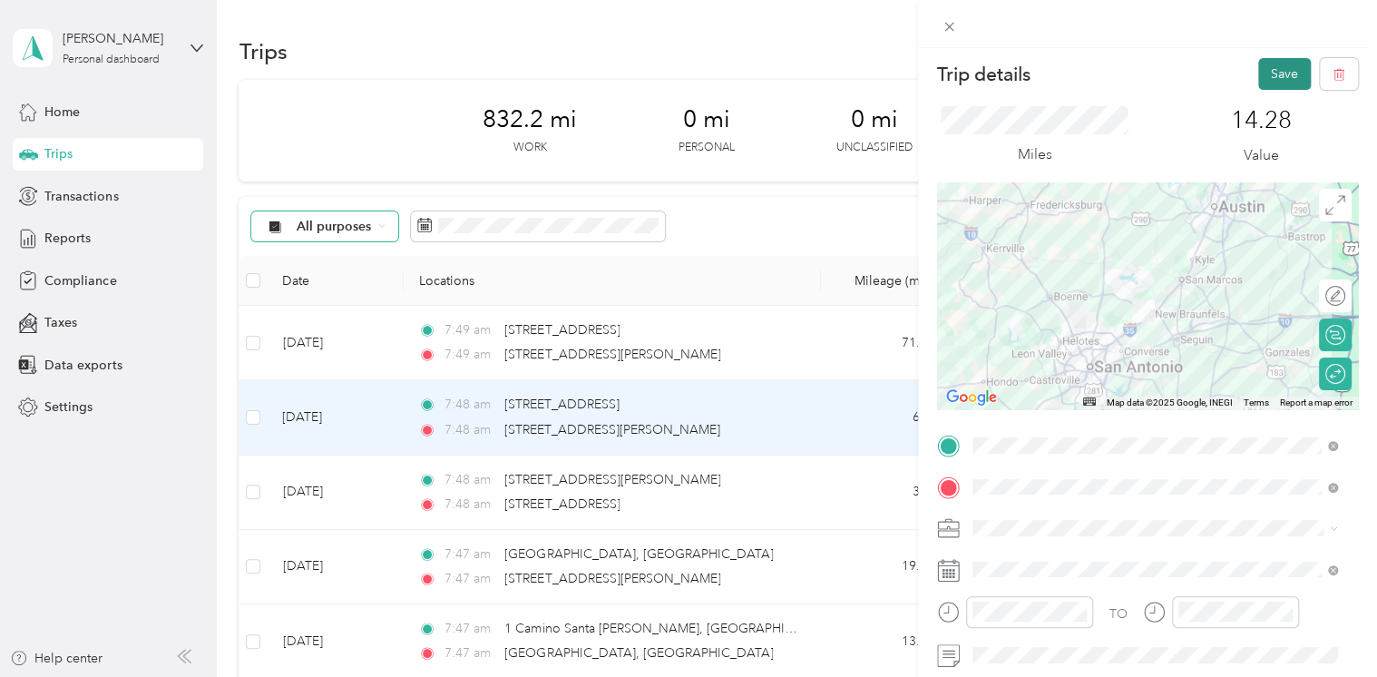
click at [1264, 78] on button "Save" at bounding box center [1284, 74] width 53 height 32
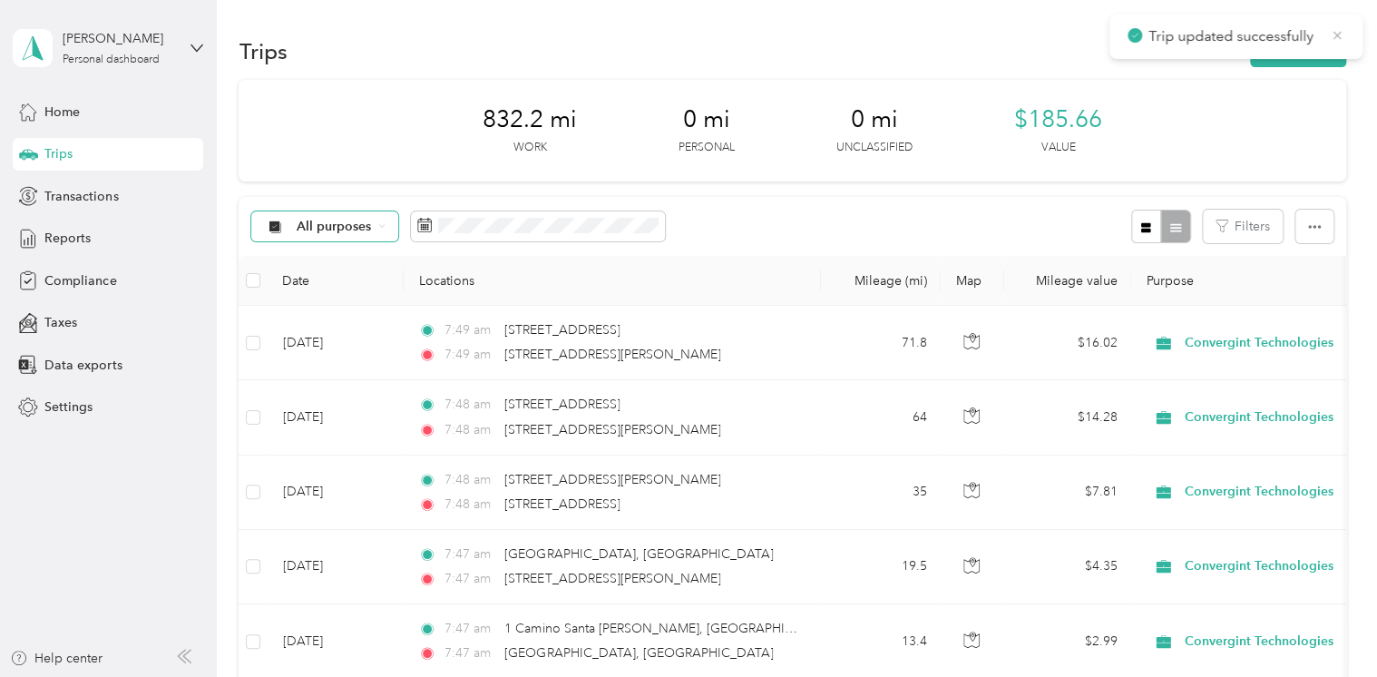
click at [1336, 31] on icon at bounding box center [1337, 35] width 15 height 16
click at [91, 241] on div "Reports" at bounding box center [108, 238] width 191 height 33
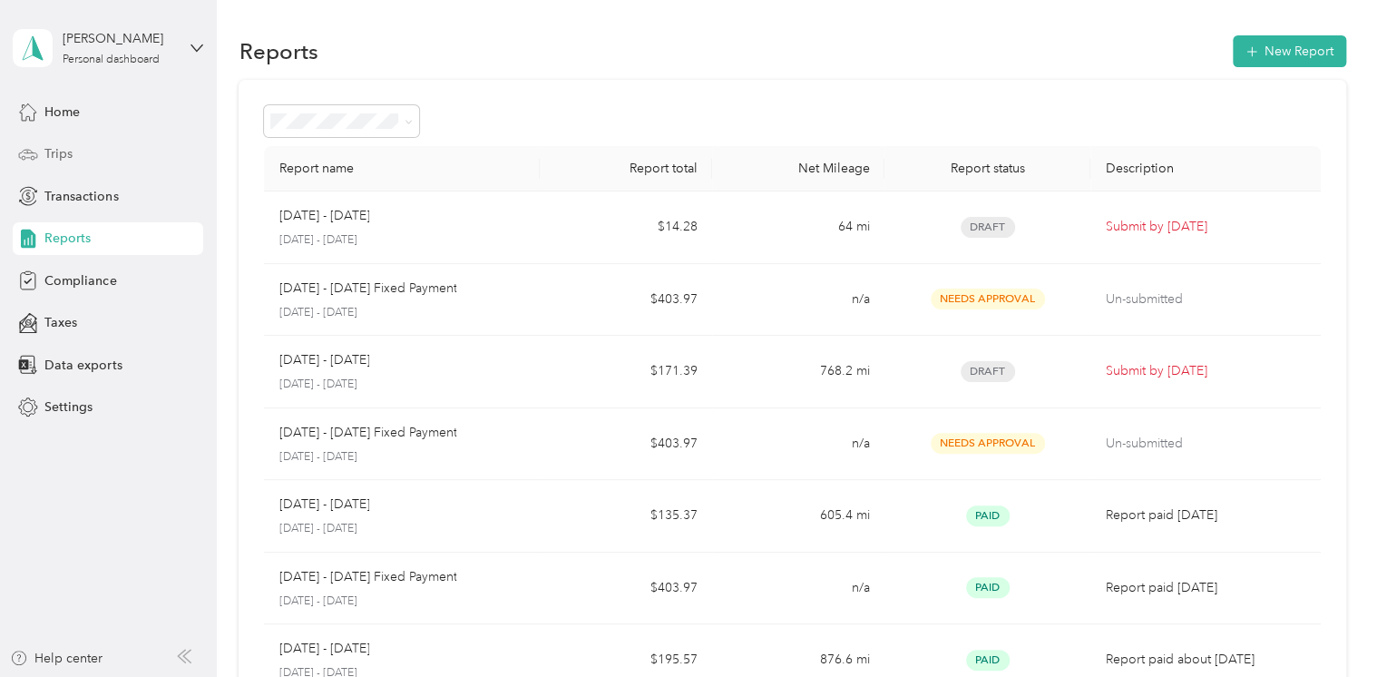
click at [62, 152] on span "Trips" at bounding box center [58, 153] width 28 height 19
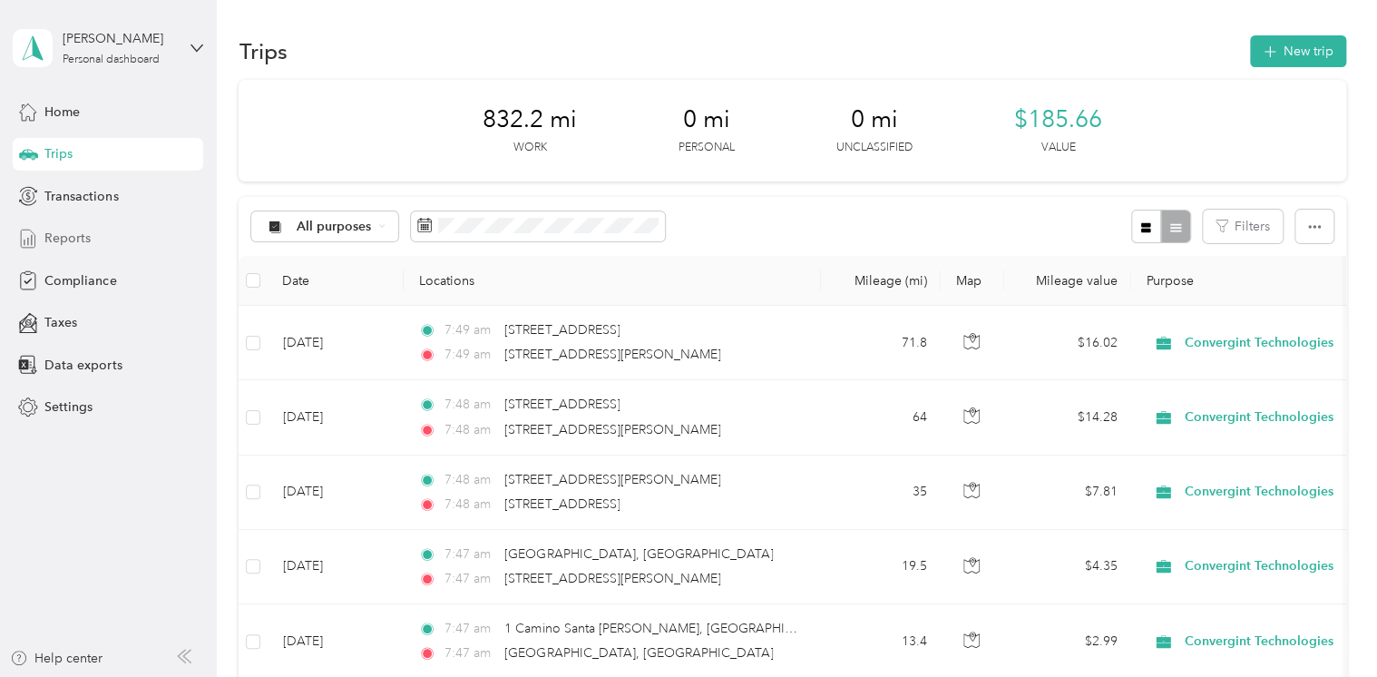
click at [64, 236] on span "Reports" at bounding box center [67, 238] width 46 height 19
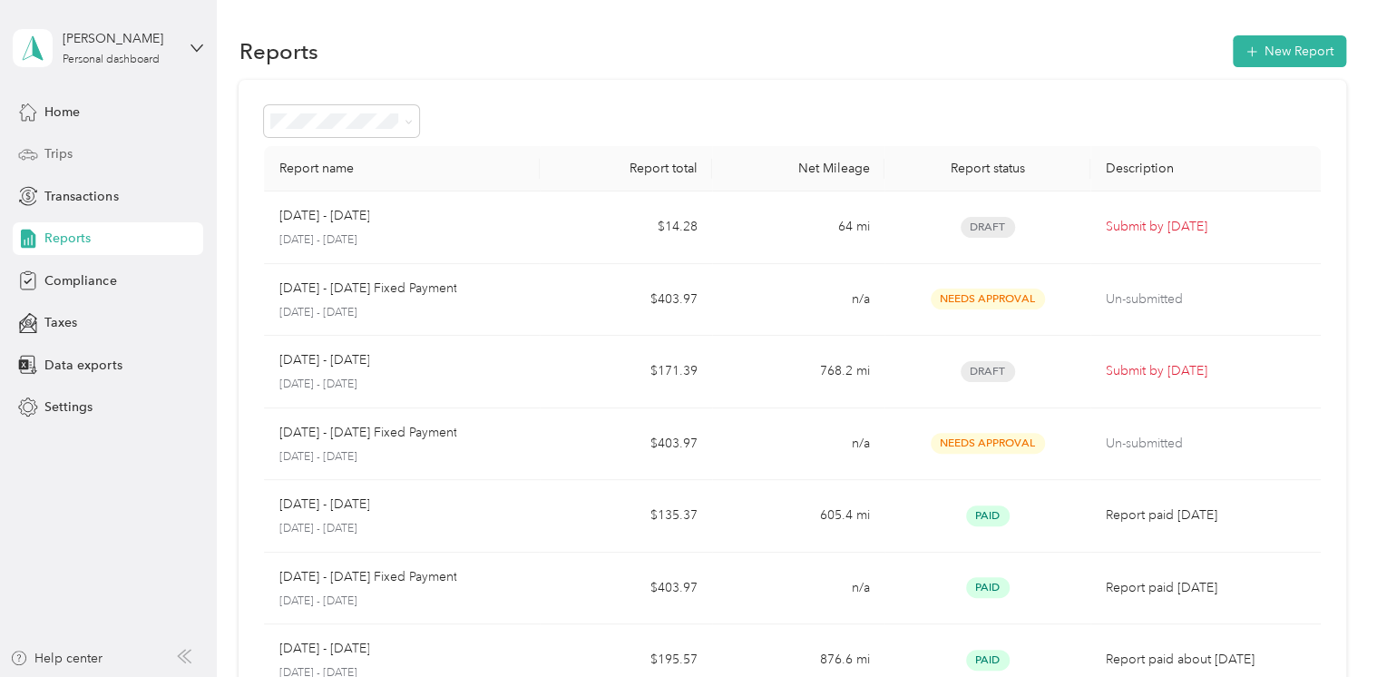
drag, startPoint x: 67, startPoint y: 153, endPoint x: 59, endPoint y: 159, distance: 9.8
click at [65, 154] on span "Trips" at bounding box center [58, 153] width 28 height 19
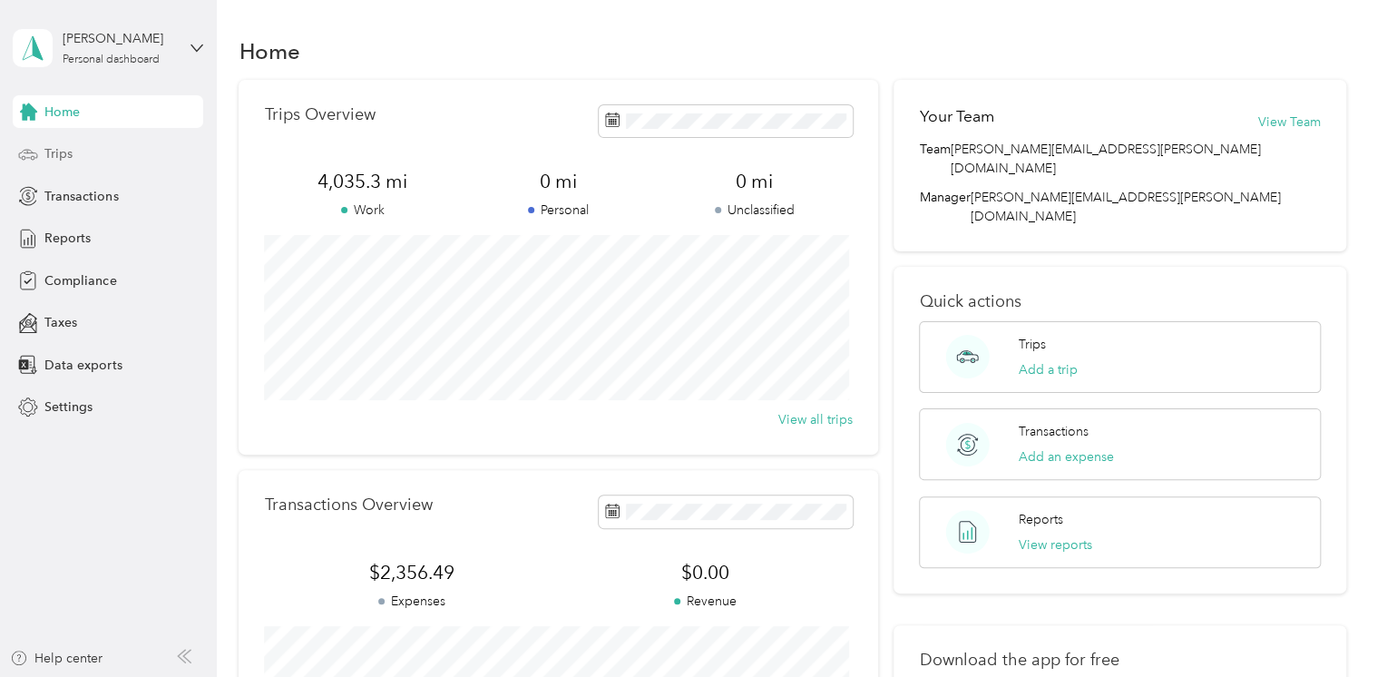
click at [59, 151] on span "Trips" at bounding box center [58, 153] width 28 height 19
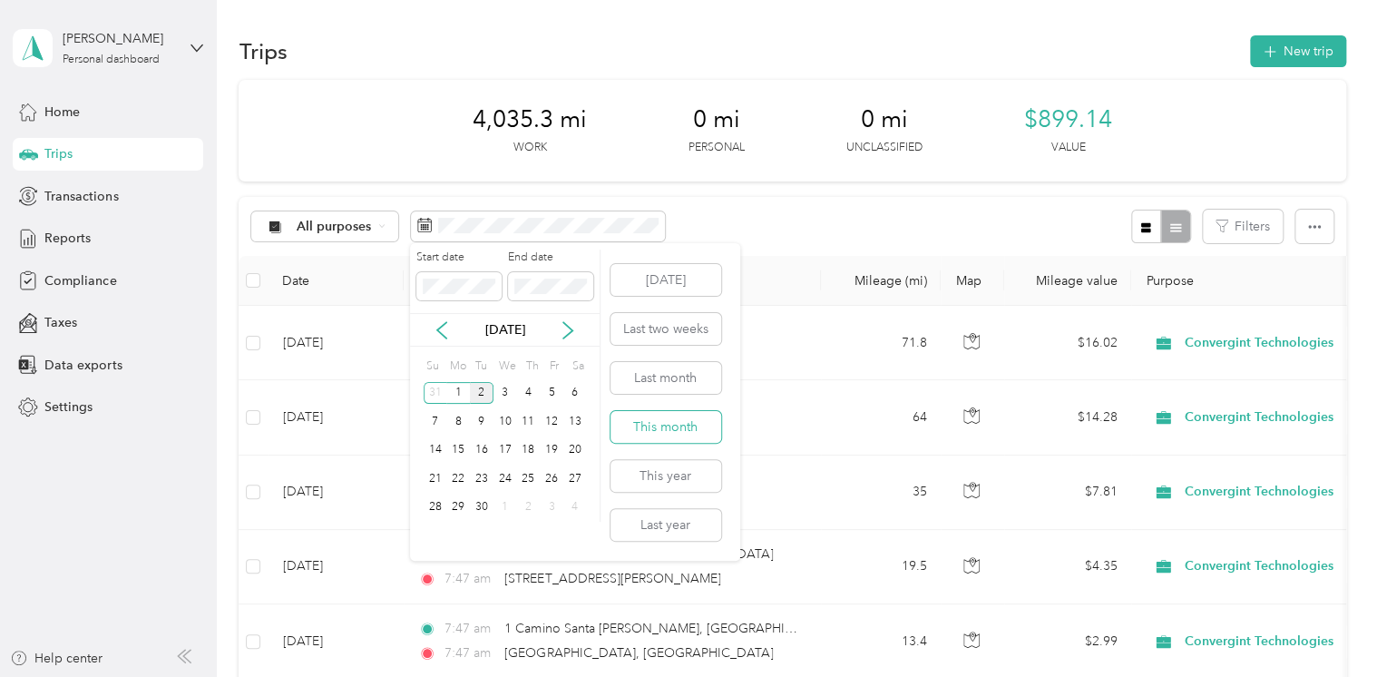
click at [693, 426] on button "This month" at bounding box center [666, 427] width 111 height 32
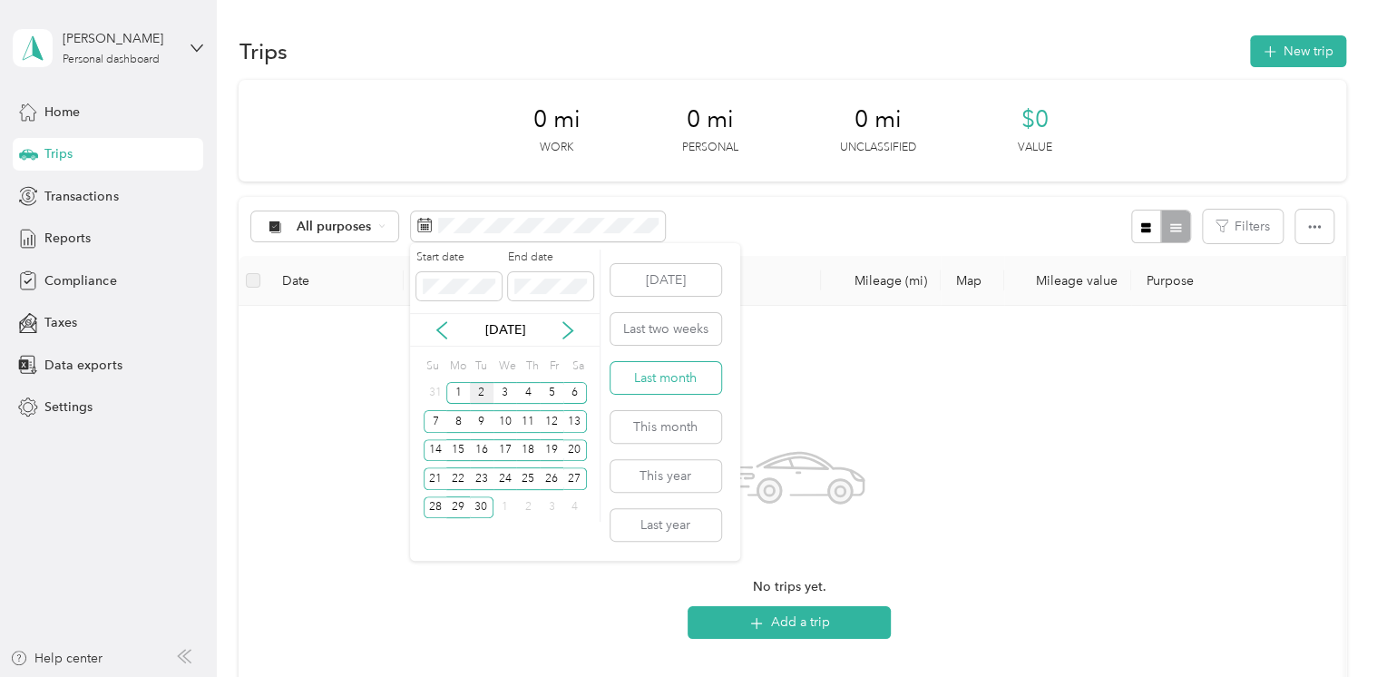
click at [674, 372] on button "Last month" at bounding box center [666, 378] width 111 height 32
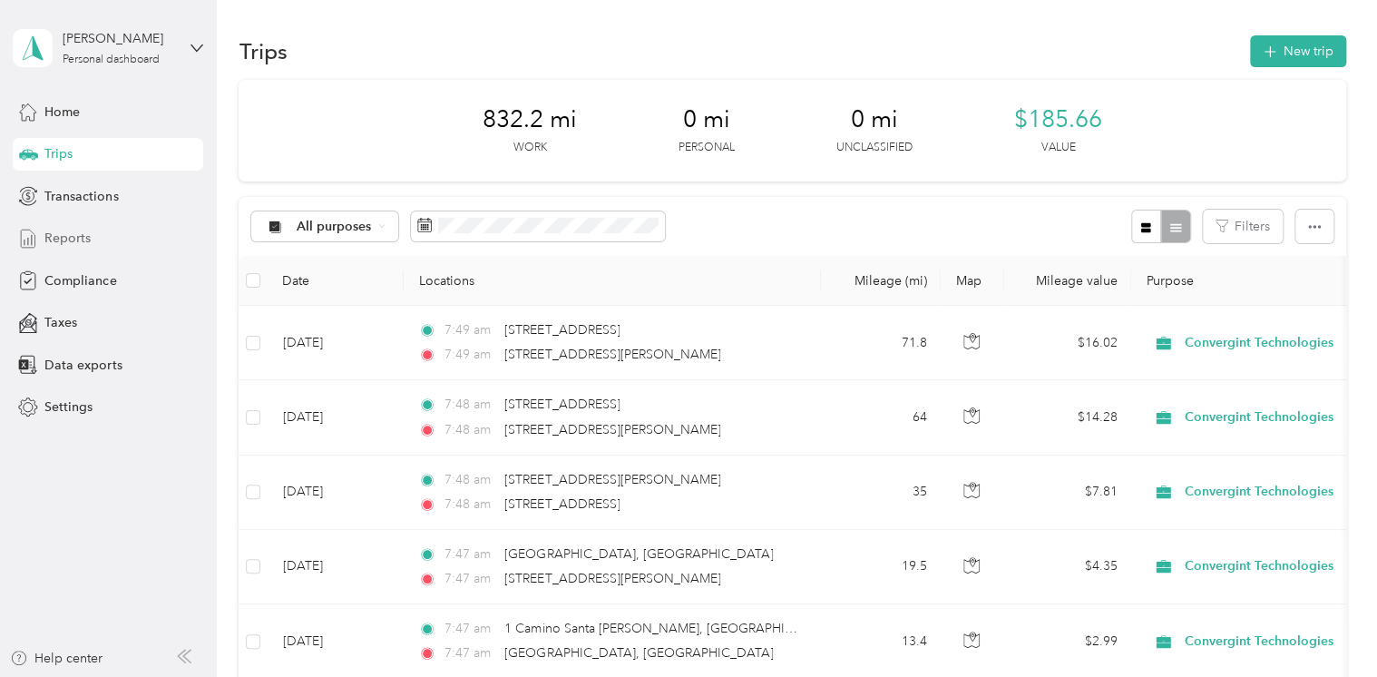
click at [76, 243] on span "Reports" at bounding box center [67, 238] width 46 height 19
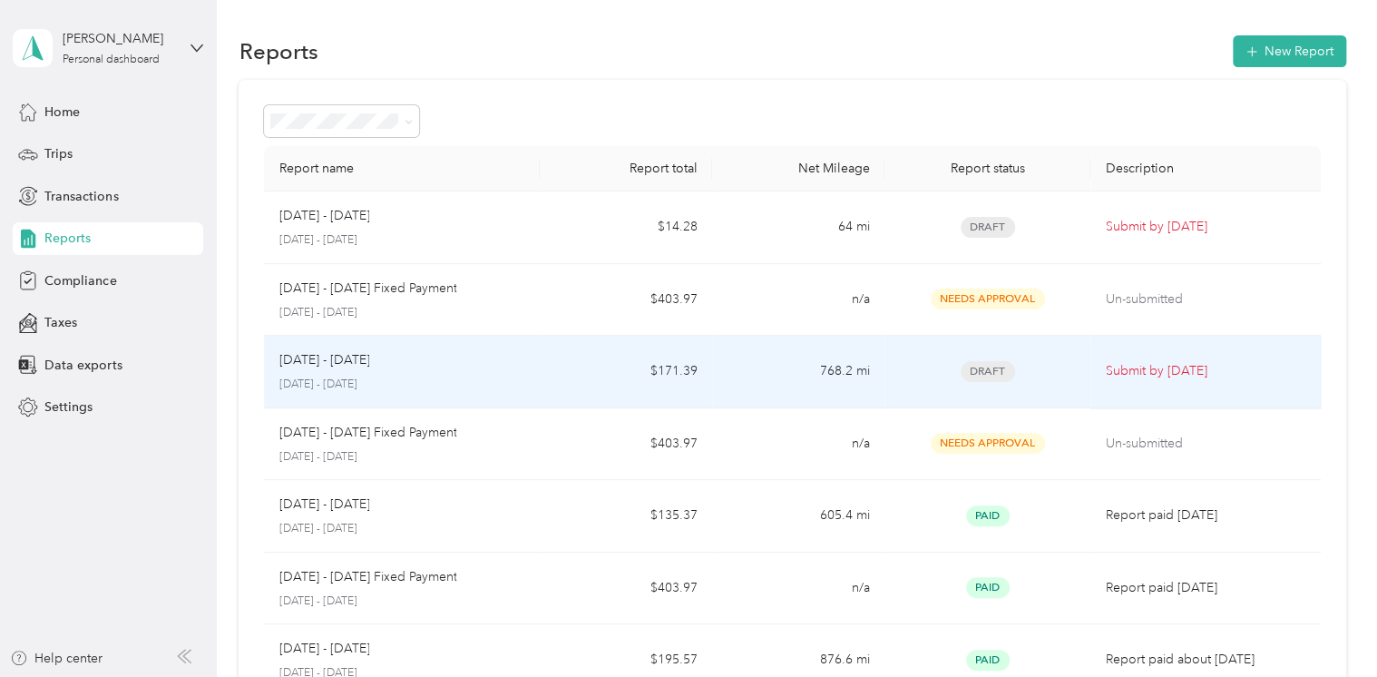
click at [551, 373] on td "$171.39" at bounding box center [626, 372] width 172 height 73
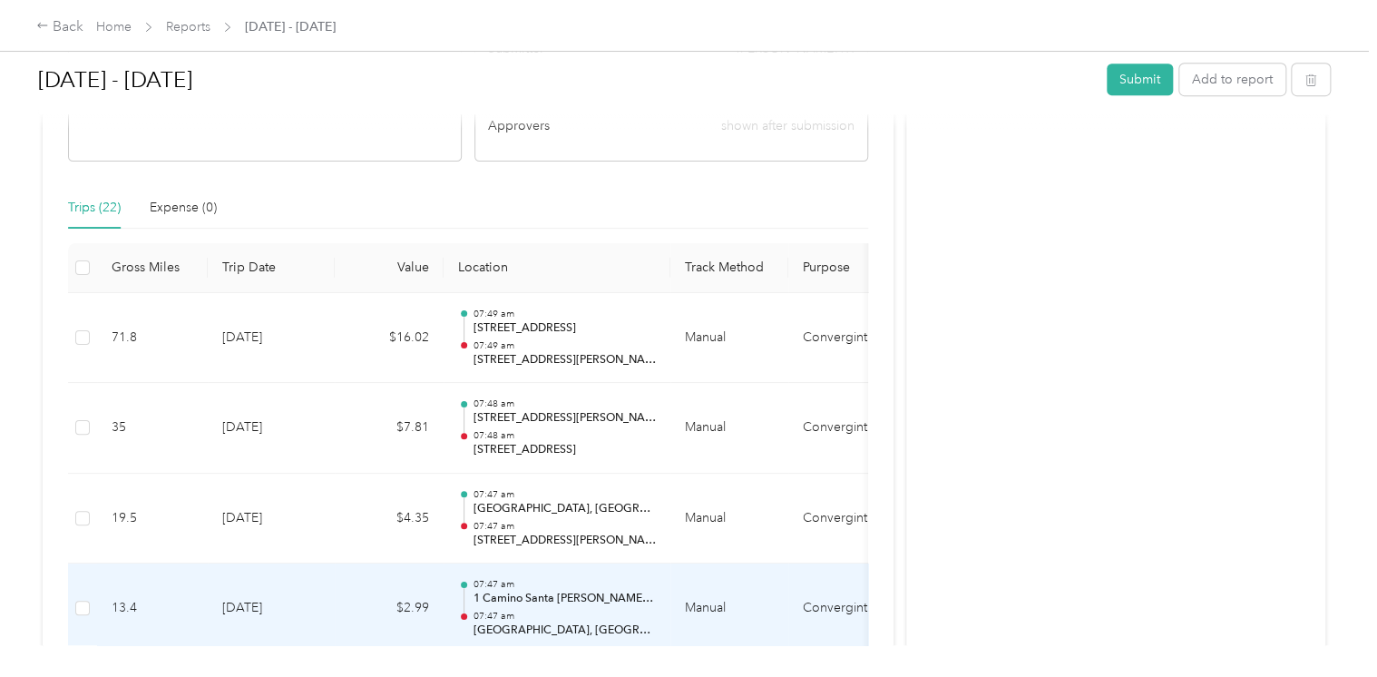
scroll to position [363, 0]
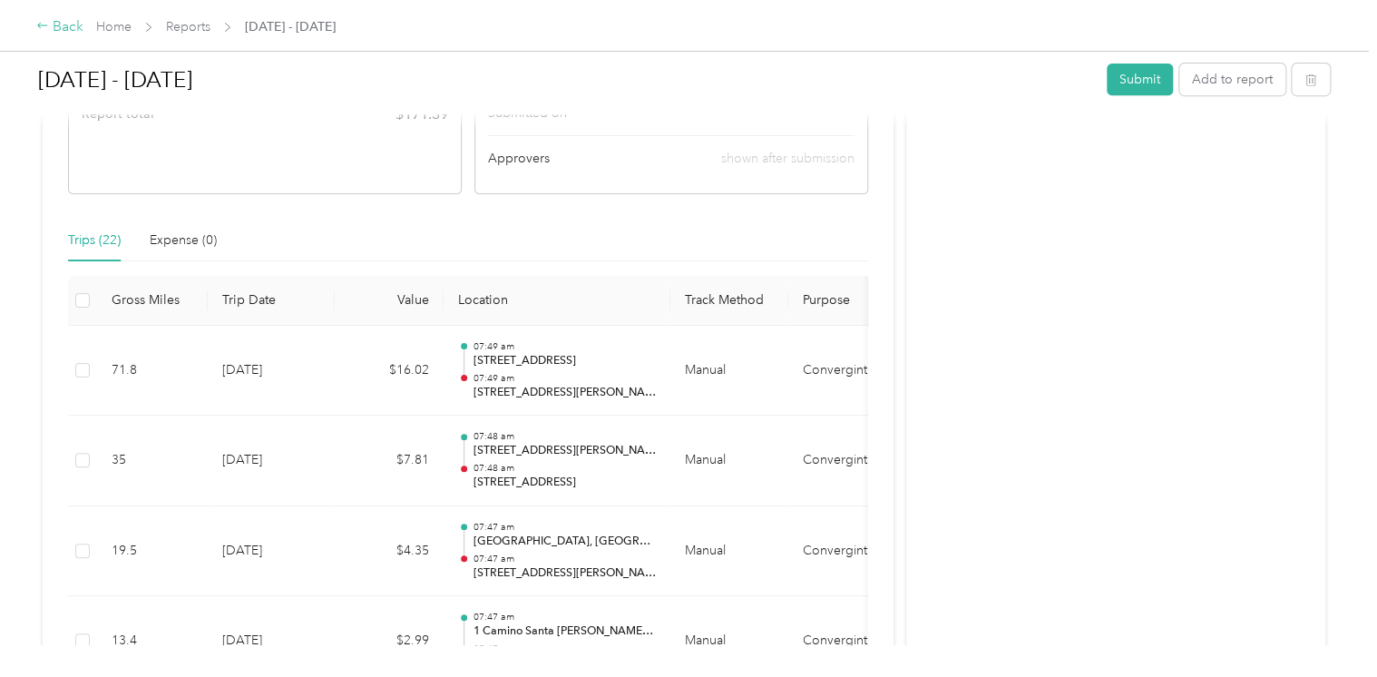
click at [64, 22] on div "Back" at bounding box center [59, 27] width 47 height 22
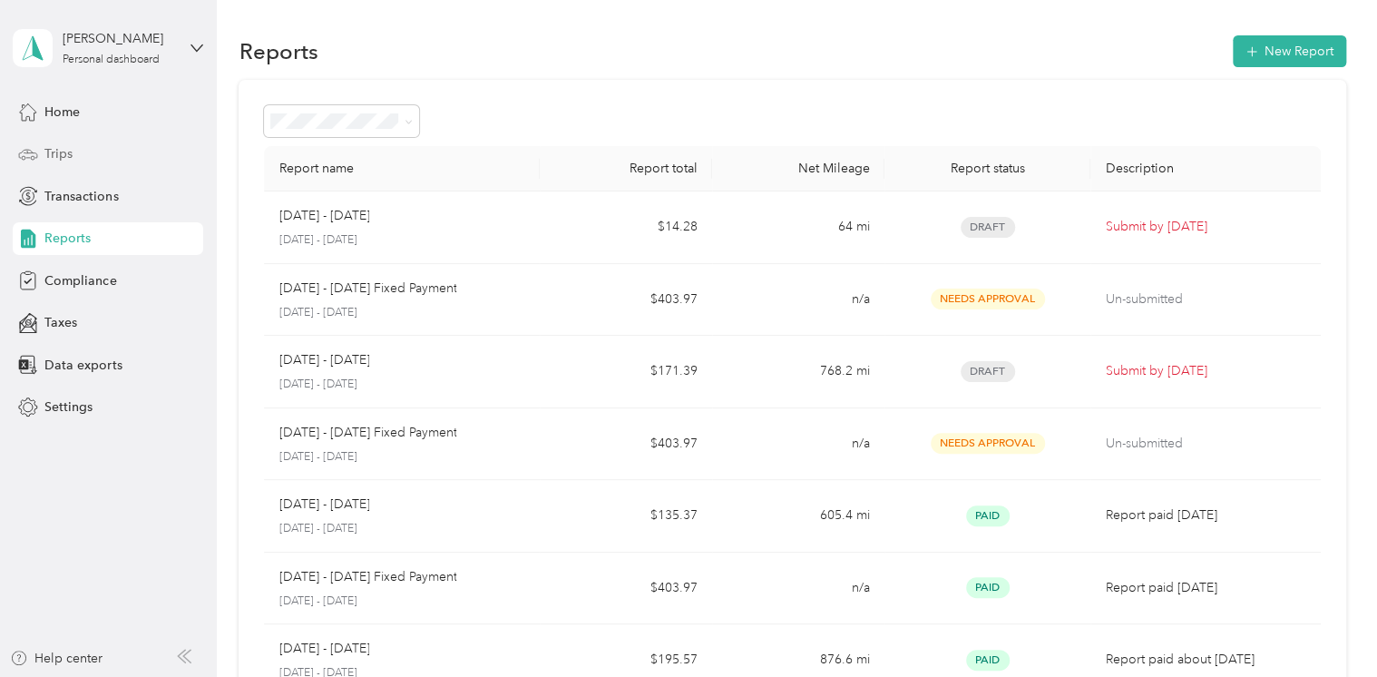
click at [36, 145] on icon at bounding box center [28, 154] width 20 height 20
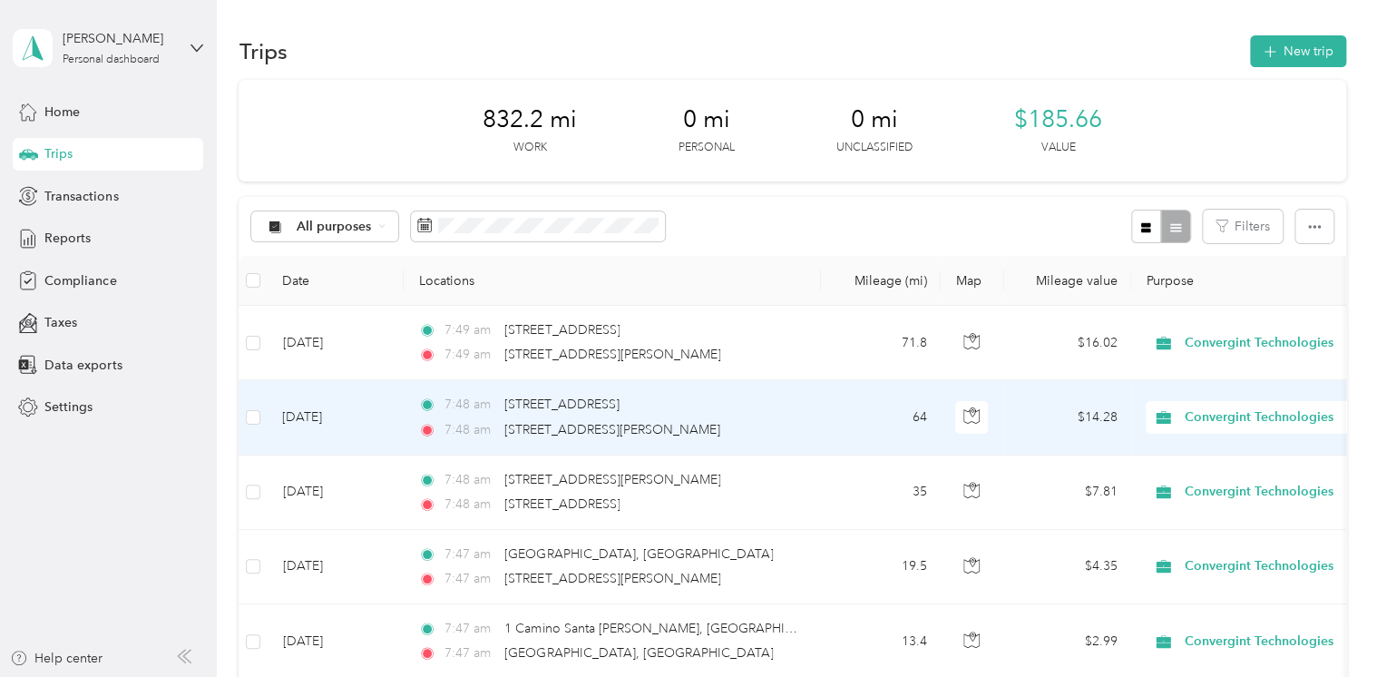
click at [338, 407] on td "[DATE]" at bounding box center [336, 417] width 136 height 74
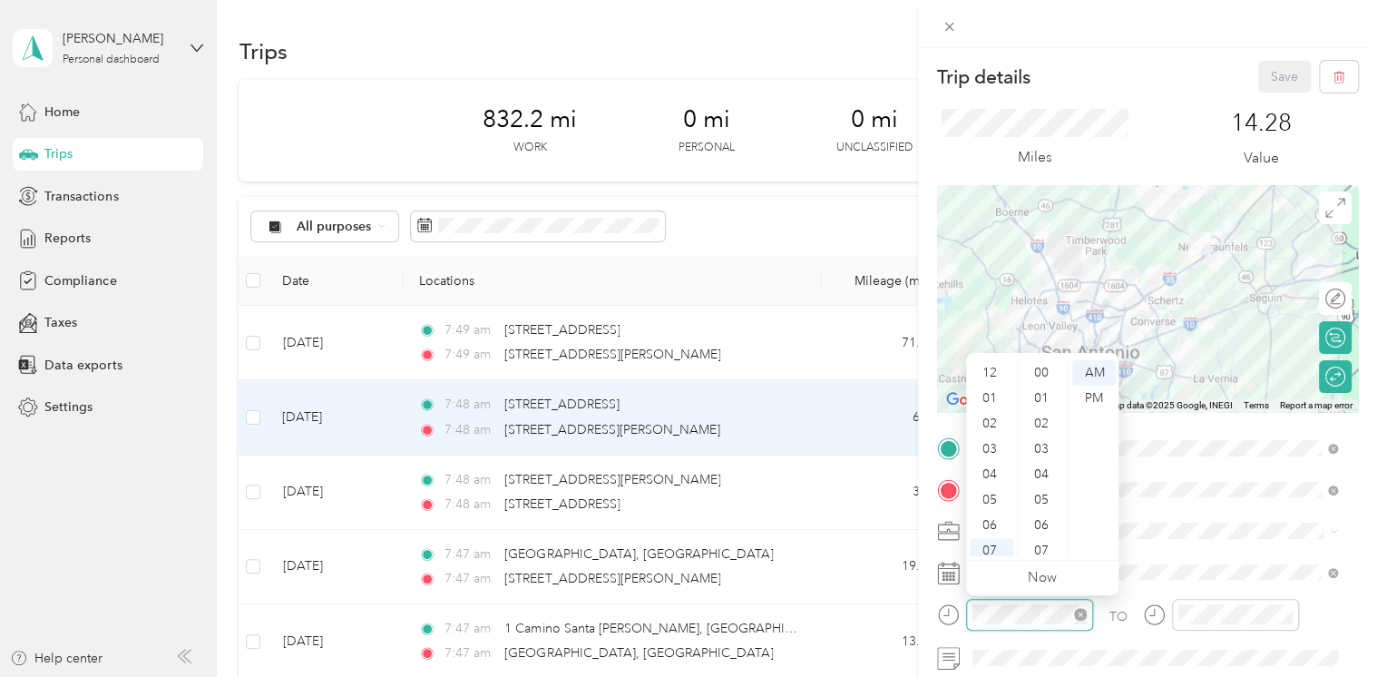
scroll to position [109, 0]
click at [994, 464] on div "08" at bounding box center [992, 467] width 44 height 25
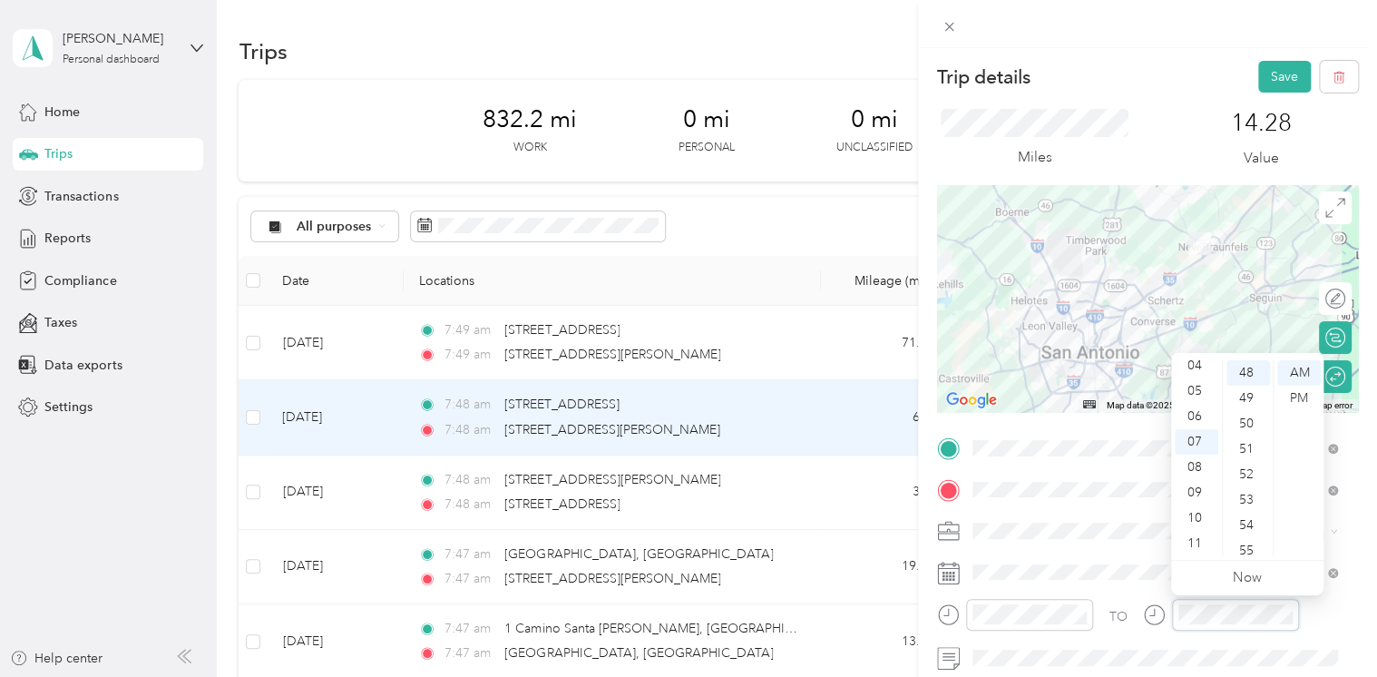
scroll to position [1219, 0]
click at [1199, 486] on div "09" at bounding box center [1197, 492] width 44 height 25
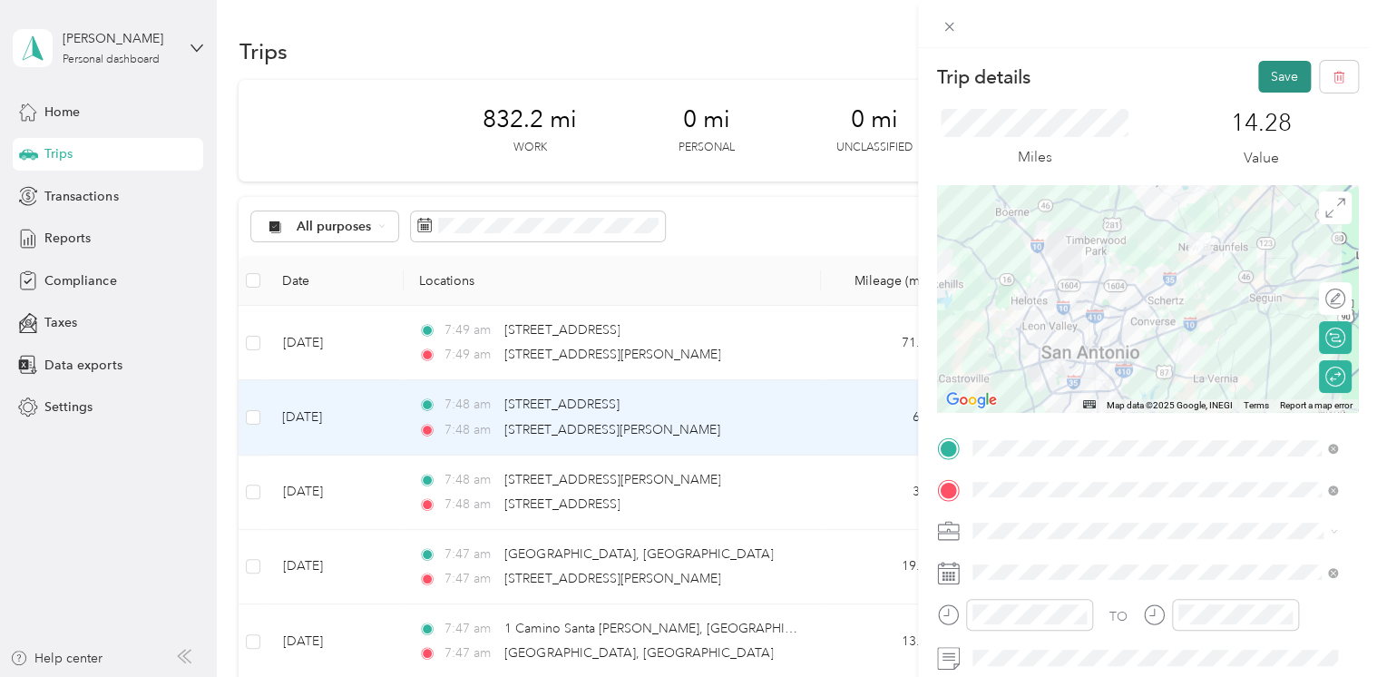
click at [1265, 78] on button "Save" at bounding box center [1284, 77] width 53 height 32
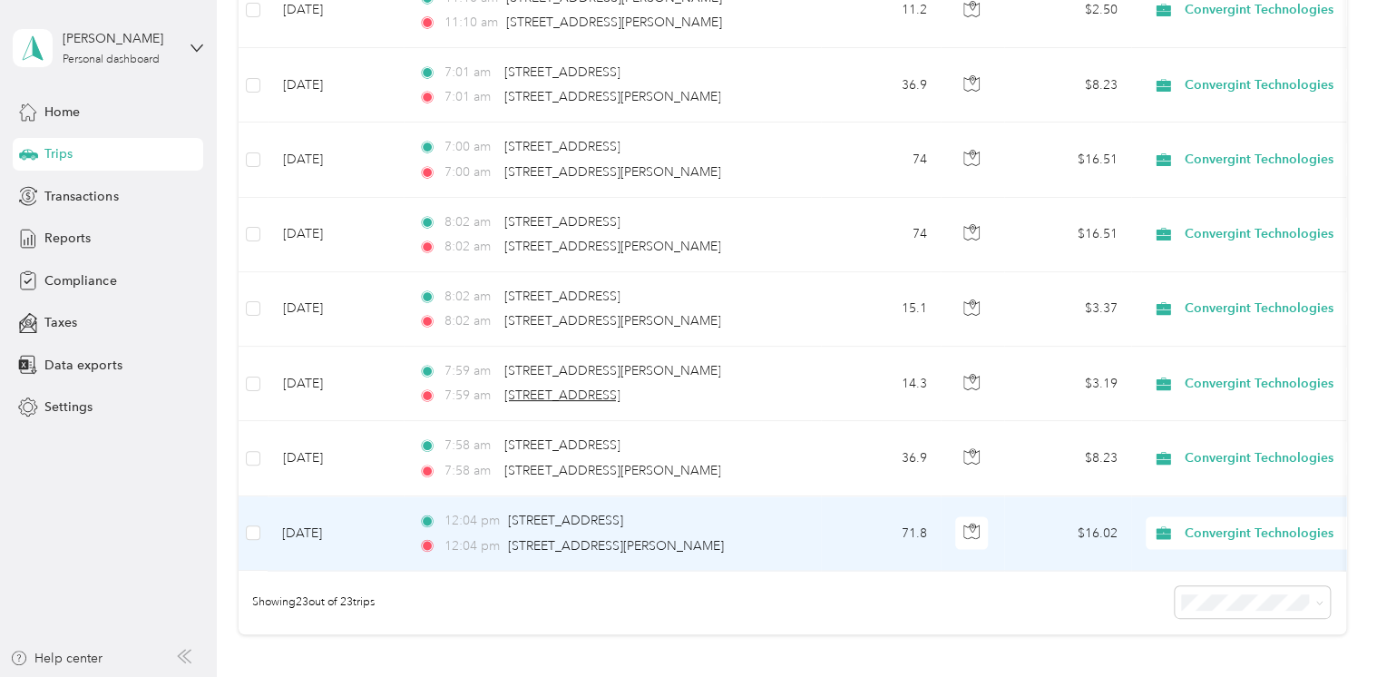
scroll to position [1669, 0]
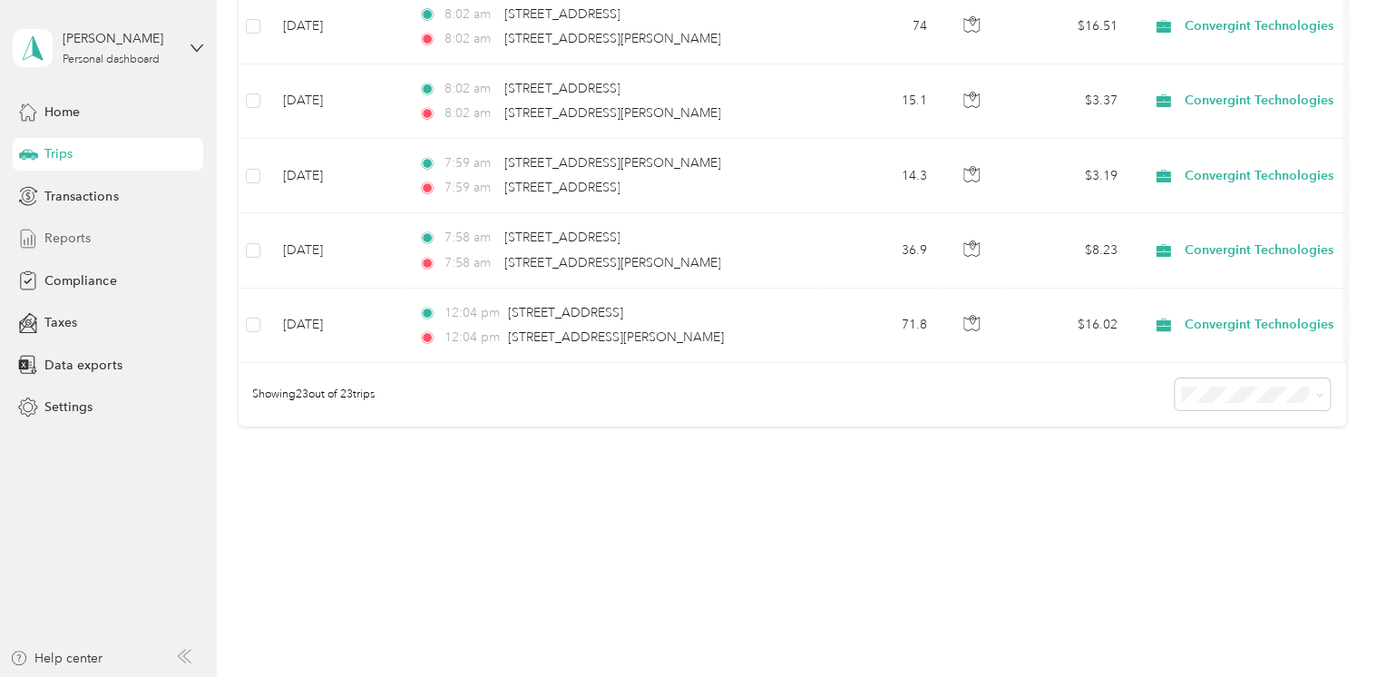
click at [44, 234] on span "Reports" at bounding box center [67, 238] width 46 height 19
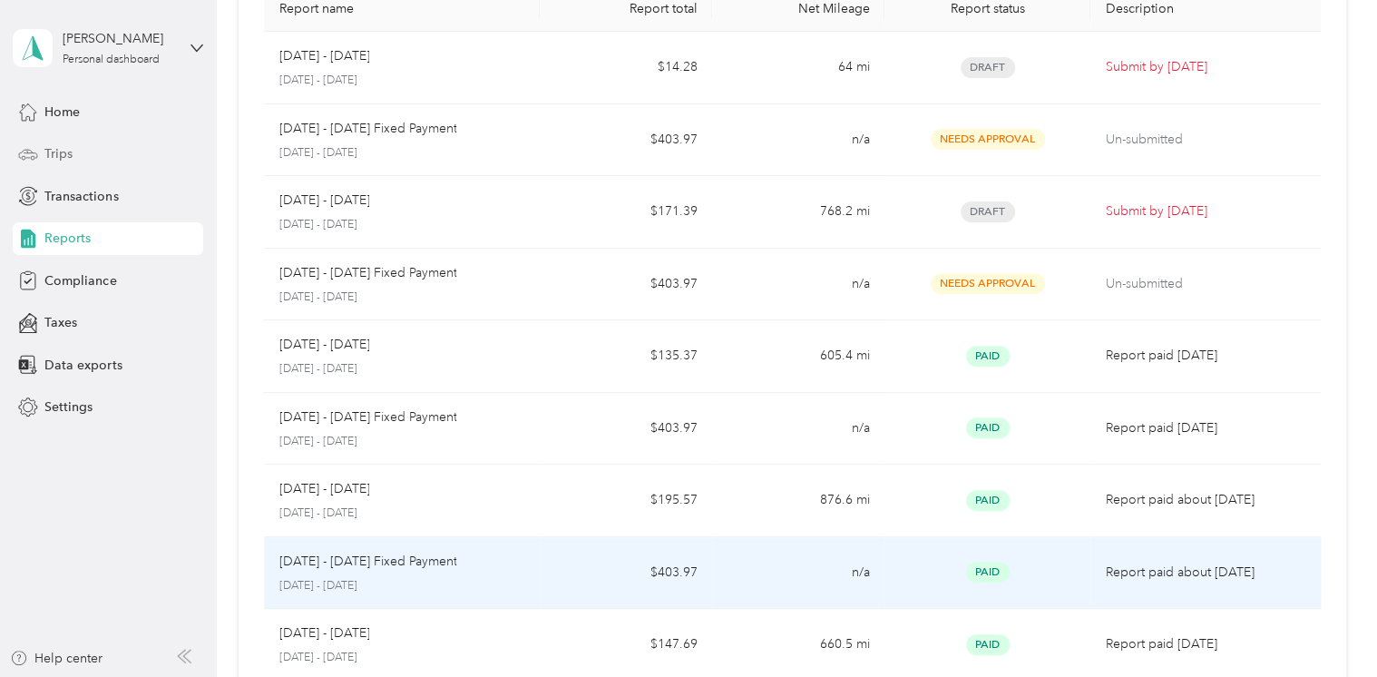
scroll to position [134, 0]
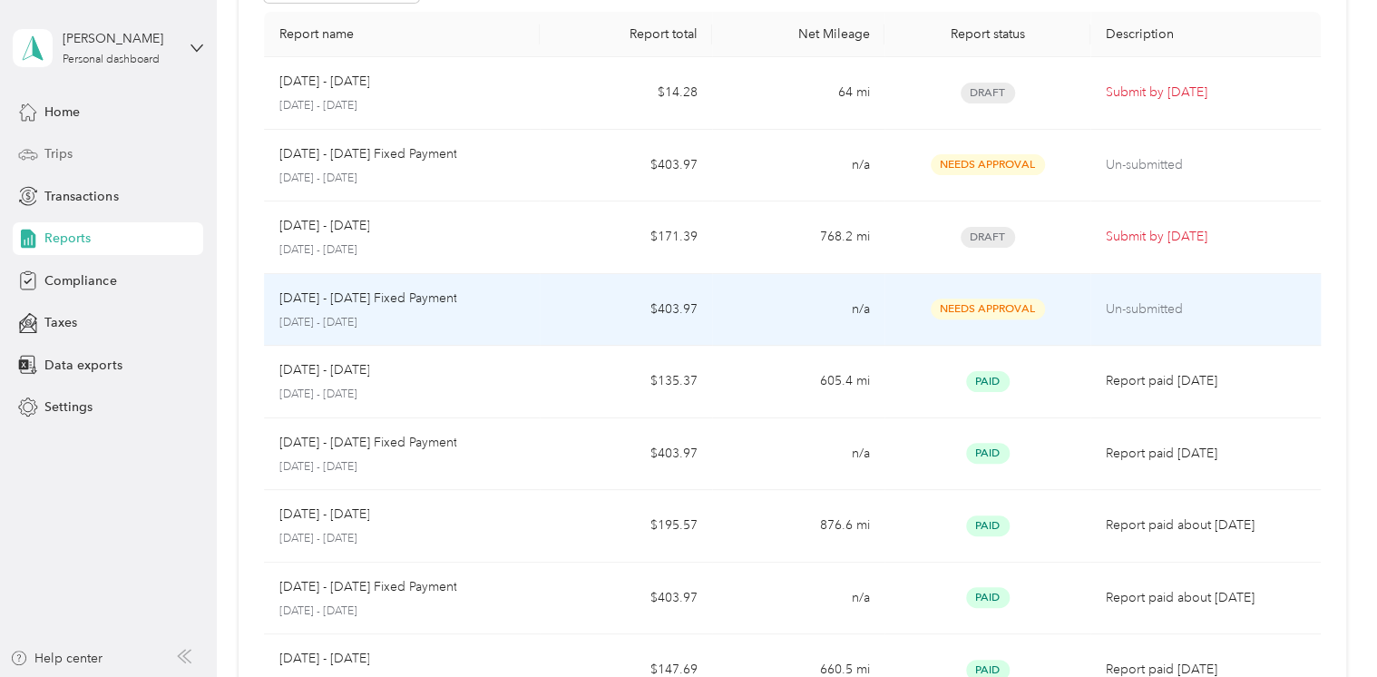
click at [475, 299] on div "[DATE] - [DATE] Fixed Payment" at bounding box center [402, 299] width 247 height 20
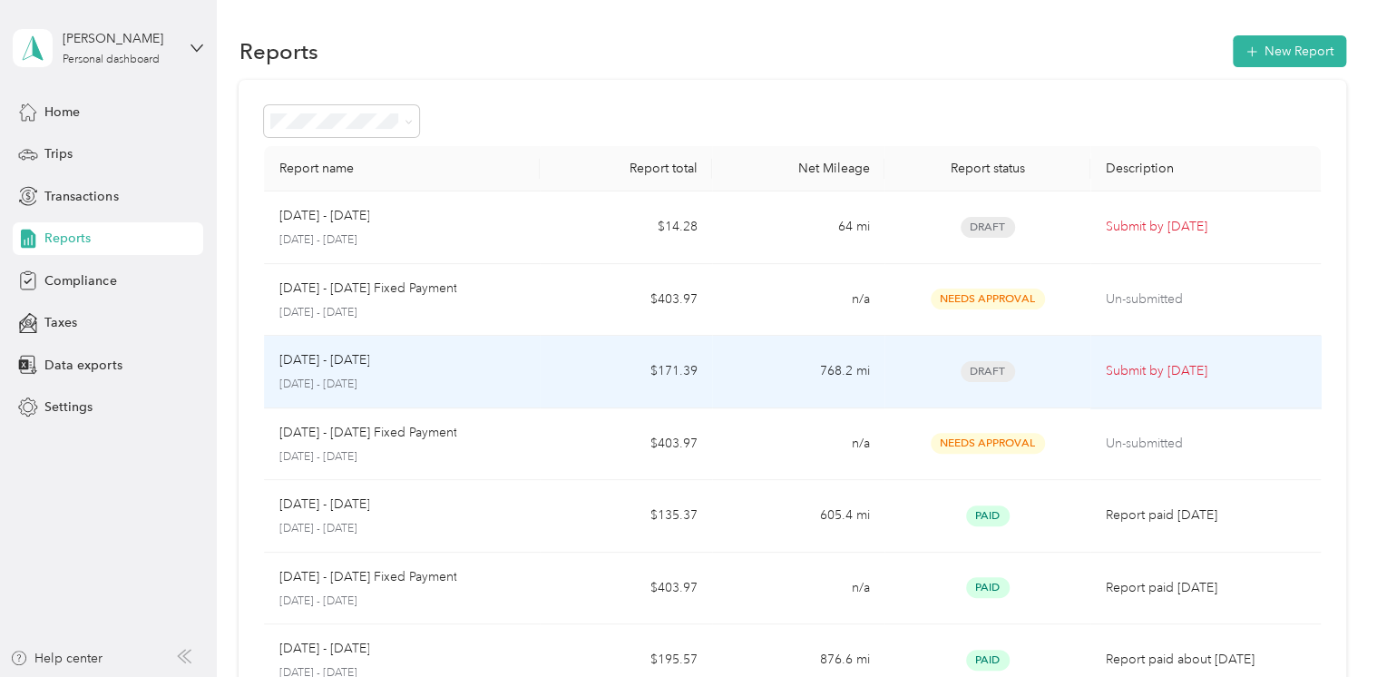
click at [497, 377] on p "[DATE] - [DATE]" at bounding box center [402, 385] width 247 height 16
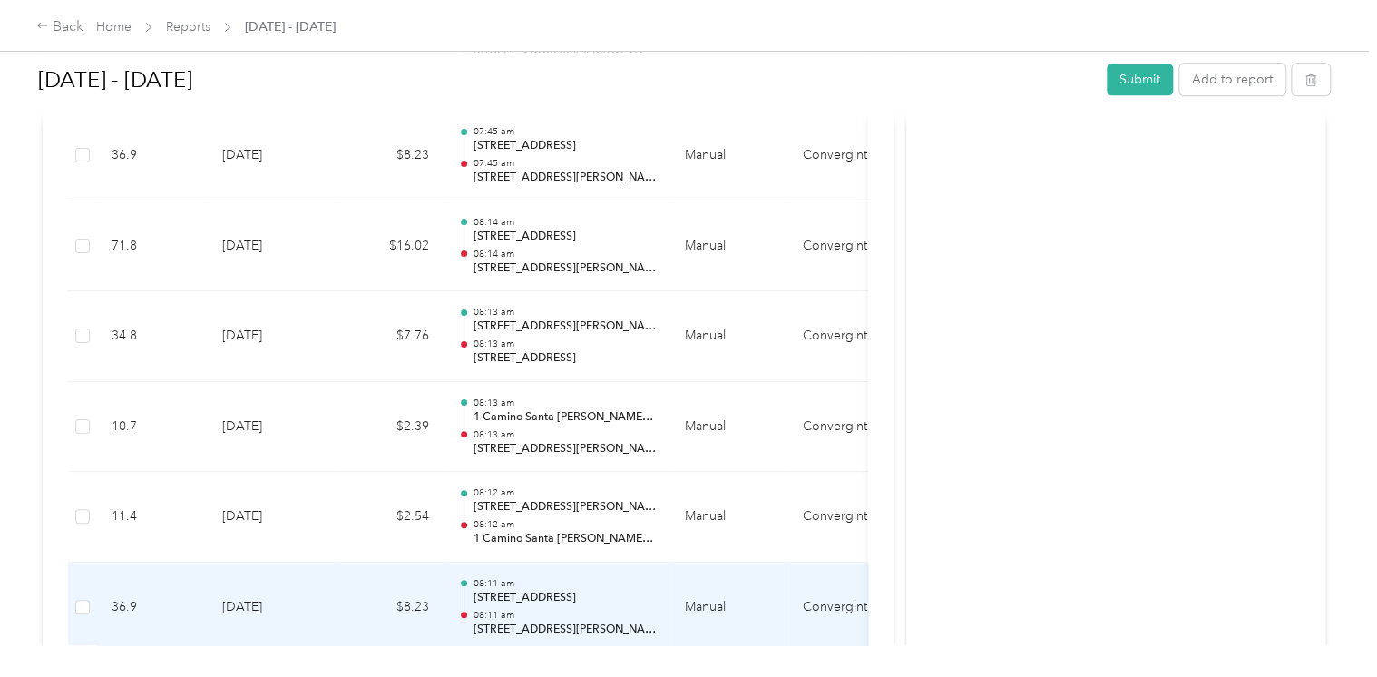
scroll to position [907, 0]
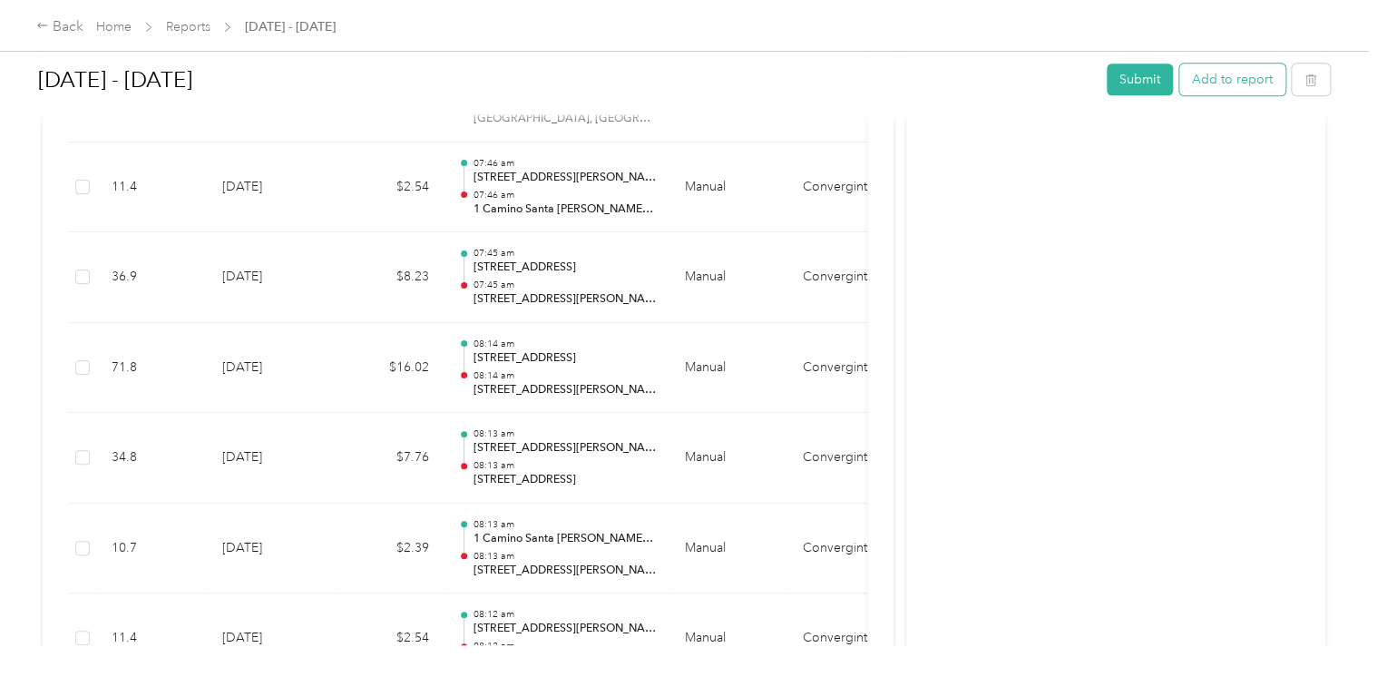
click at [1241, 79] on button "Add to report" at bounding box center [1233, 80] width 106 height 32
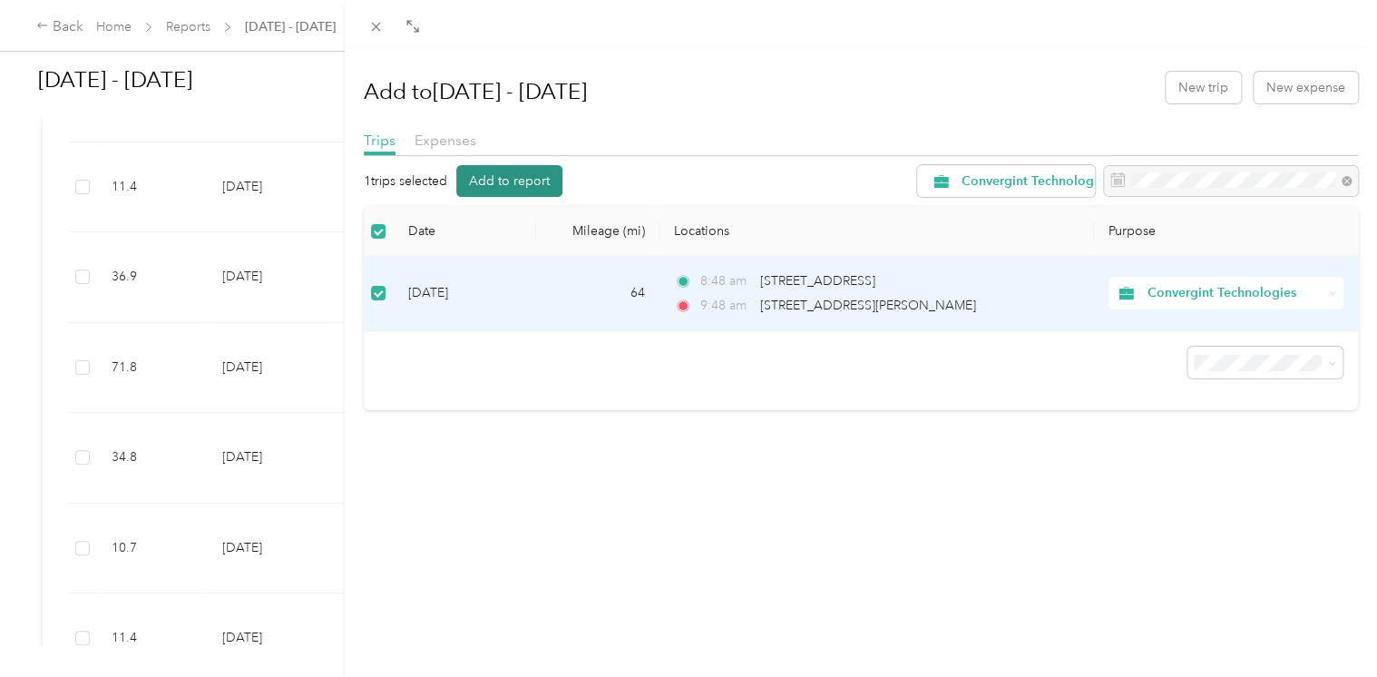
click at [533, 178] on button "Add to report" at bounding box center [509, 181] width 106 height 32
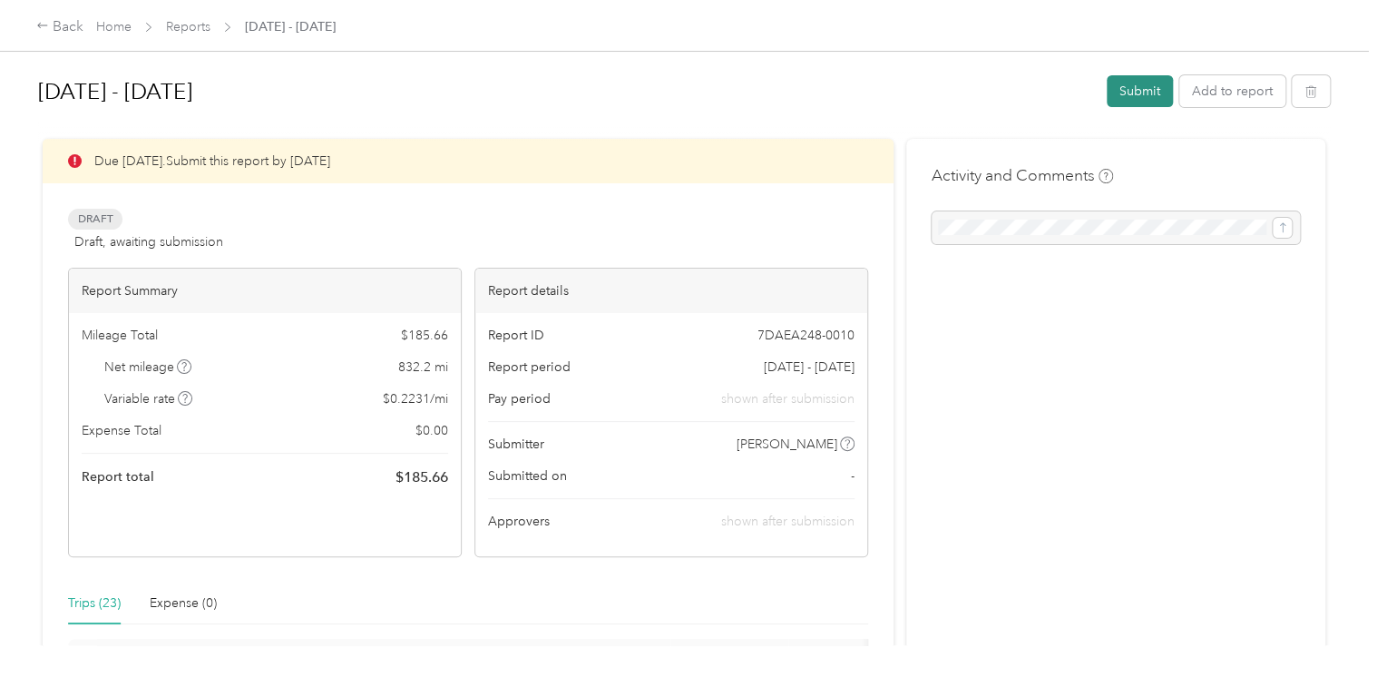
click at [1126, 99] on button "Submit" at bounding box center [1140, 91] width 66 height 32
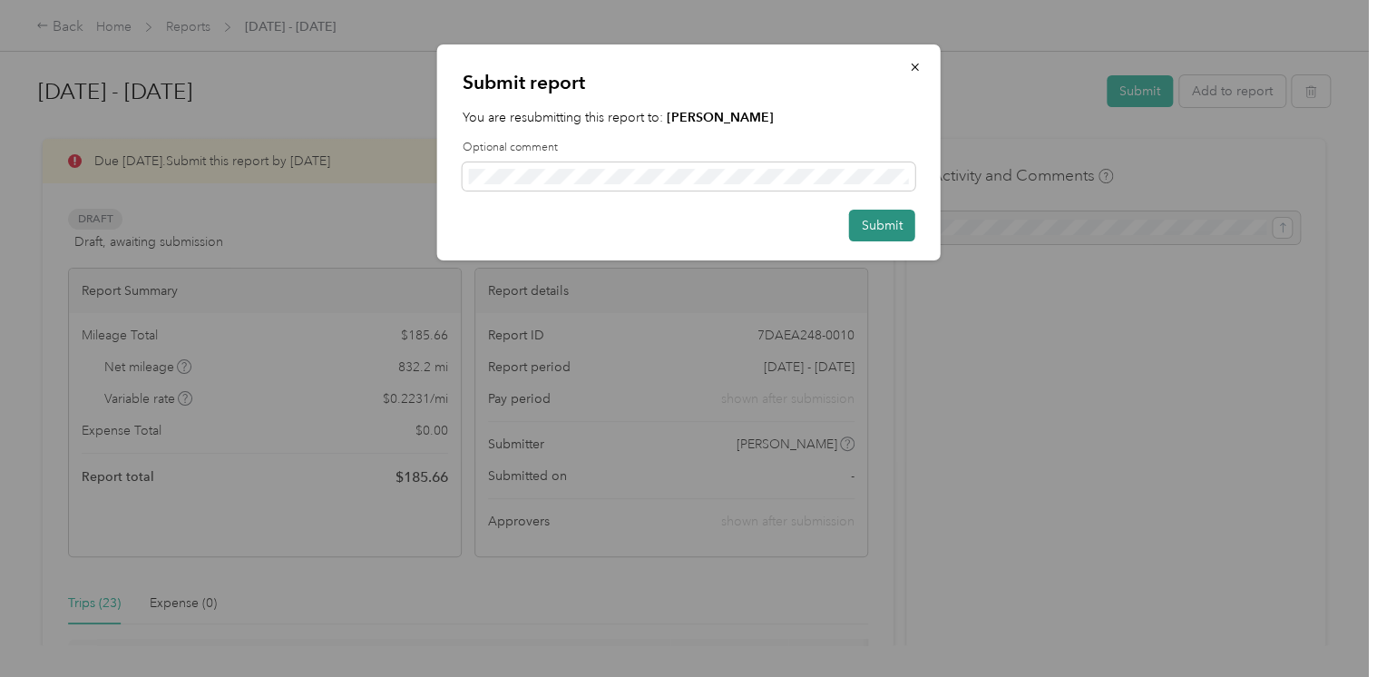
click at [869, 223] on button "Submit" at bounding box center [882, 226] width 66 height 32
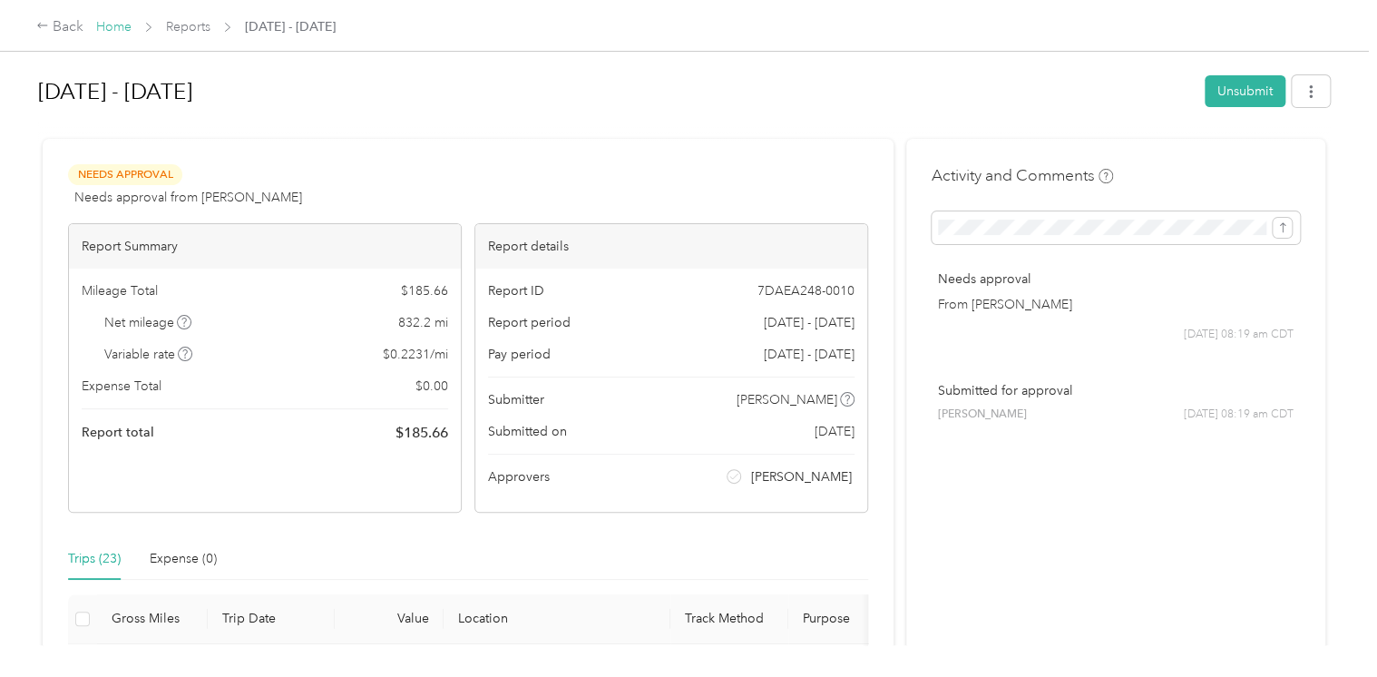
click at [113, 25] on link "Home" at bounding box center [113, 26] width 35 height 15
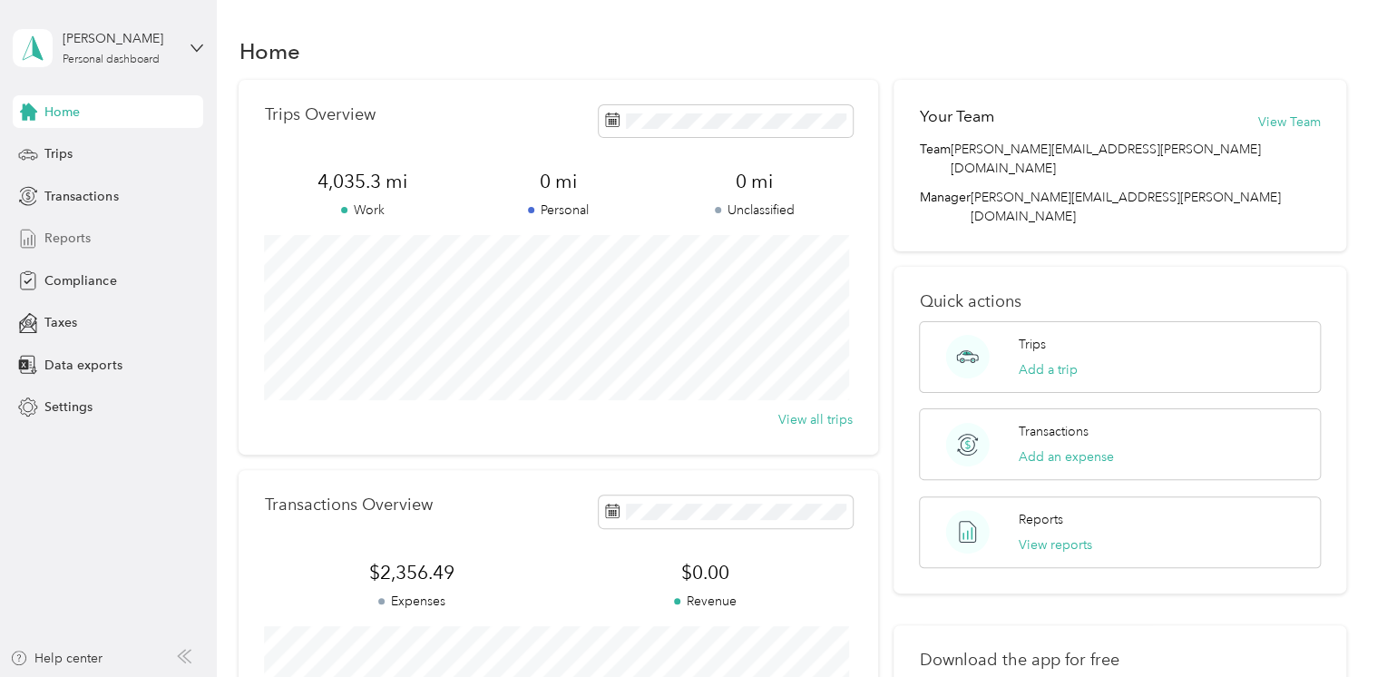
click at [83, 238] on span "Reports" at bounding box center [67, 238] width 46 height 19
